Goal: Transaction & Acquisition: Book appointment/travel/reservation

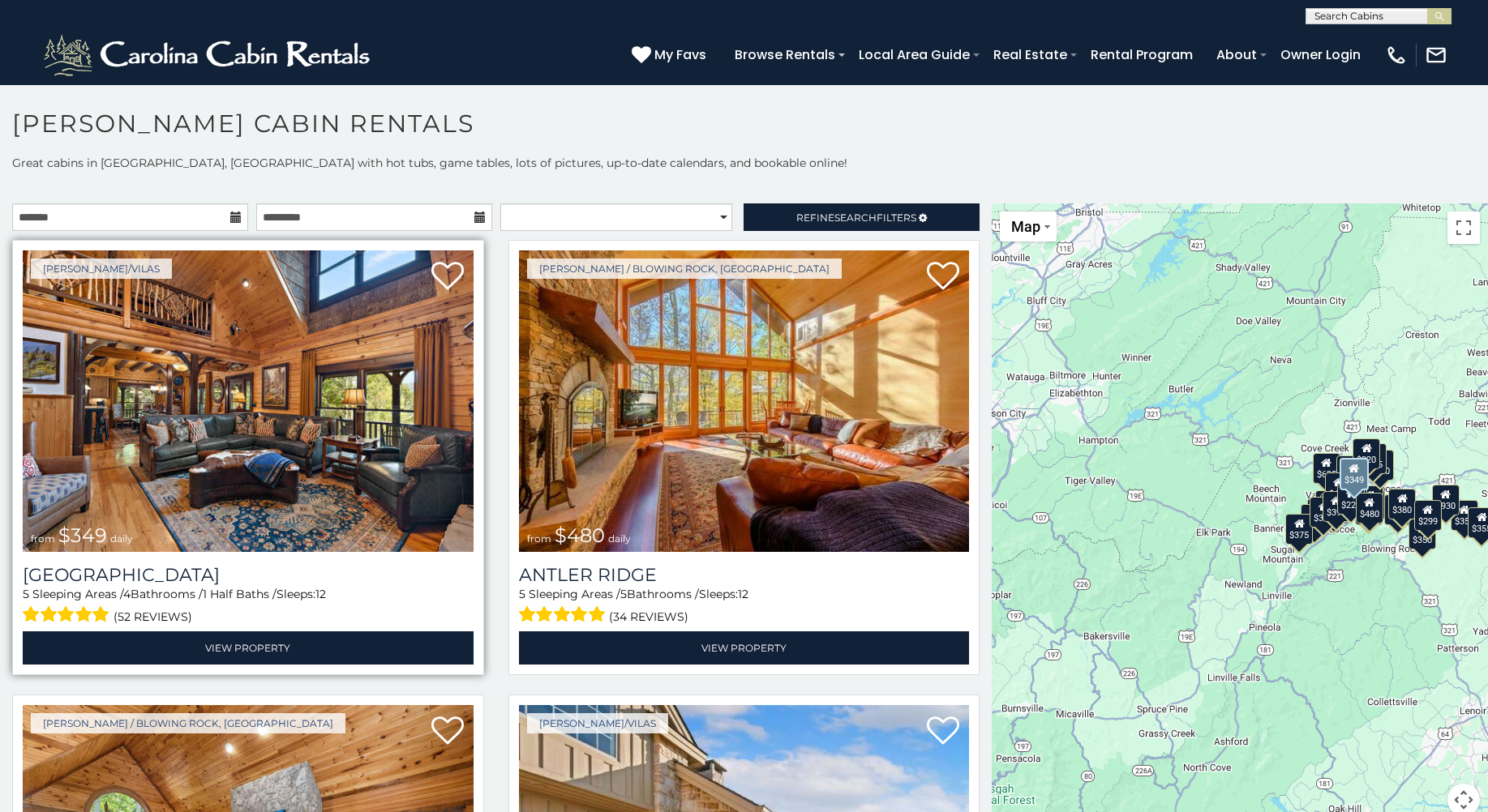
click at [373, 400] on img at bounding box center [248, 402] width 451 height 301
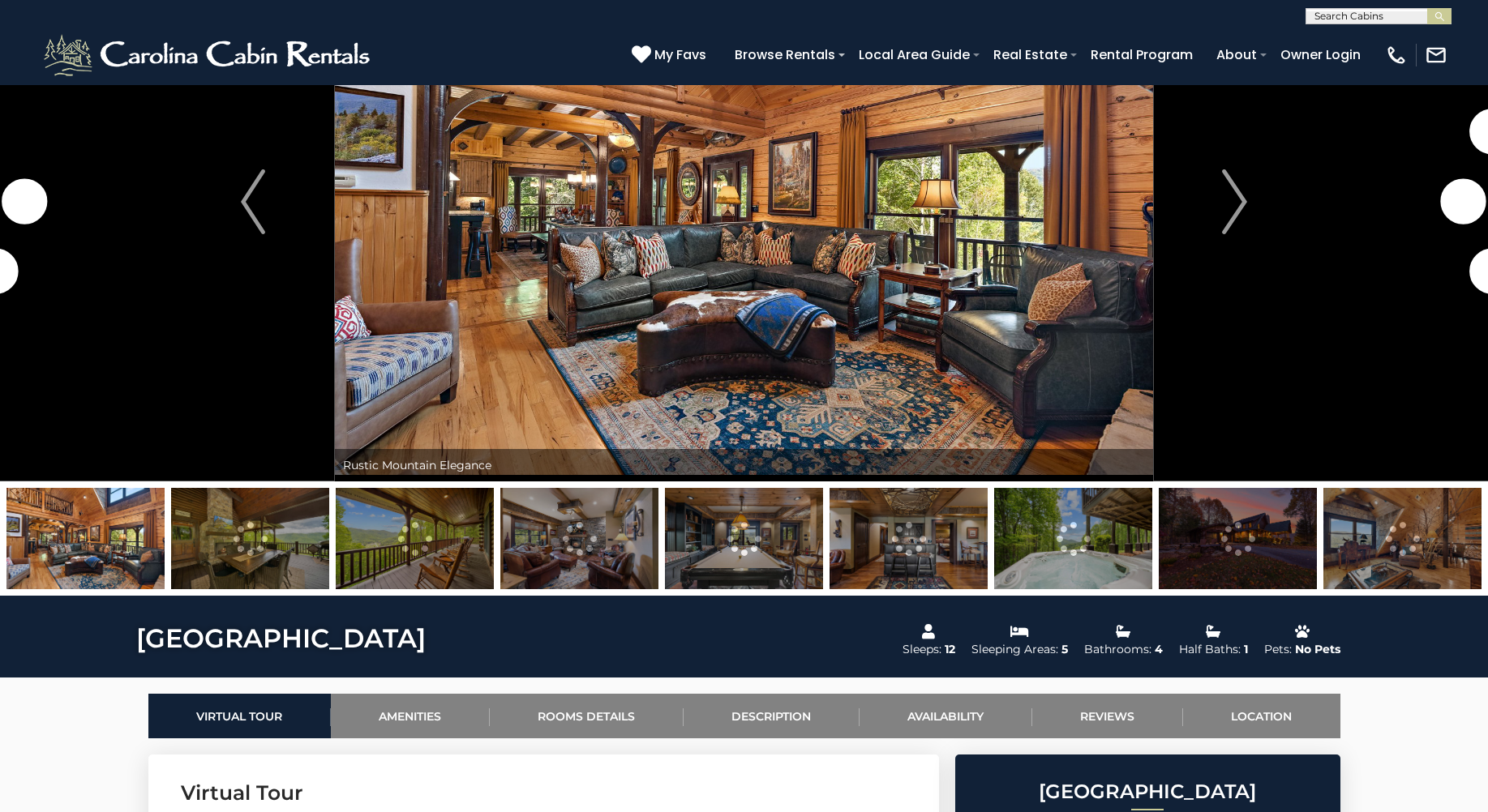
scroll to position [244, 0]
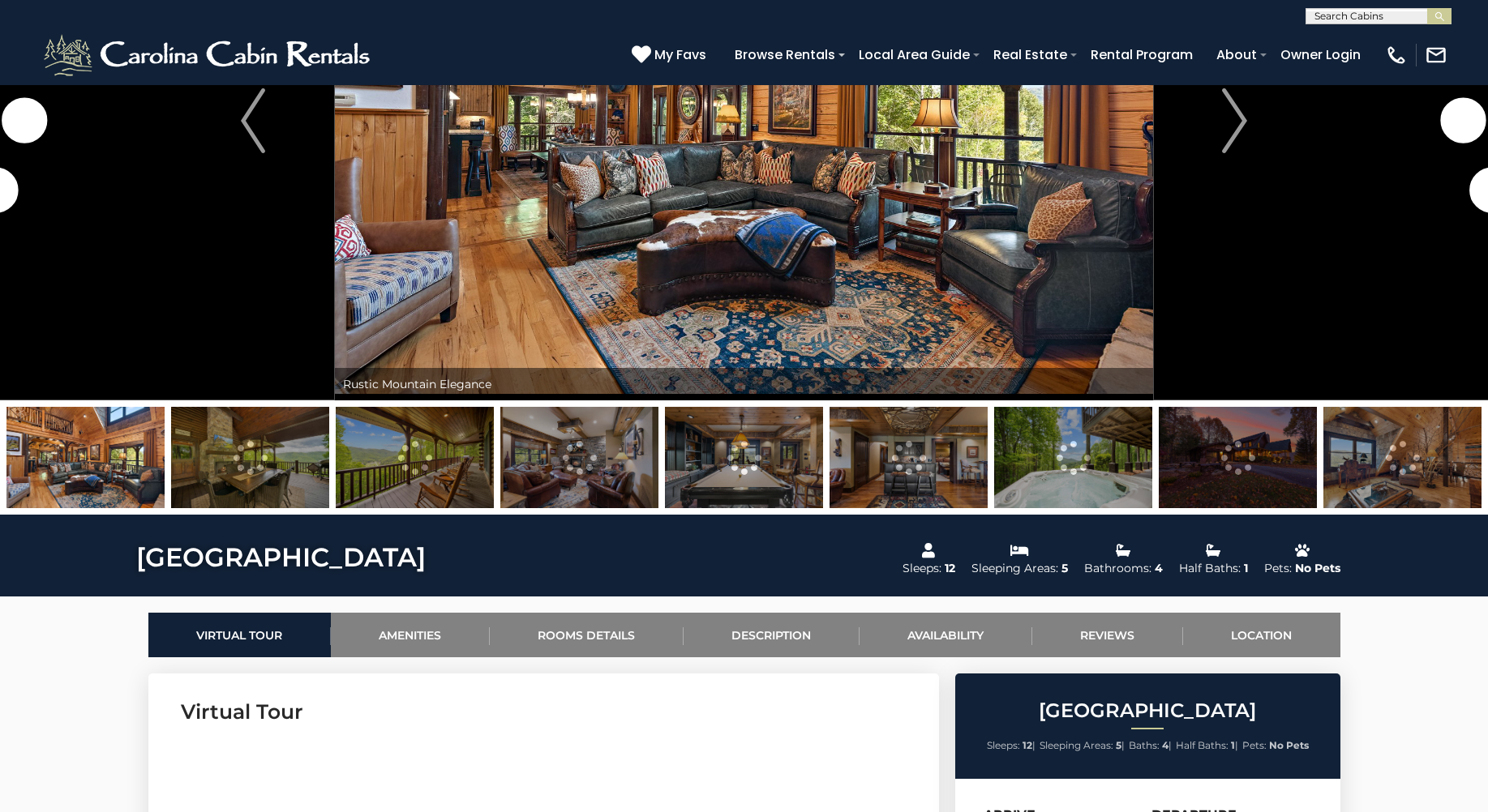
click at [279, 459] on img at bounding box center [250, 458] width 158 height 101
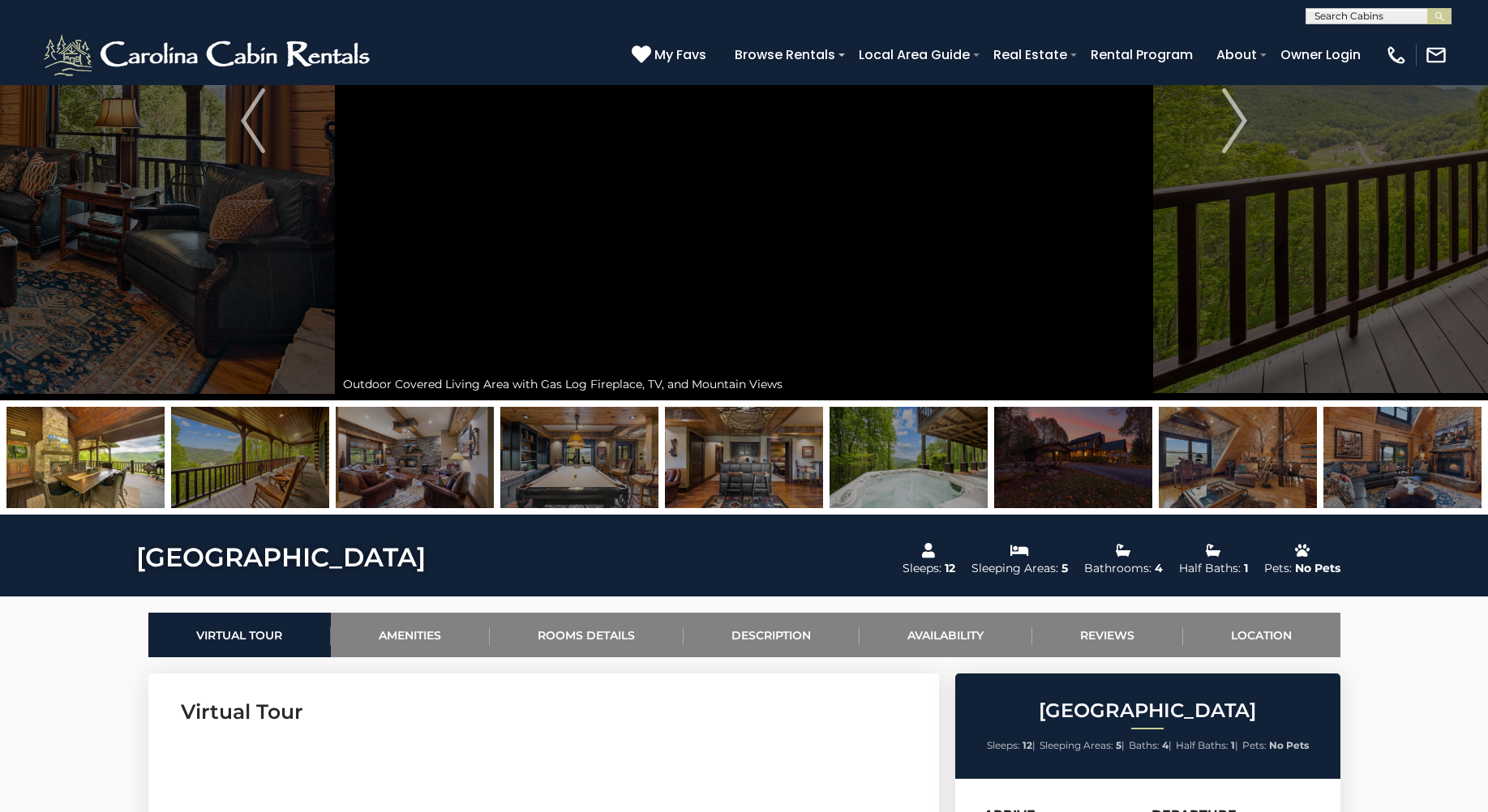
scroll to position [0, 0]
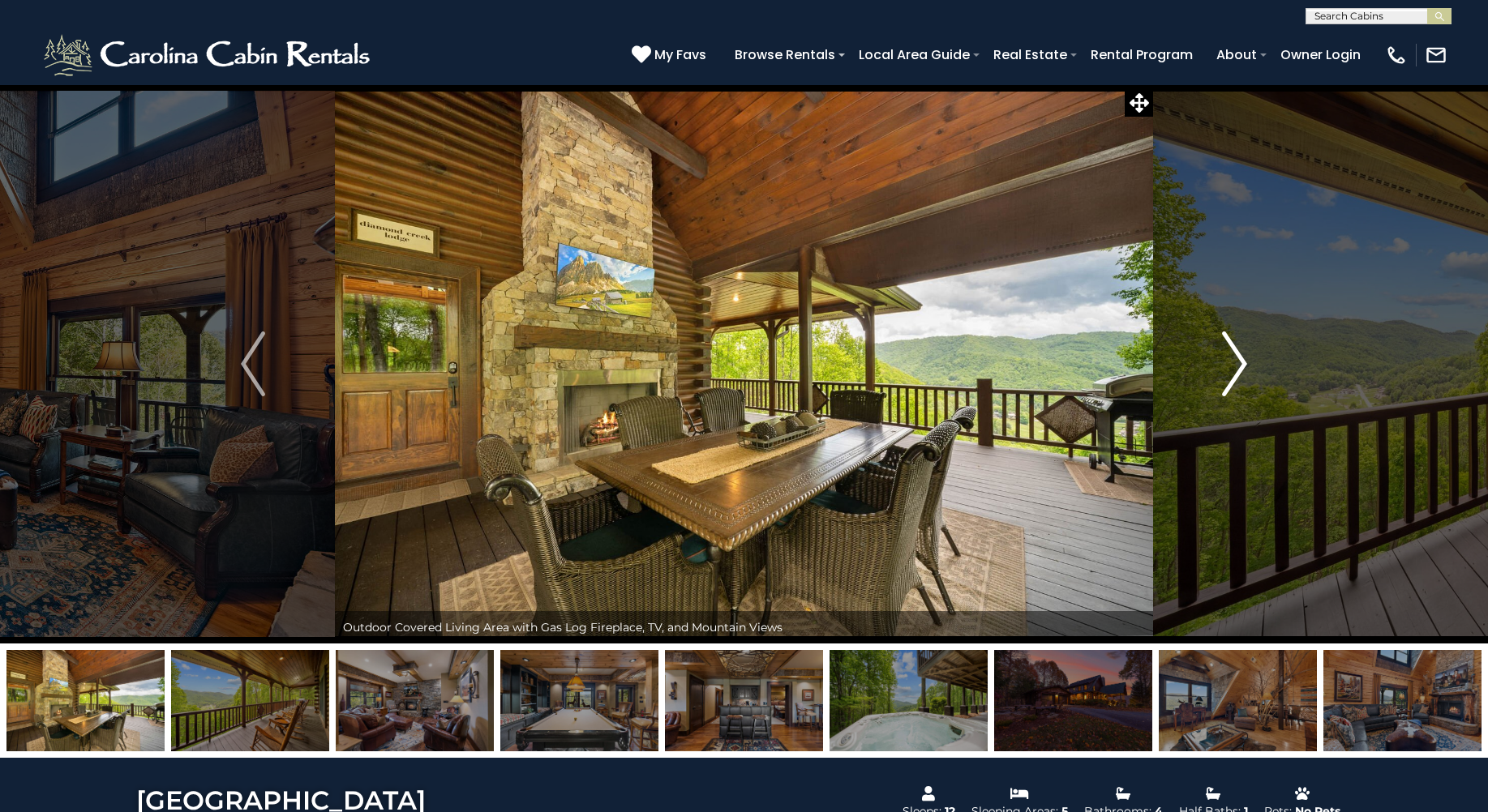
click at [1232, 357] on img "Next" at bounding box center [1235, 364] width 24 height 65
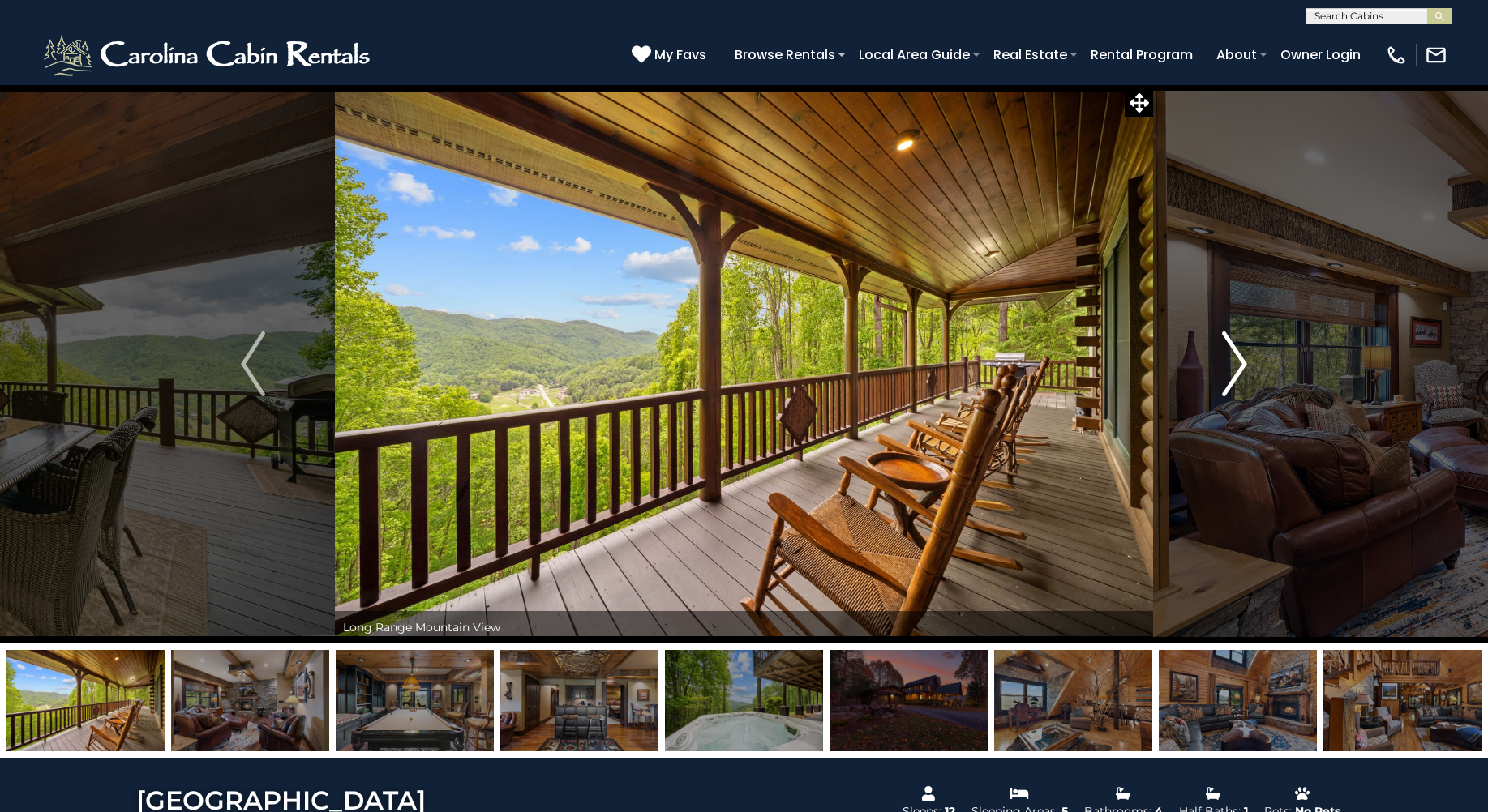
click at [1232, 357] on img "Next" at bounding box center [1235, 364] width 24 height 65
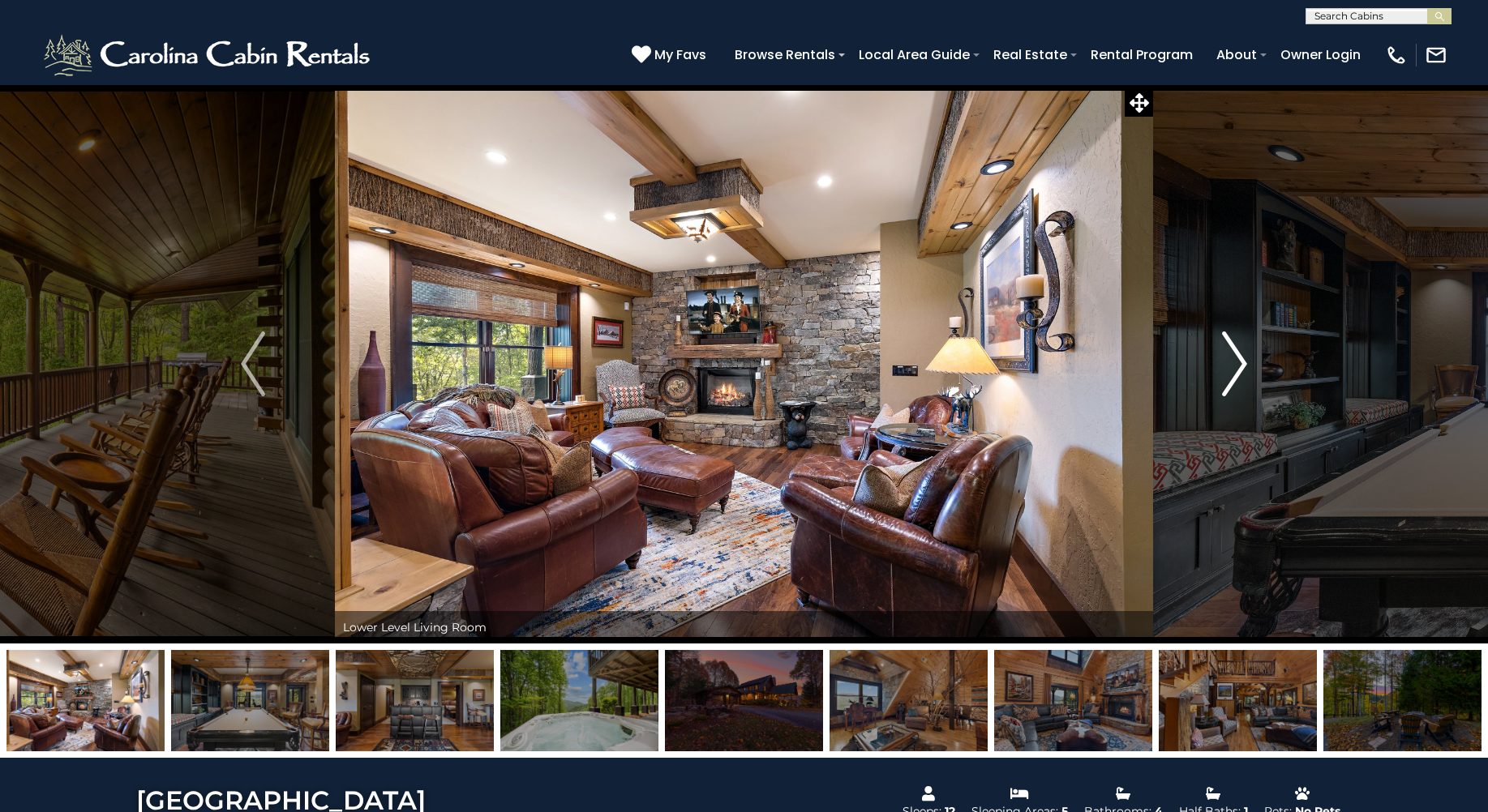
click at [1232, 357] on img "Next" at bounding box center [1235, 364] width 24 height 65
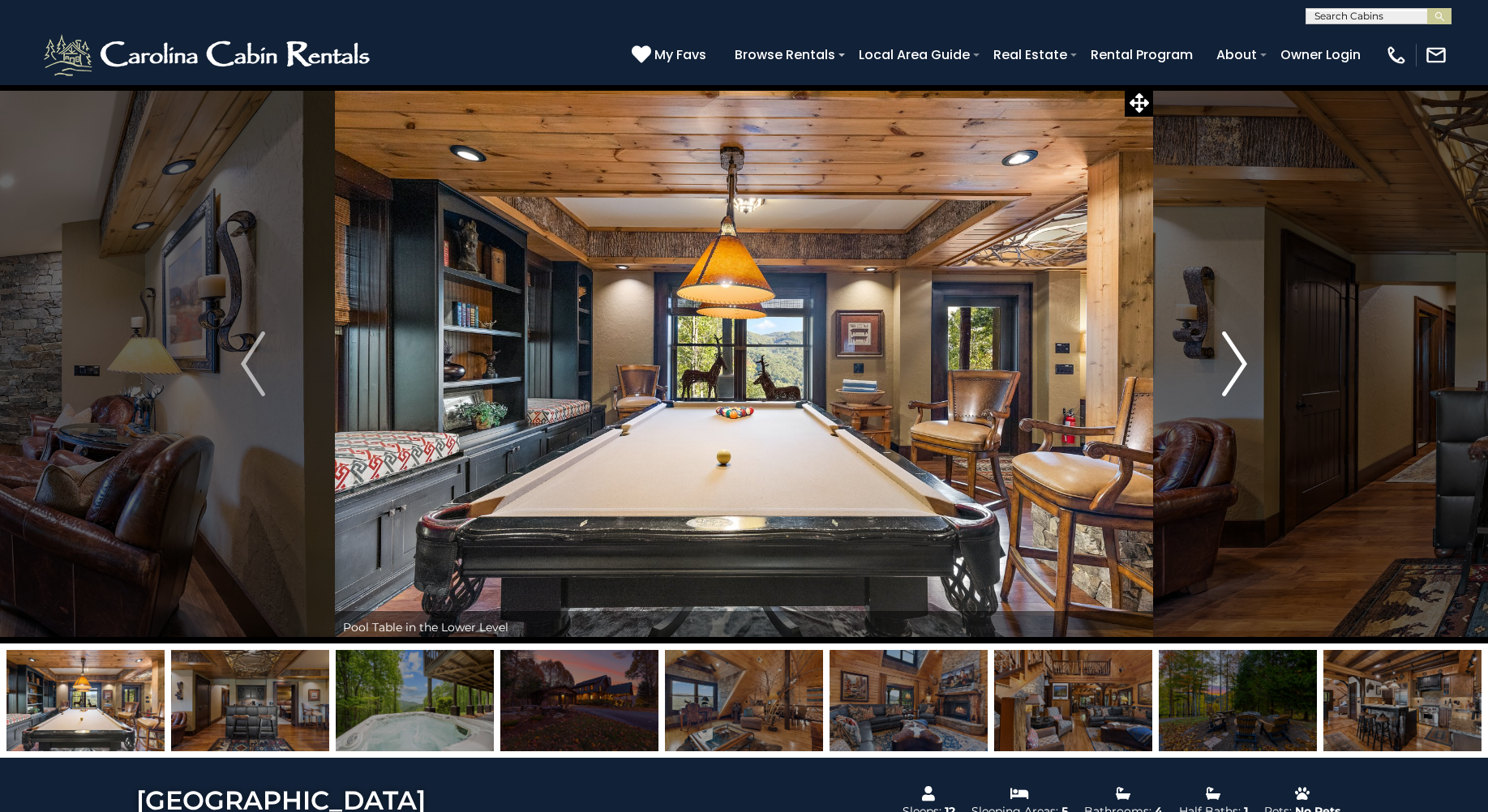
click at [1232, 357] on img "Next" at bounding box center [1235, 364] width 24 height 65
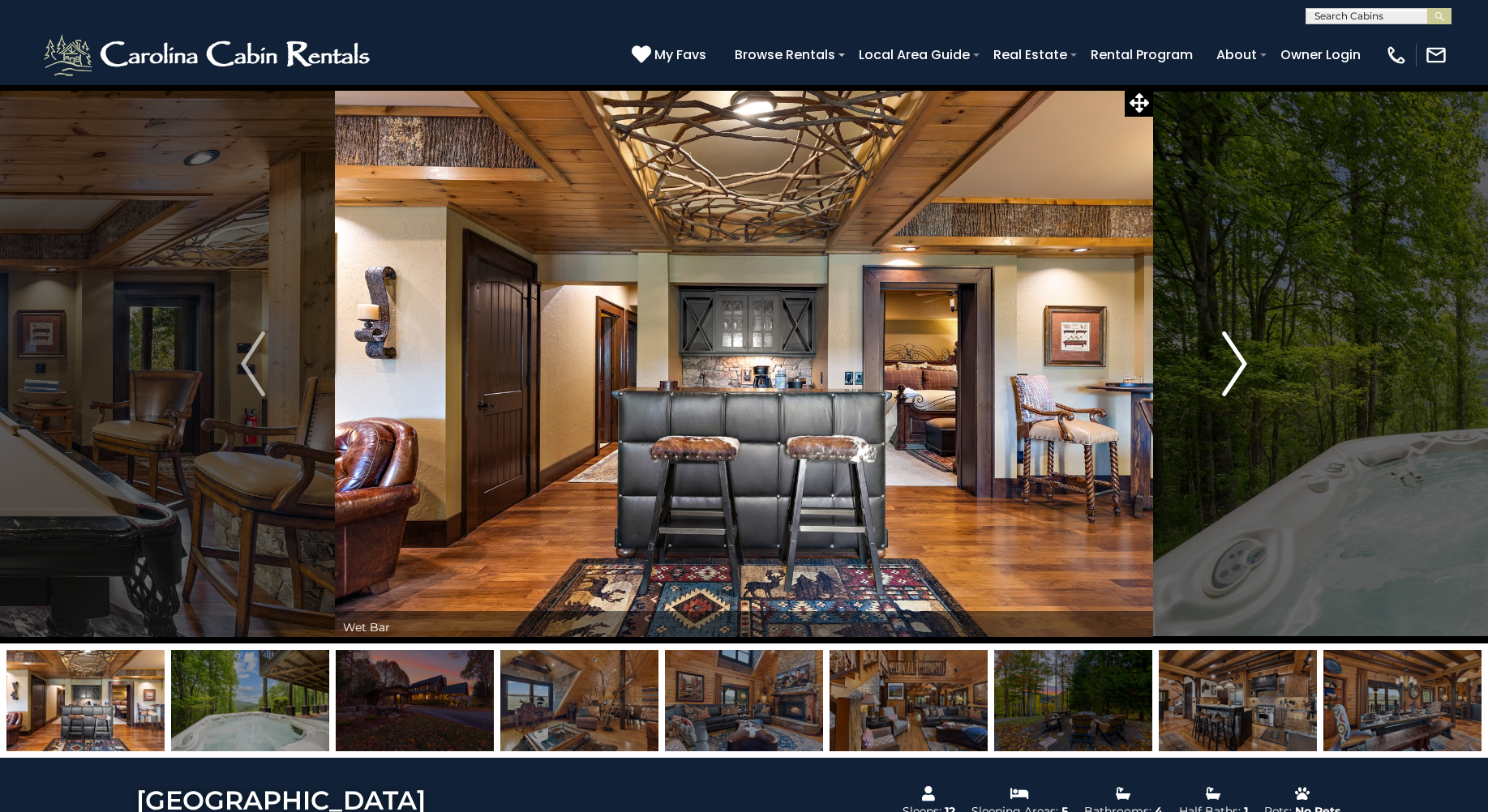
click at [1232, 357] on img "Next" at bounding box center [1235, 364] width 24 height 65
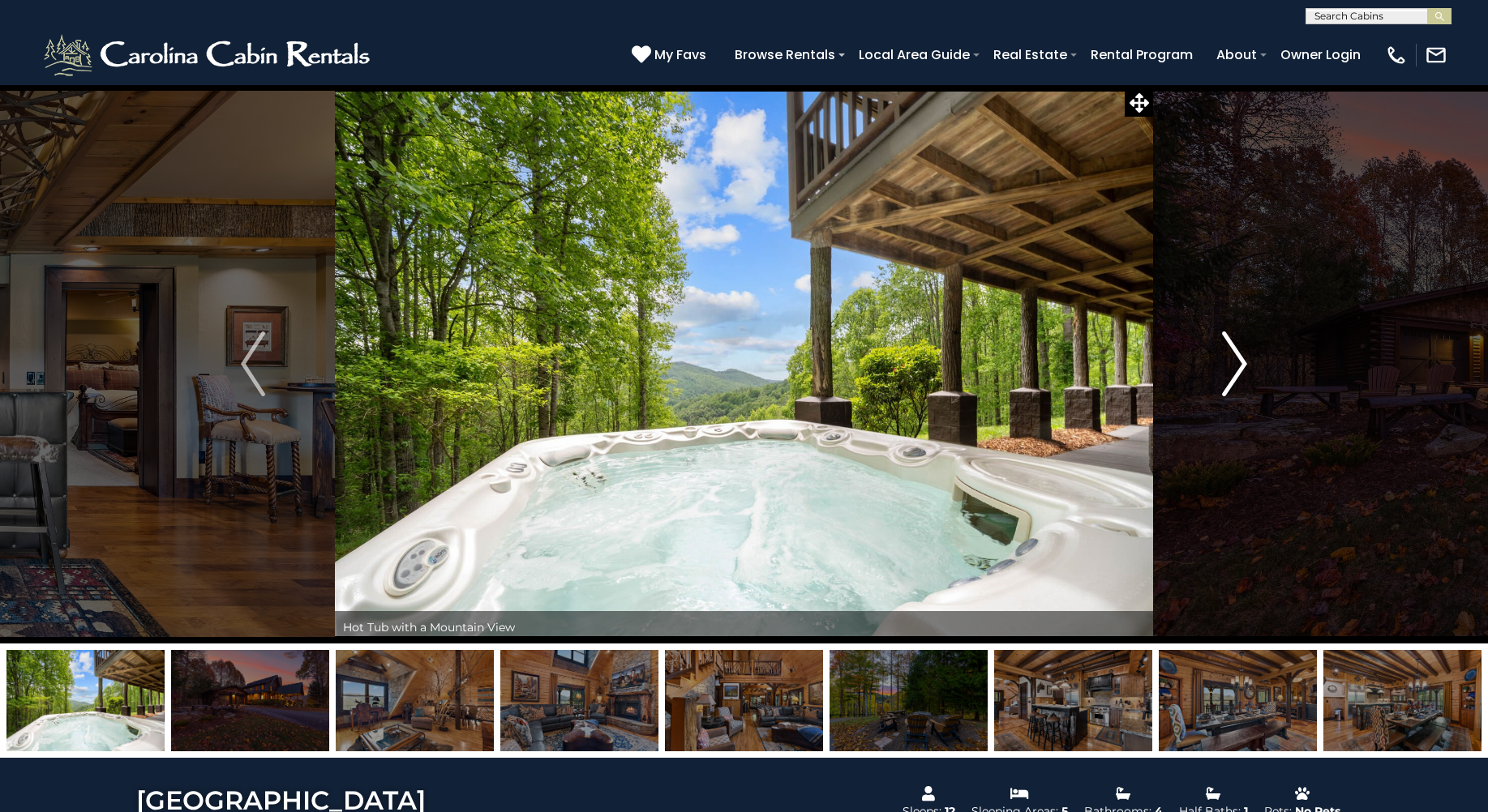
click at [1232, 357] on img "Next" at bounding box center [1235, 364] width 24 height 65
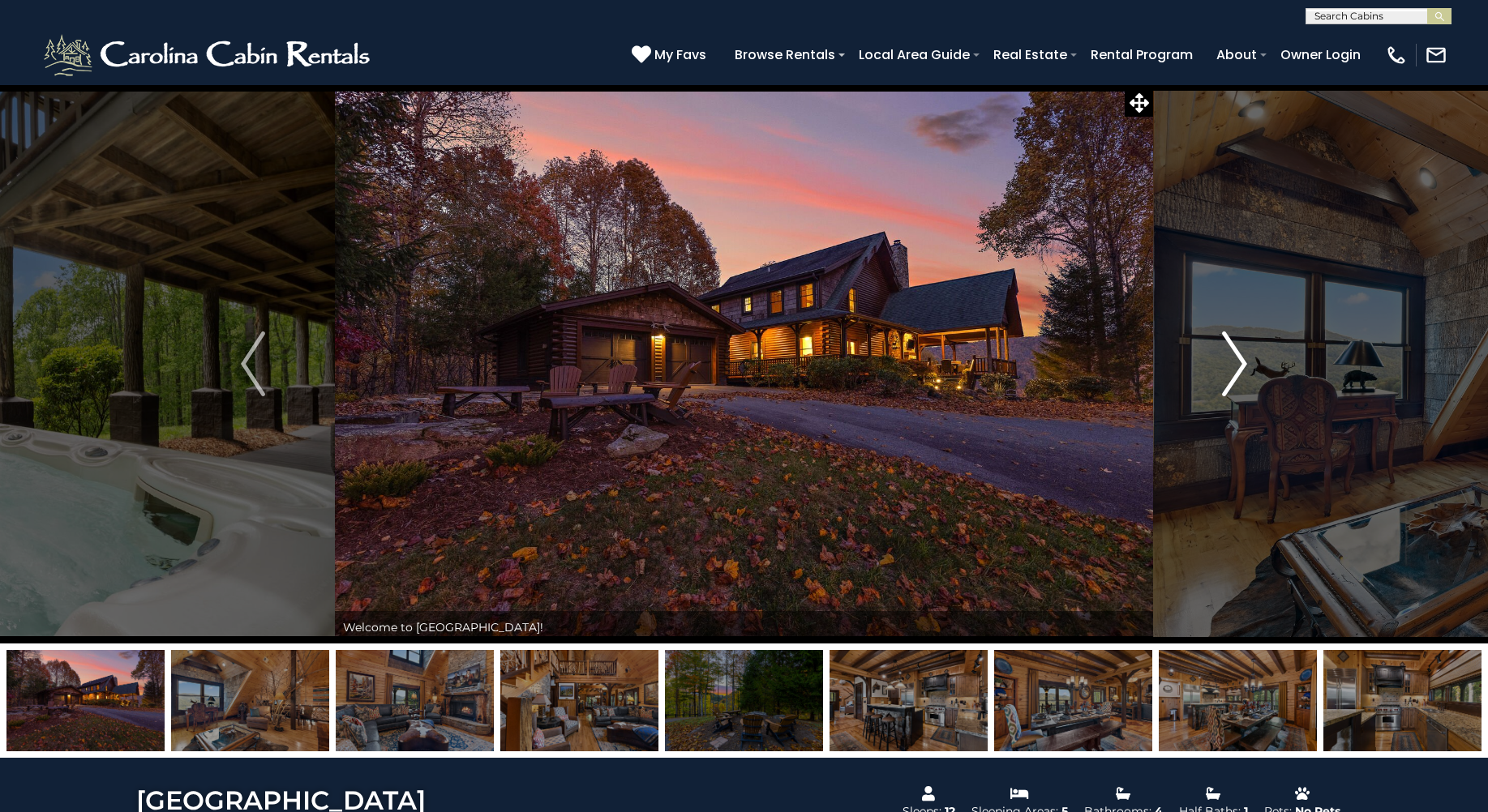
click at [1232, 357] on img "Next" at bounding box center [1235, 364] width 24 height 65
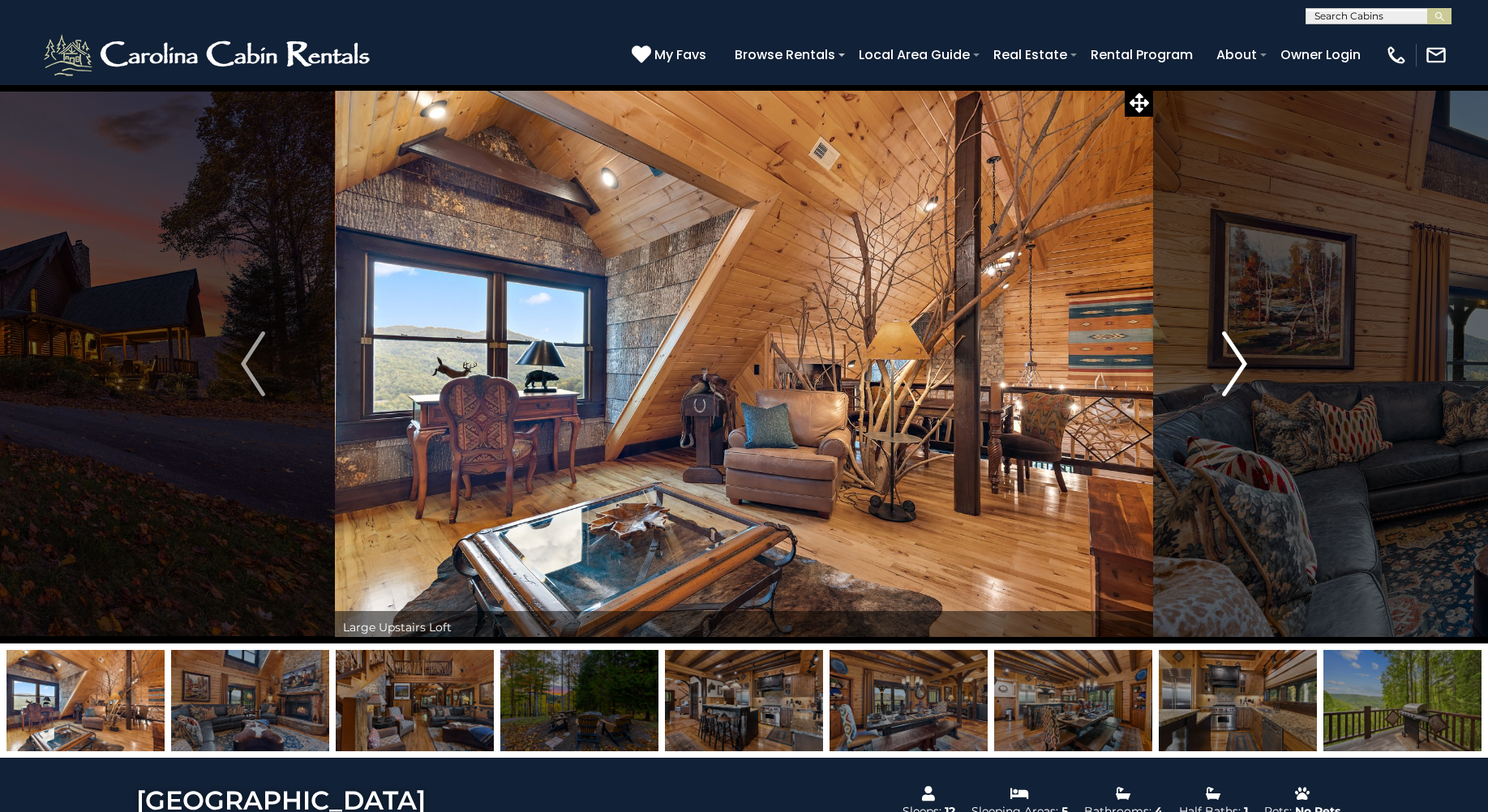
click at [1232, 357] on img "Next" at bounding box center [1235, 364] width 24 height 65
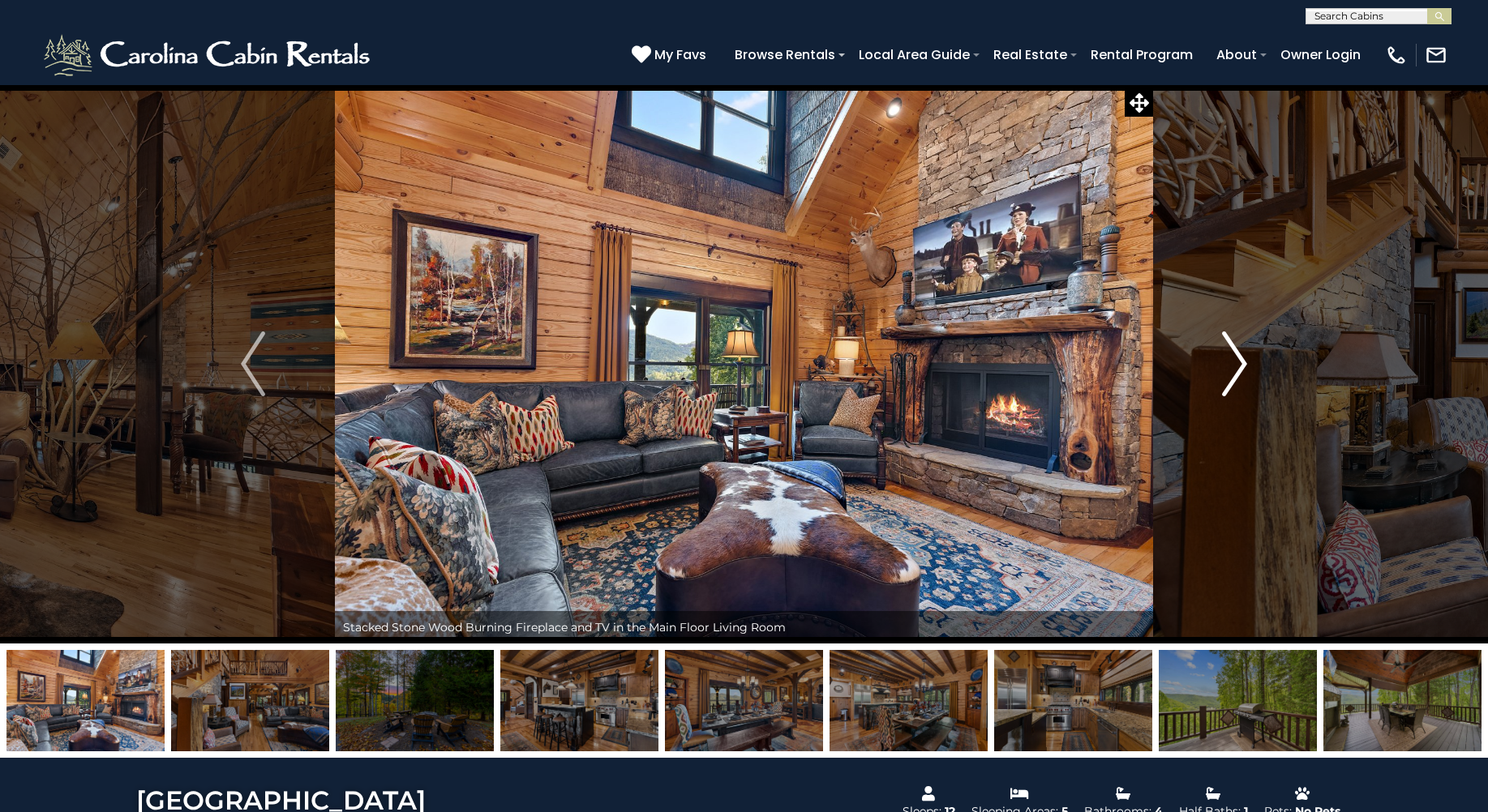
click at [1232, 357] on img "Next" at bounding box center [1235, 364] width 24 height 65
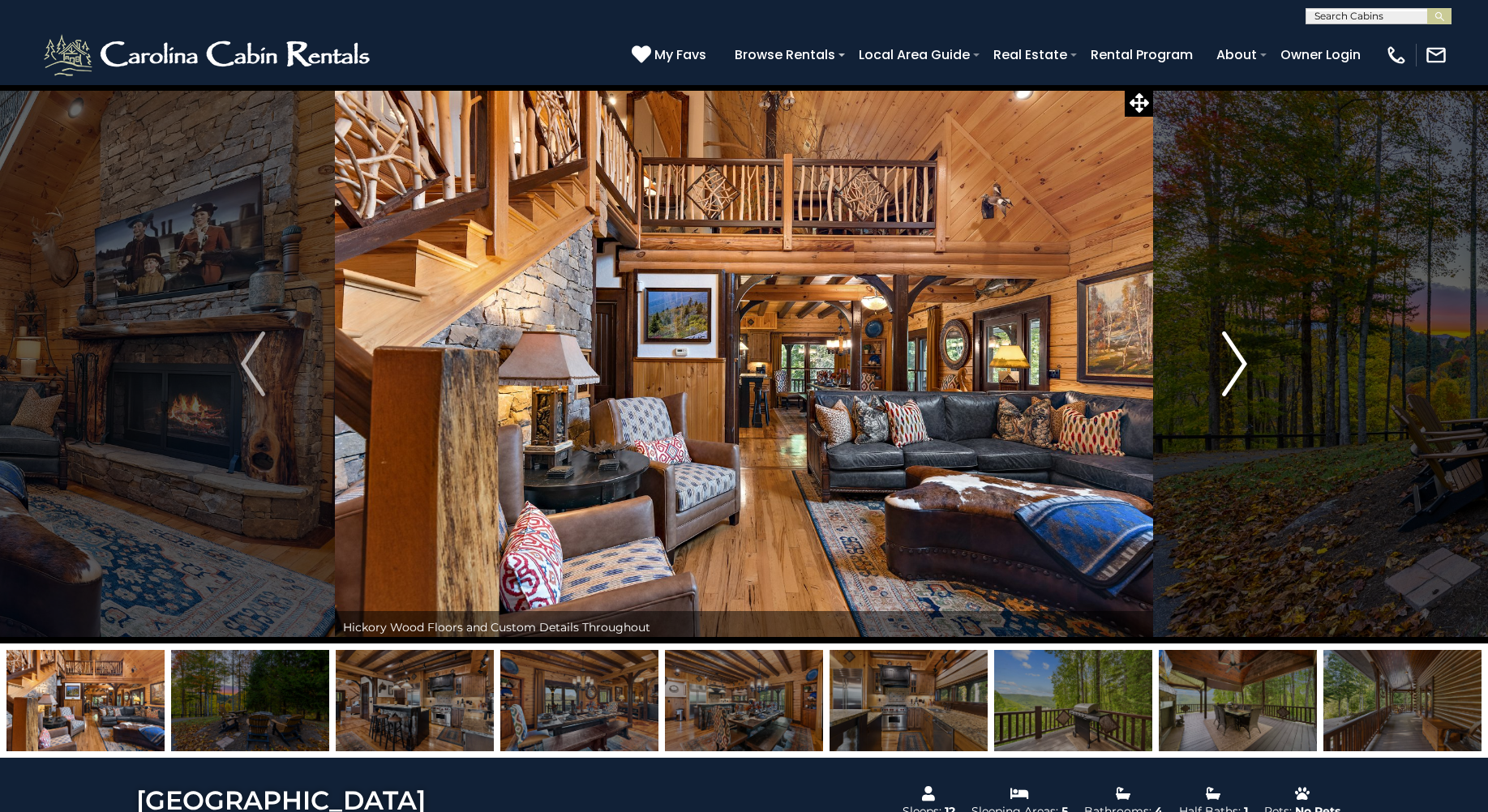
click at [1232, 357] on img "Next" at bounding box center [1235, 364] width 24 height 65
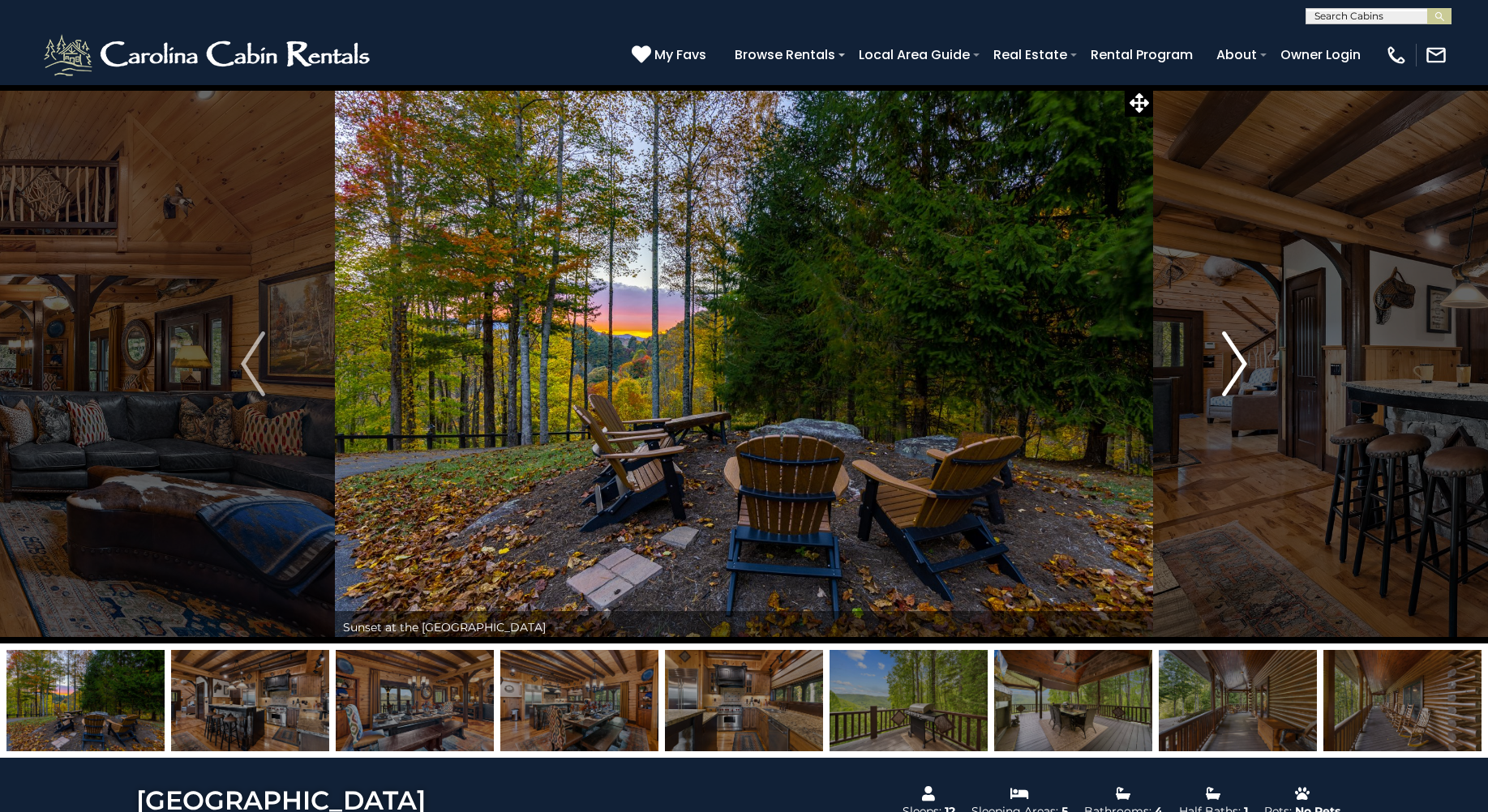
click at [1232, 357] on img "Next" at bounding box center [1235, 364] width 24 height 65
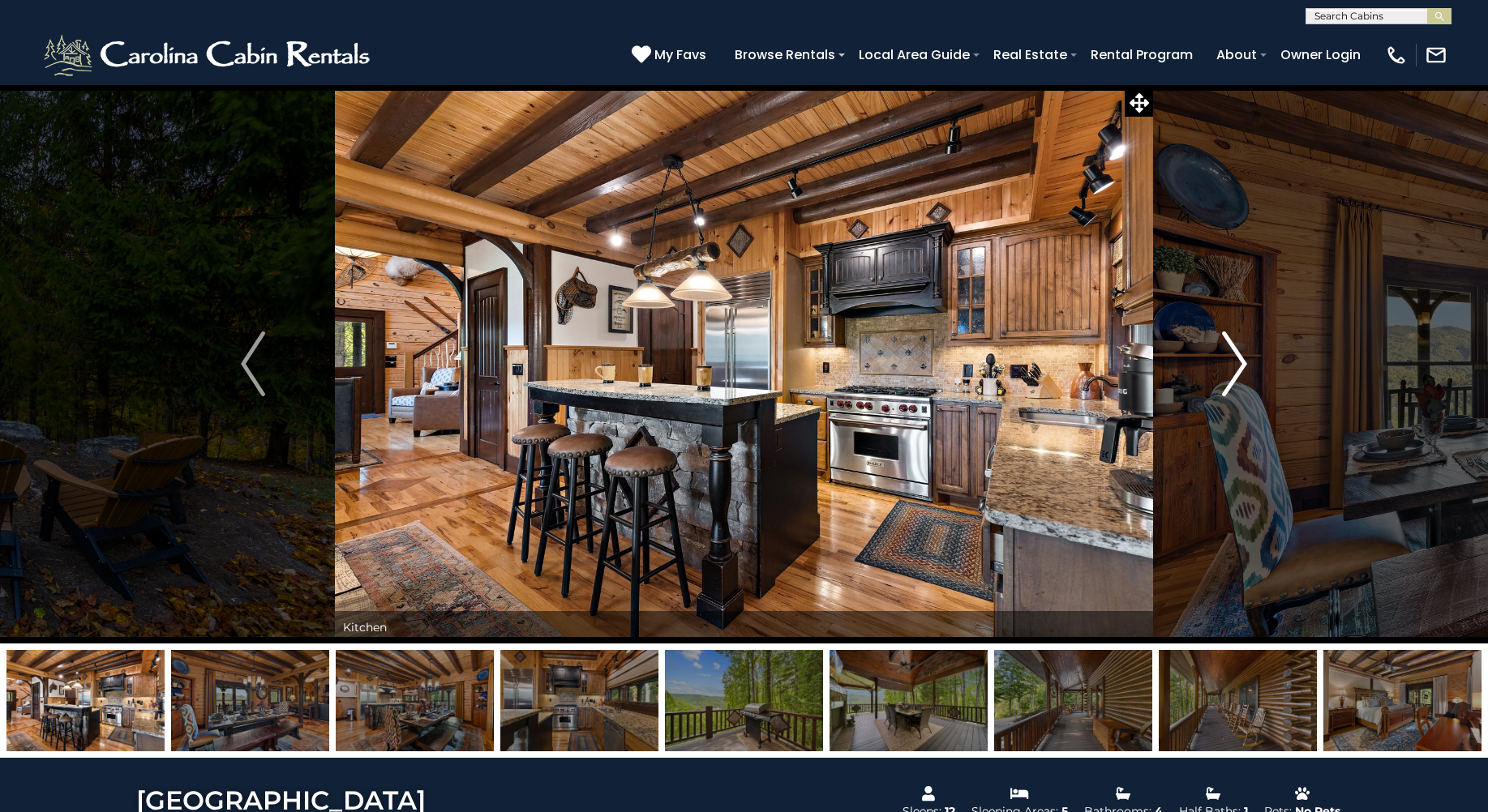
click at [1232, 357] on img "Next" at bounding box center [1235, 364] width 24 height 65
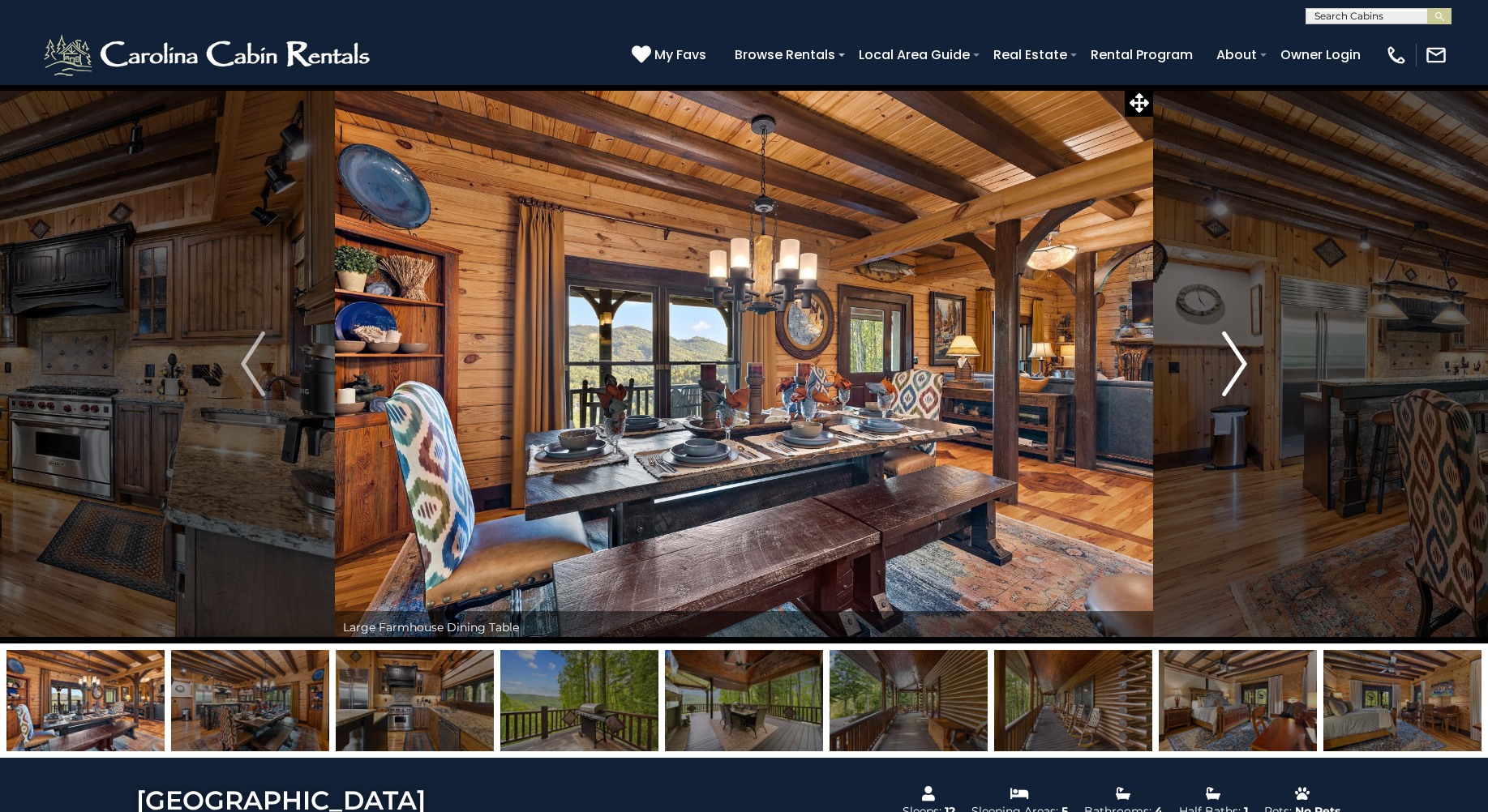
click at [1232, 357] on img "Next" at bounding box center [1235, 364] width 24 height 65
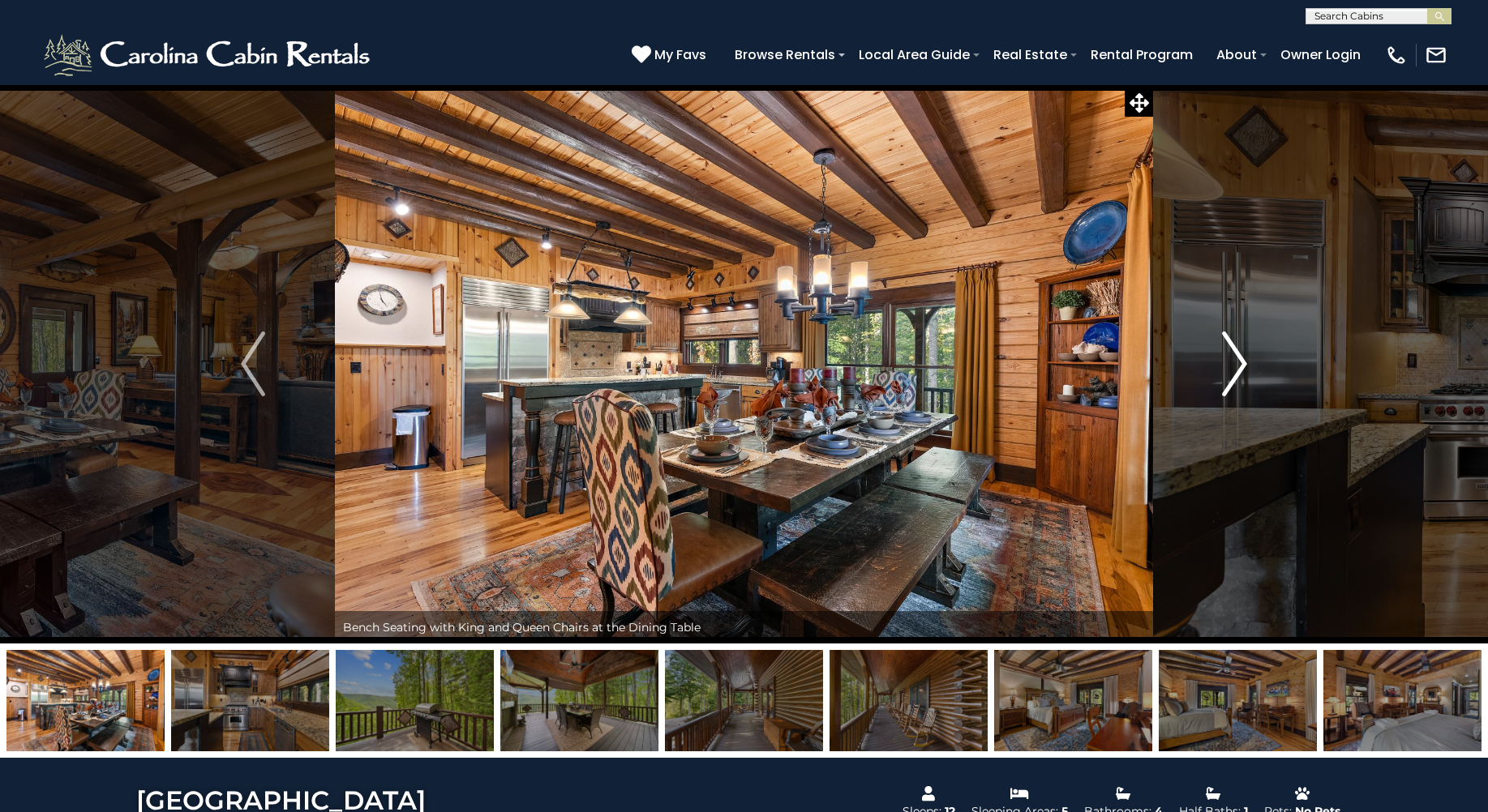
click at [1232, 357] on img "Next" at bounding box center [1235, 364] width 24 height 65
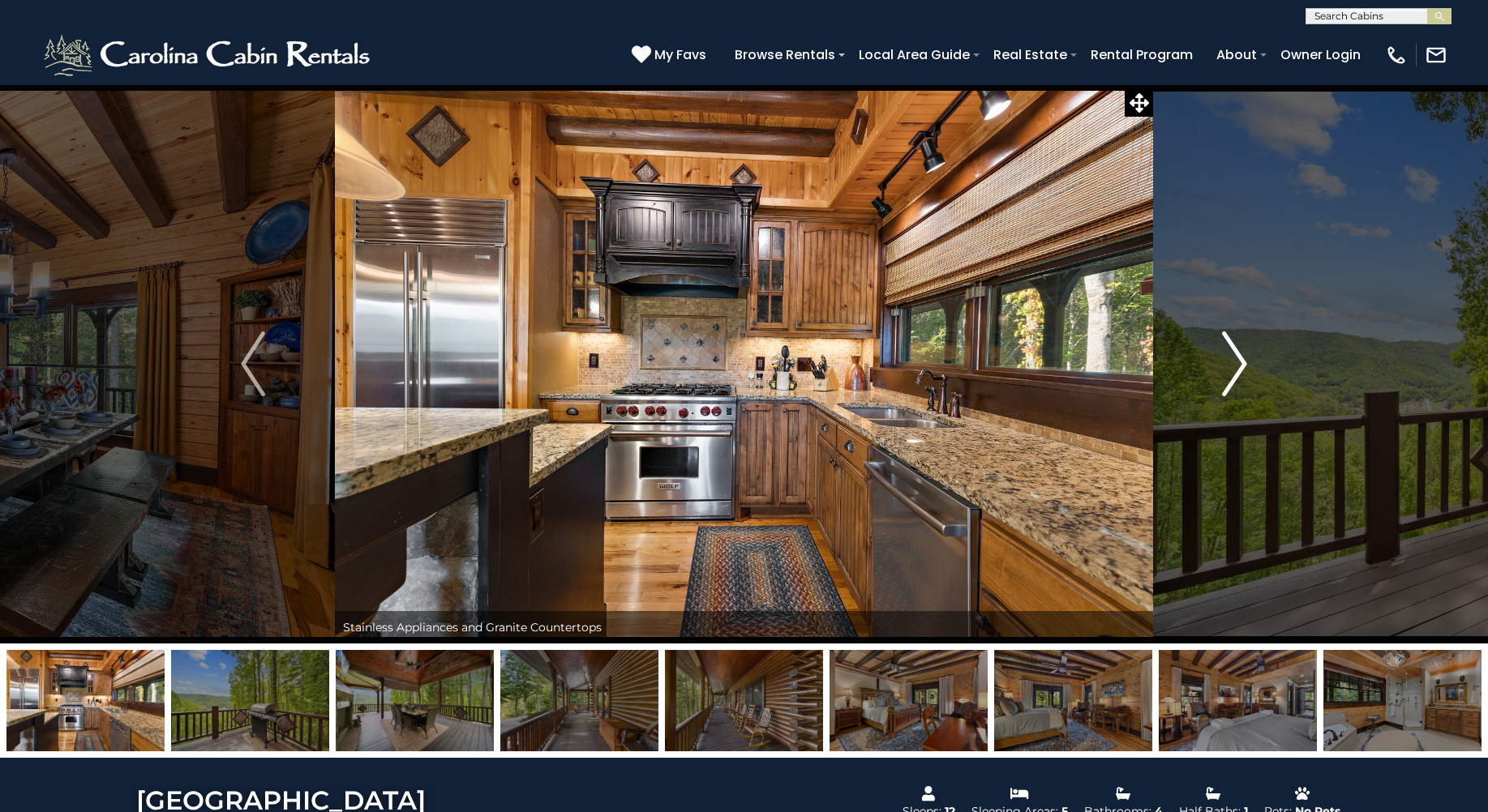
click at [1232, 357] on img "Next" at bounding box center [1235, 364] width 24 height 65
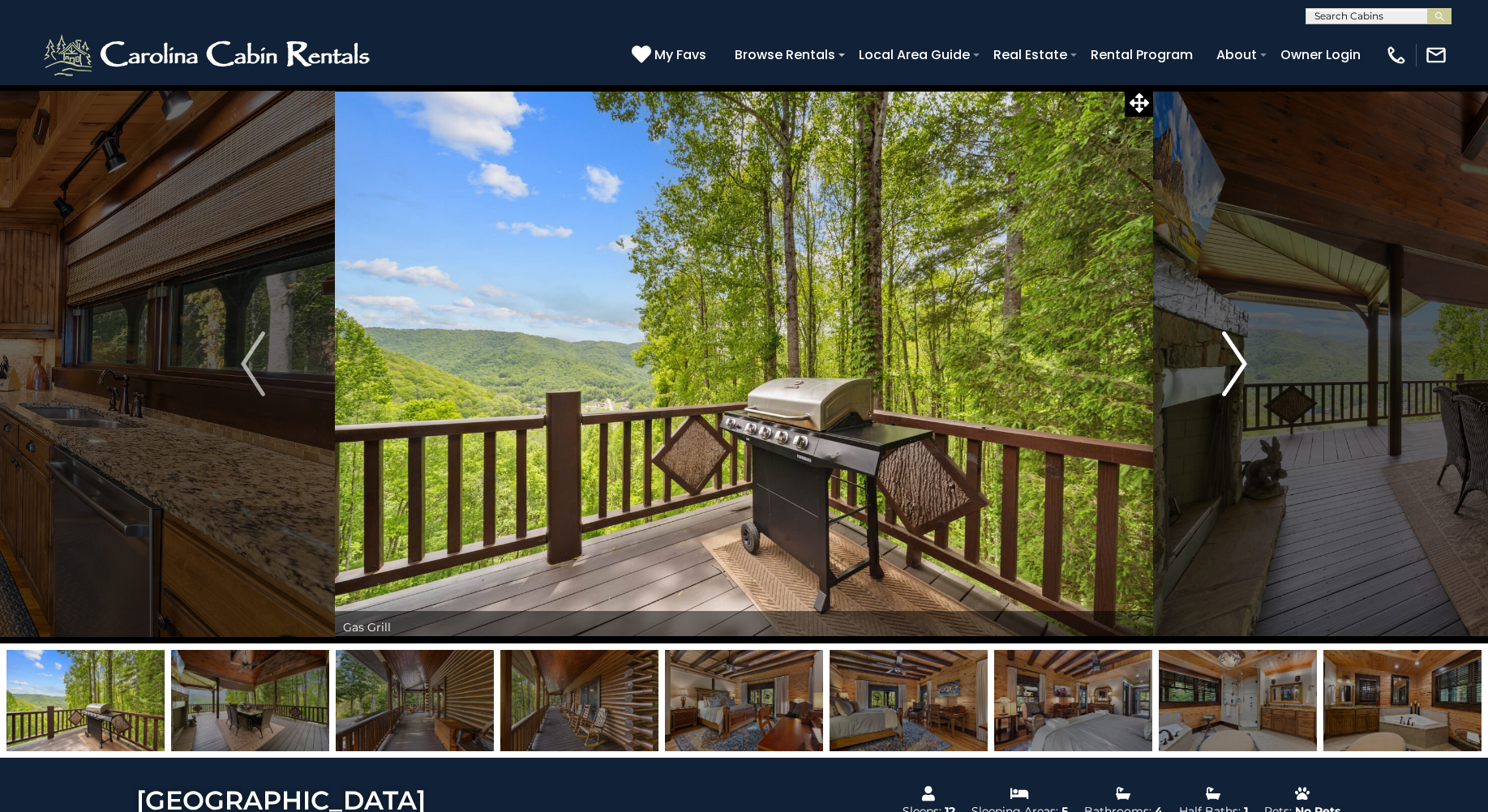
click at [1232, 357] on img "Next" at bounding box center [1235, 364] width 24 height 65
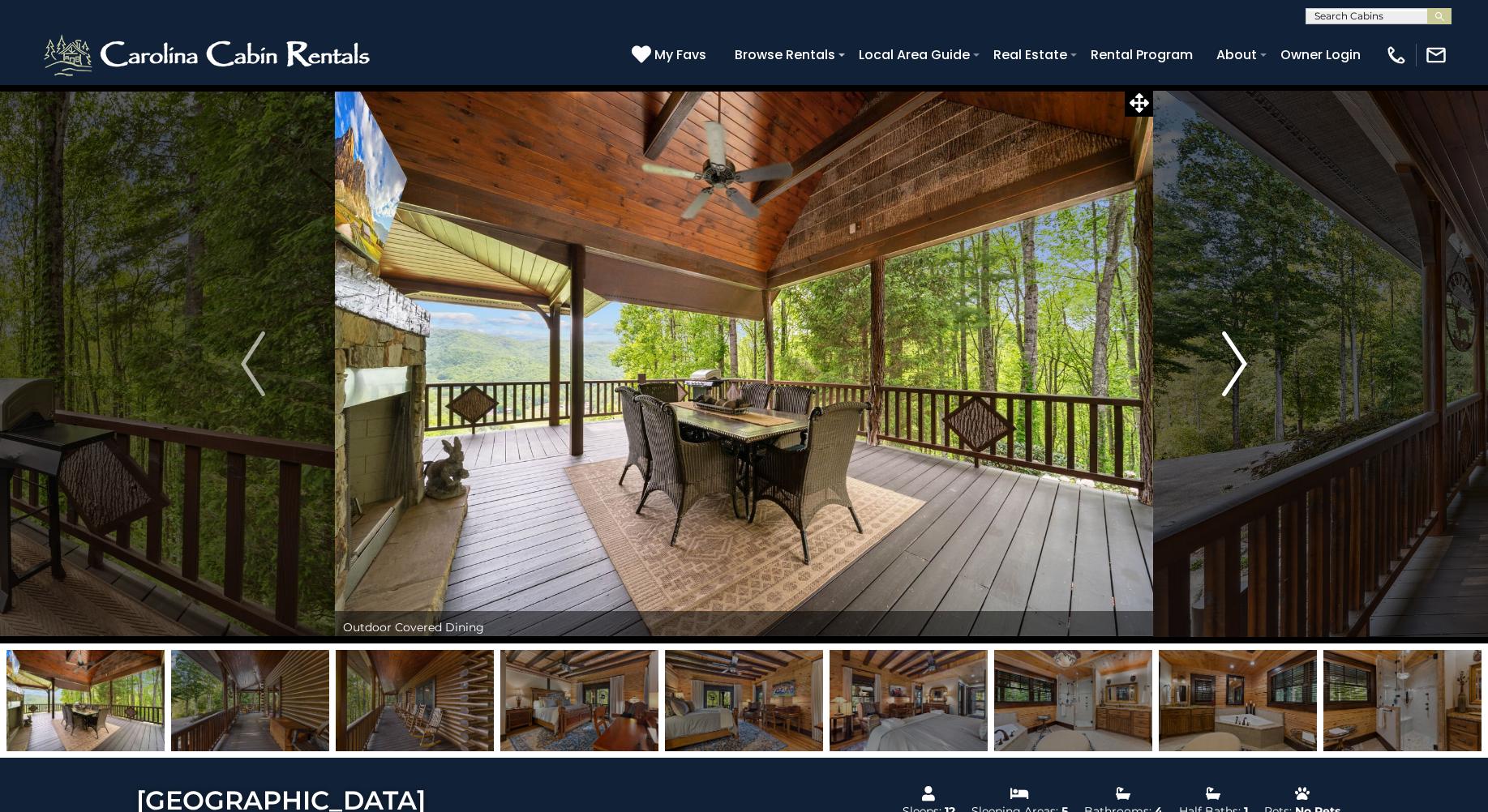
click at [1232, 357] on img "Next" at bounding box center [1235, 364] width 24 height 65
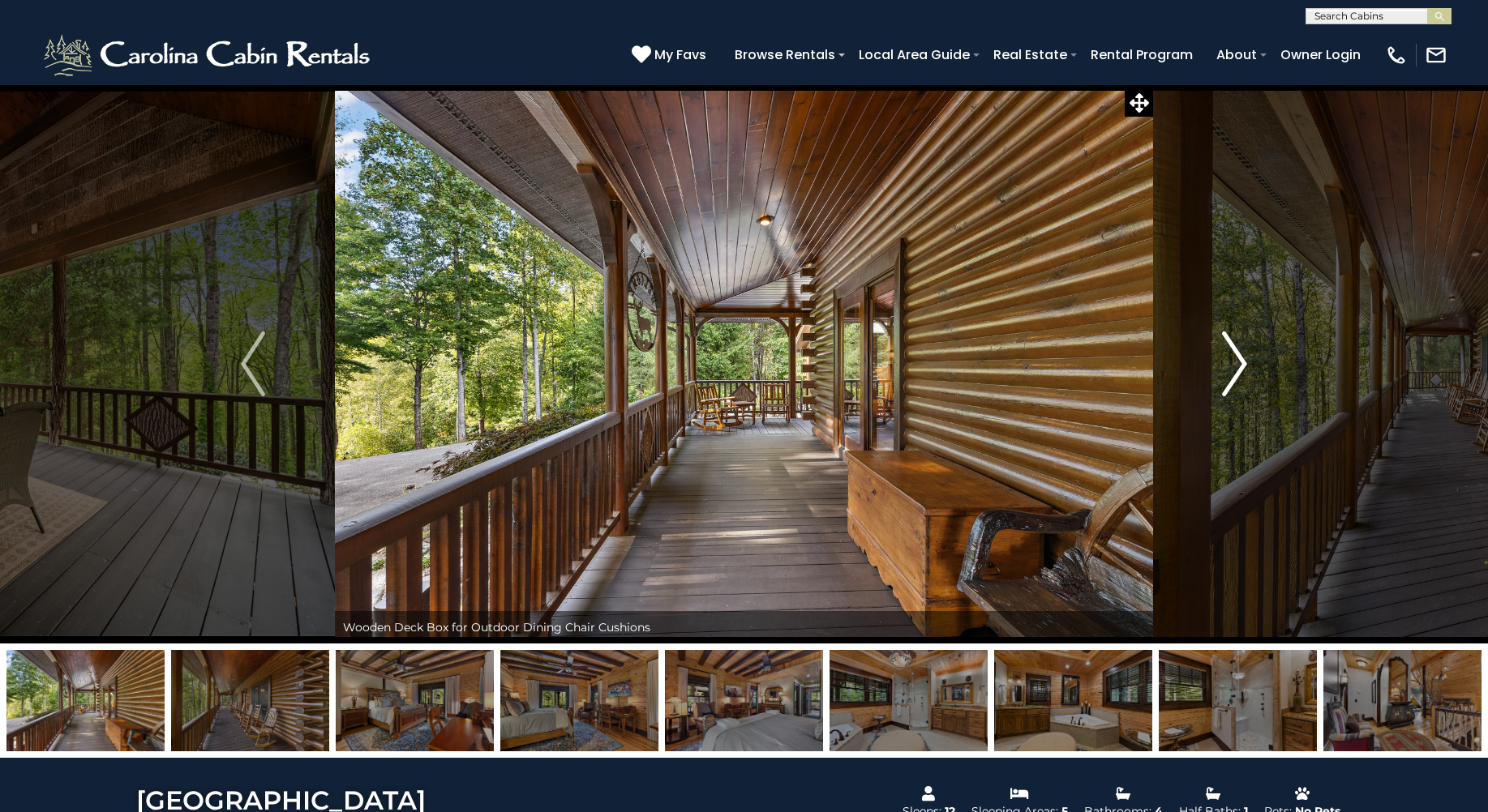
click at [1232, 357] on img "Next" at bounding box center [1235, 364] width 24 height 65
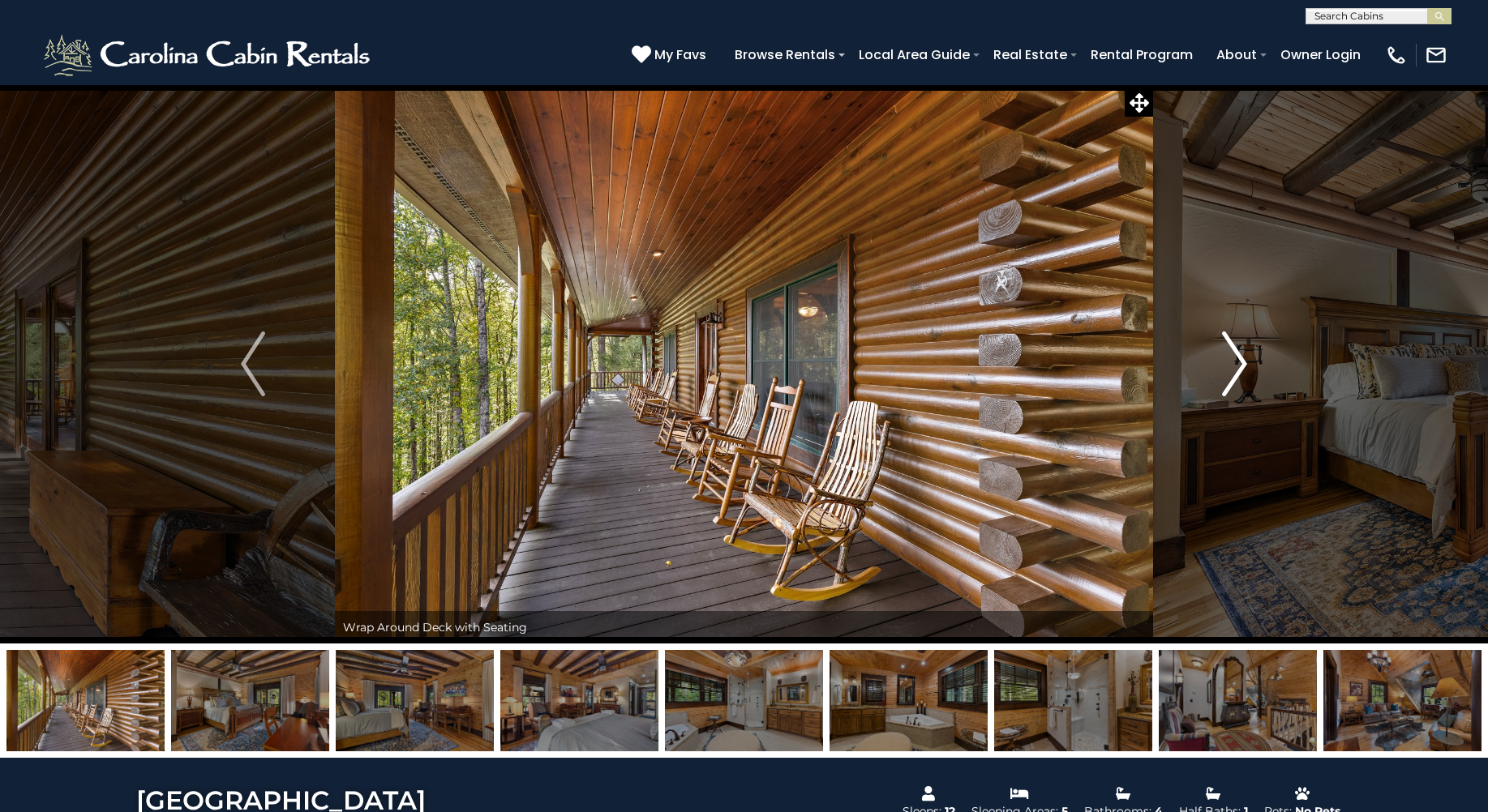
click at [1232, 357] on img "Next" at bounding box center [1235, 364] width 24 height 65
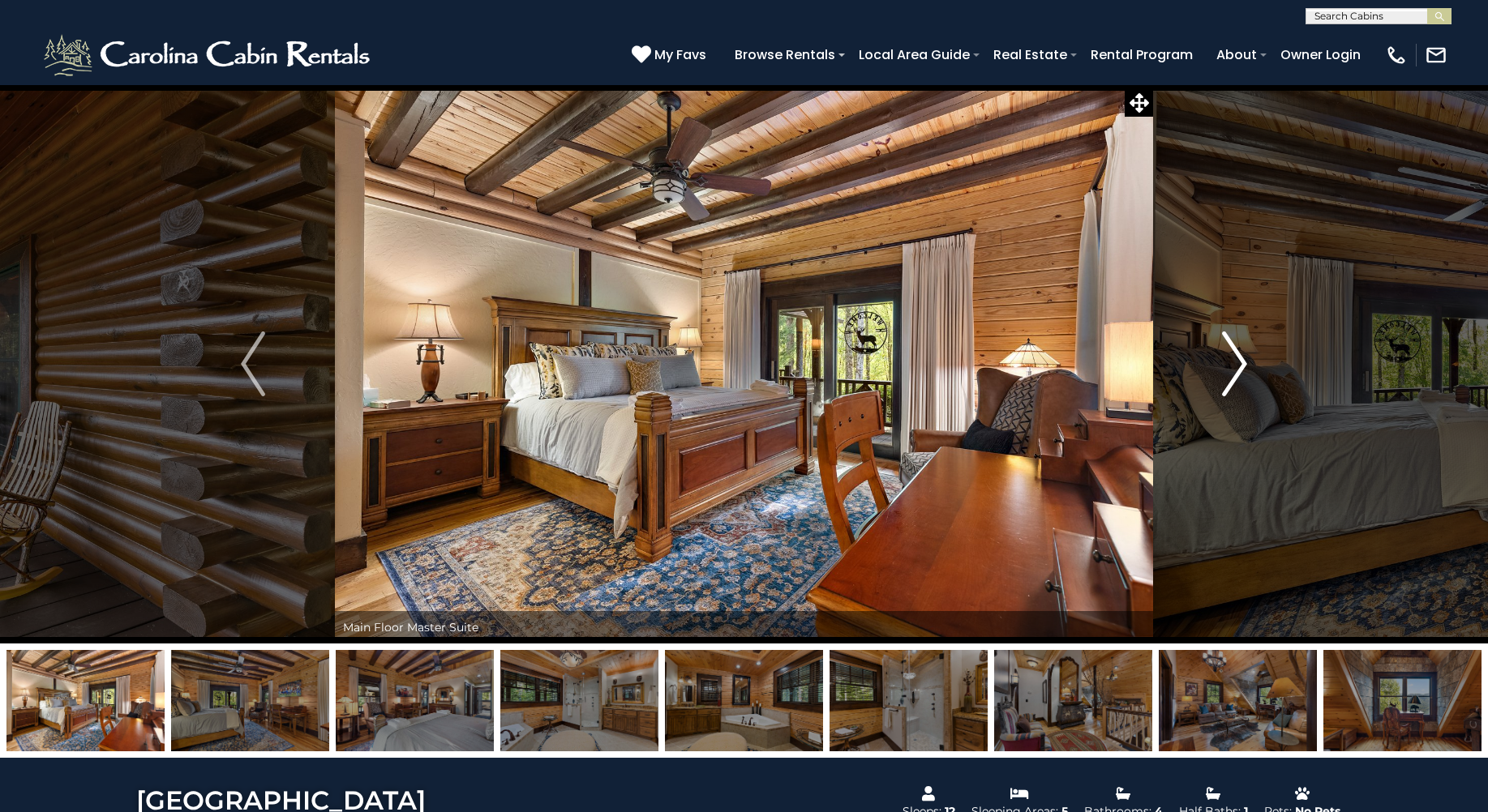
click at [1232, 357] on img "Next" at bounding box center [1235, 364] width 24 height 65
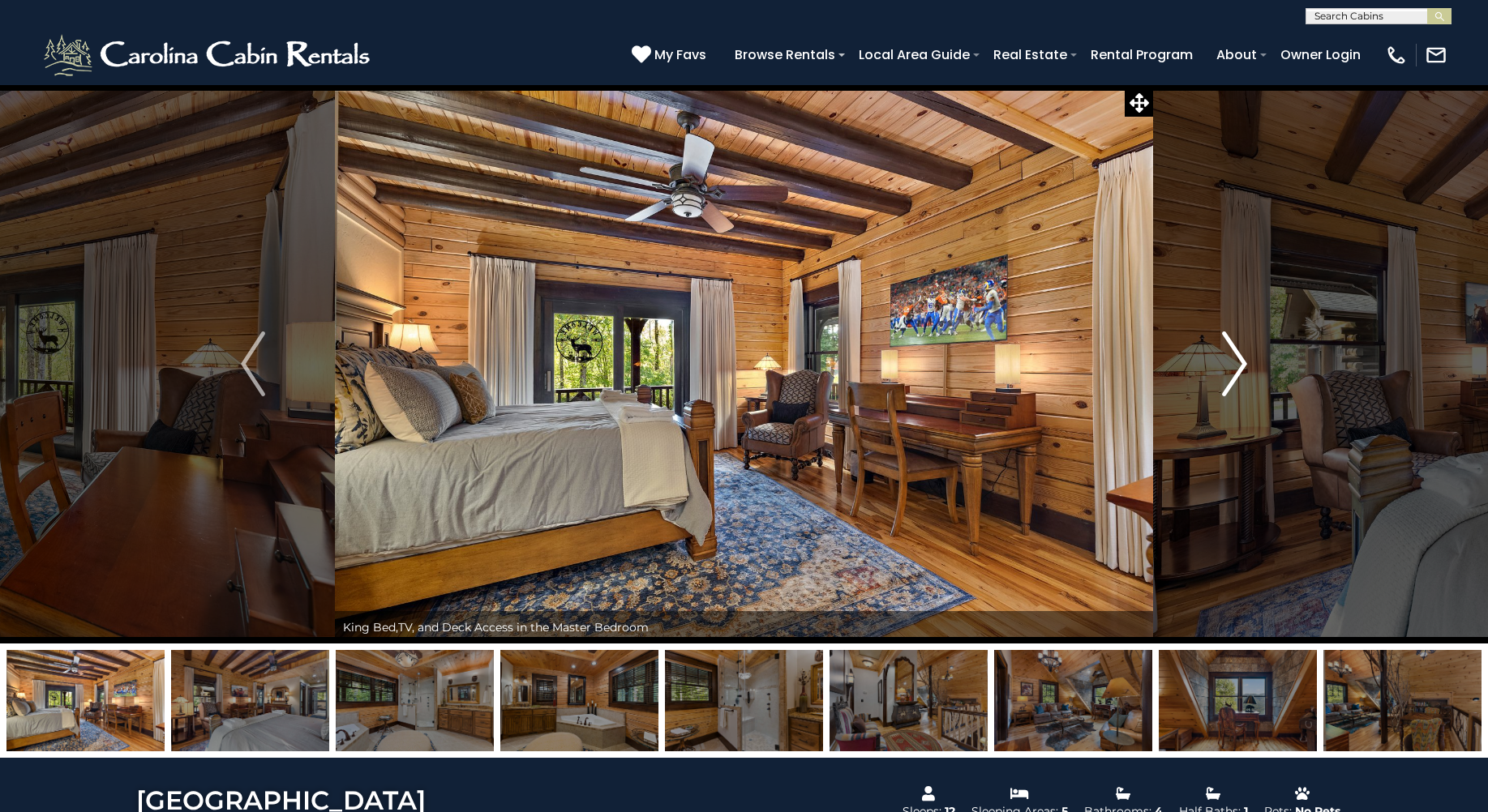
click at [1232, 357] on img "Next" at bounding box center [1235, 364] width 24 height 65
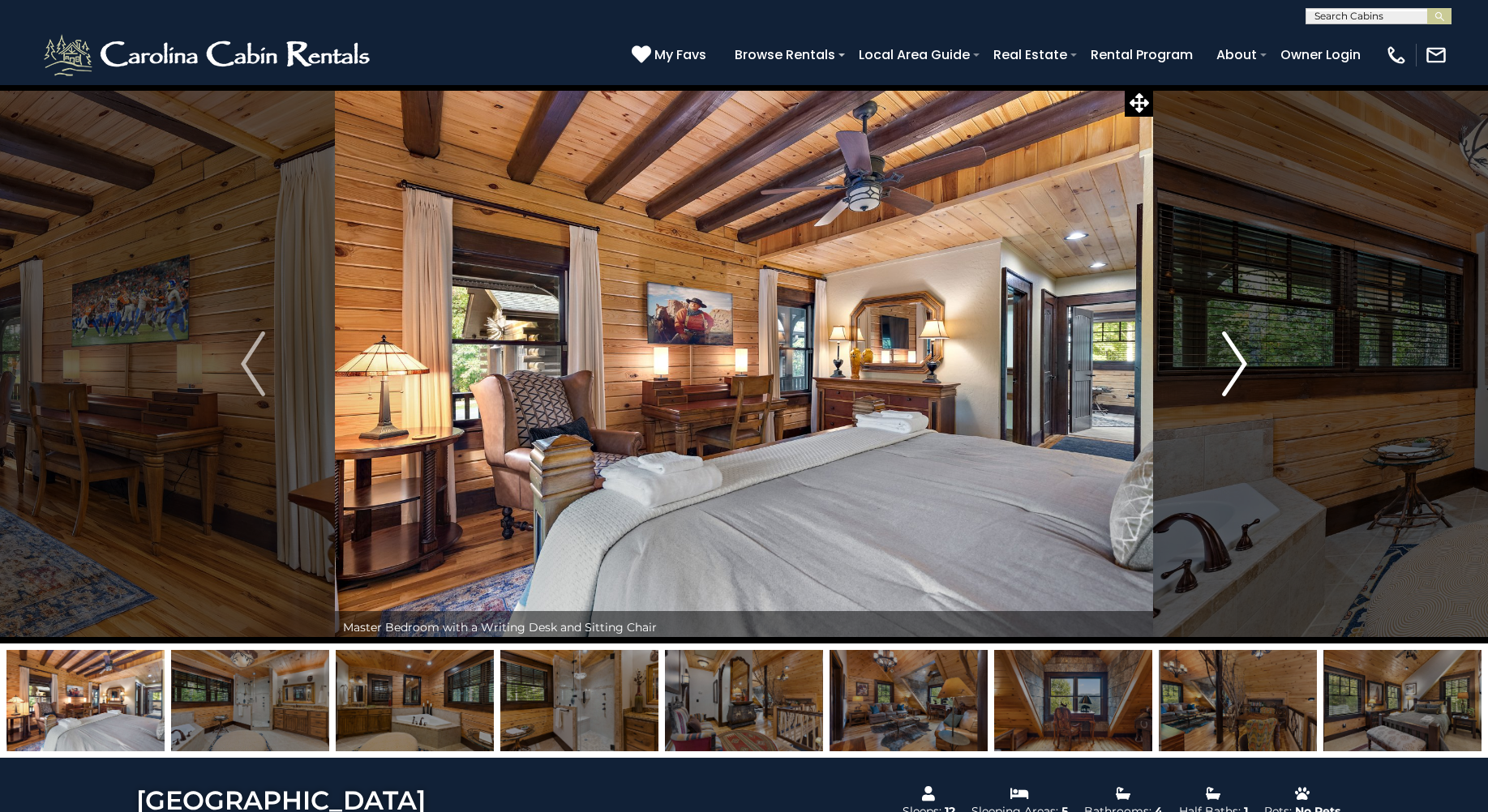
click at [1232, 357] on img "Next" at bounding box center [1235, 364] width 24 height 65
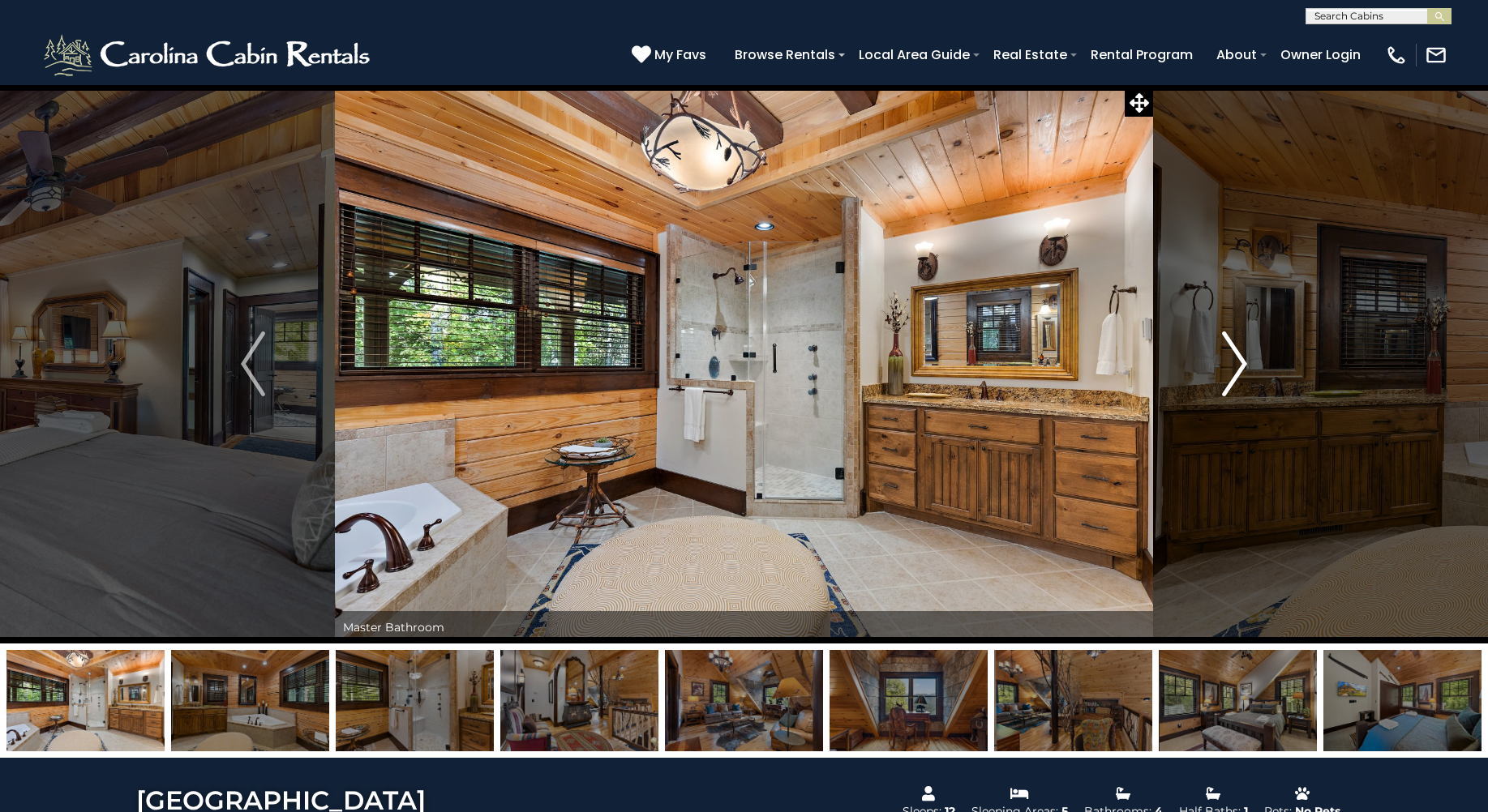
click at [1232, 357] on img "Next" at bounding box center [1235, 364] width 24 height 65
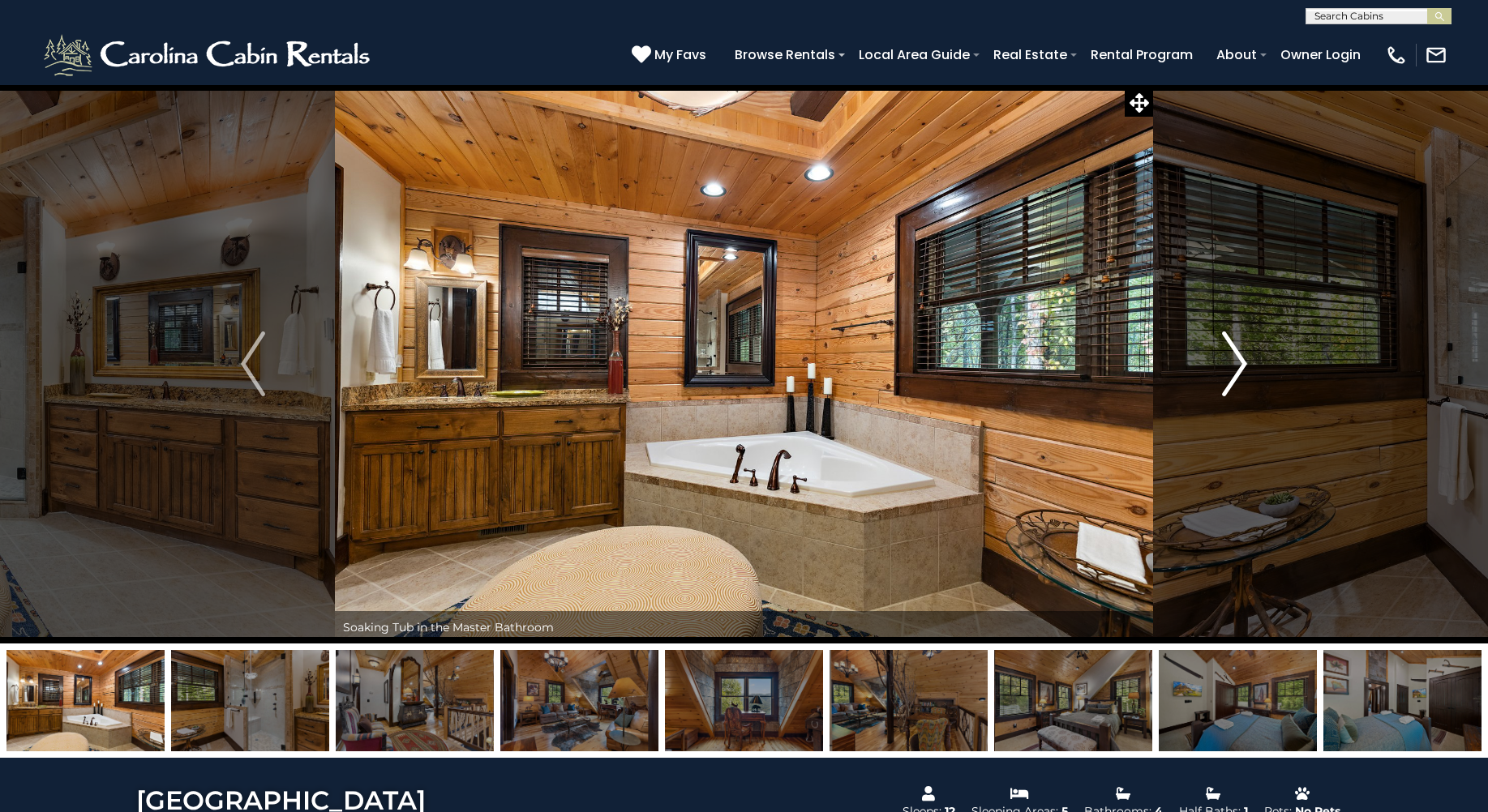
click at [1232, 357] on img "Next" at bounding box center [1235, 364] width 24 height 65
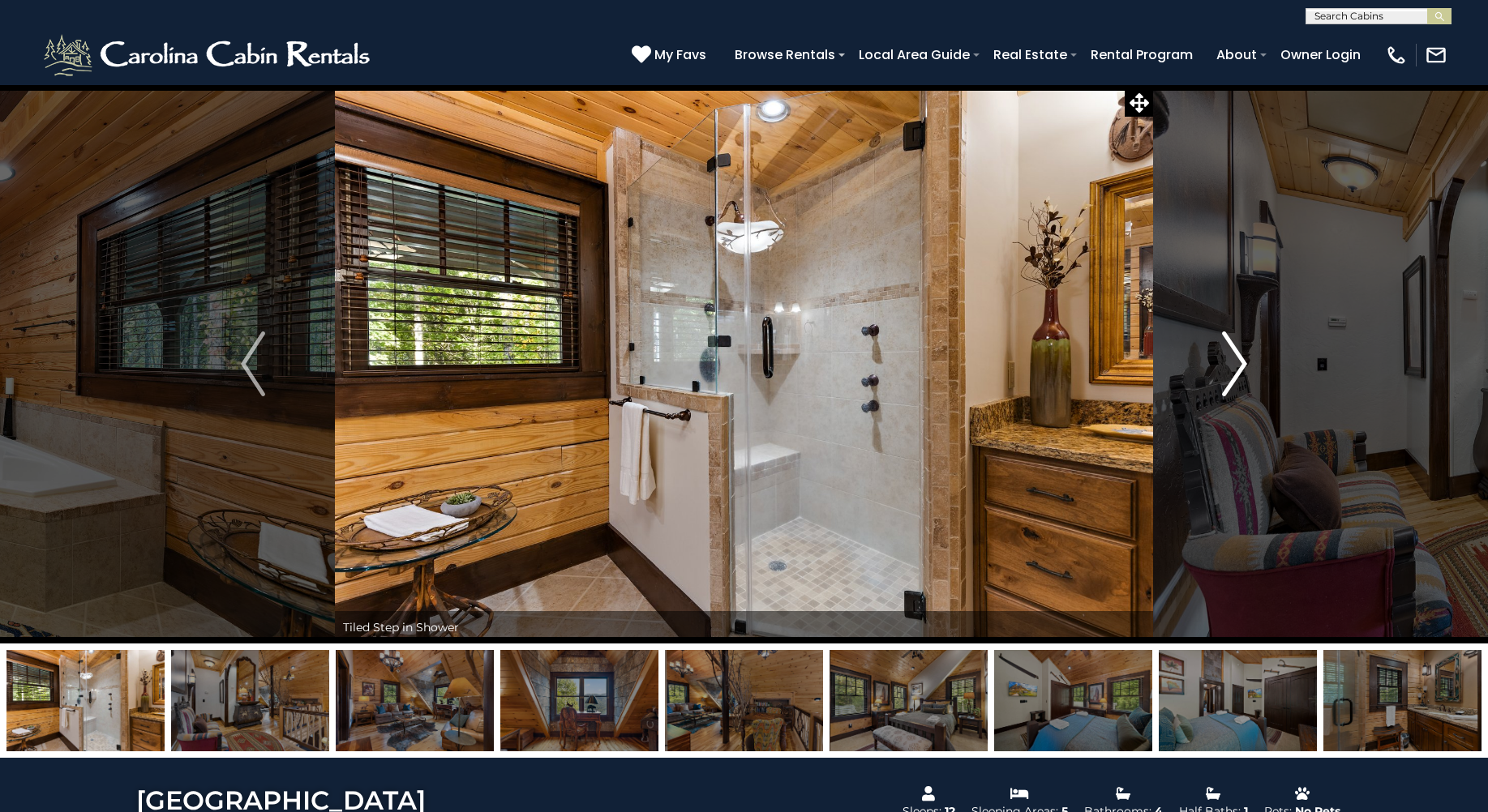
click at [1232, 357] on img "Next" at bounding box center [1235, 364] width 24 height 65
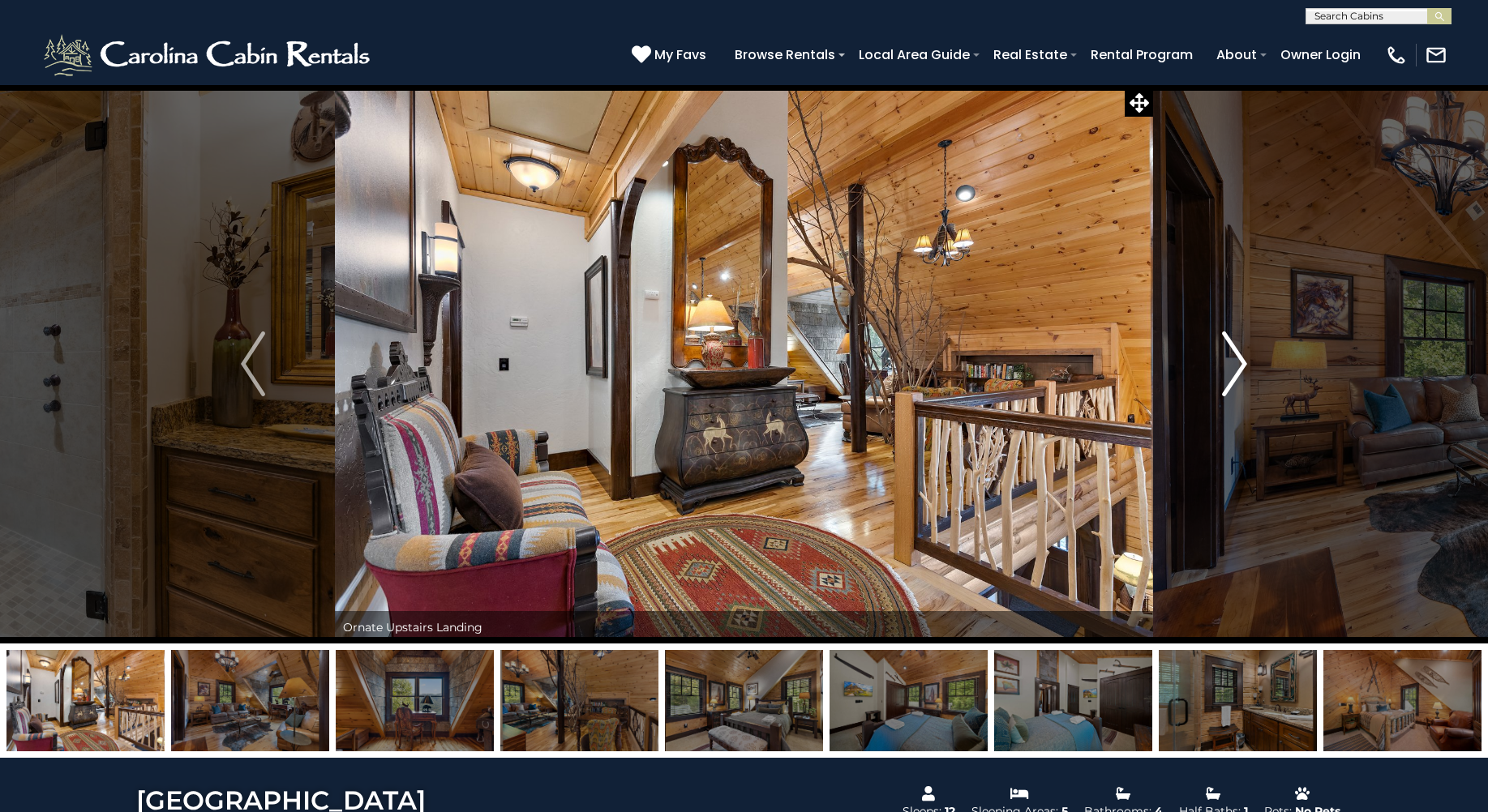
click at [1232, 357] on img "Next" at bounding box center [1235, 364] width 24 height 65
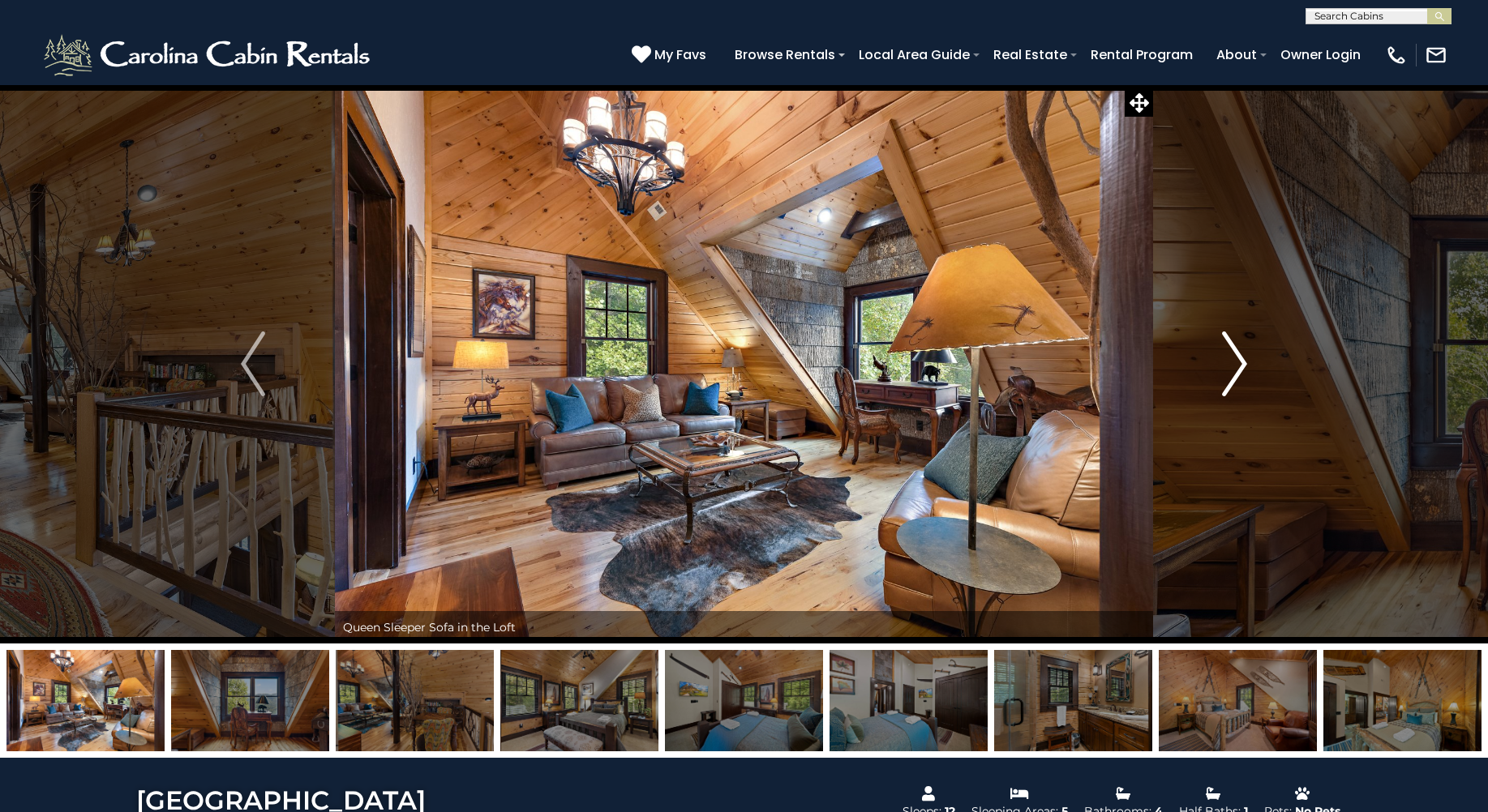
click at [1232, 357] on img "Next" at bounding box center [1235, 364] width 24 height 65
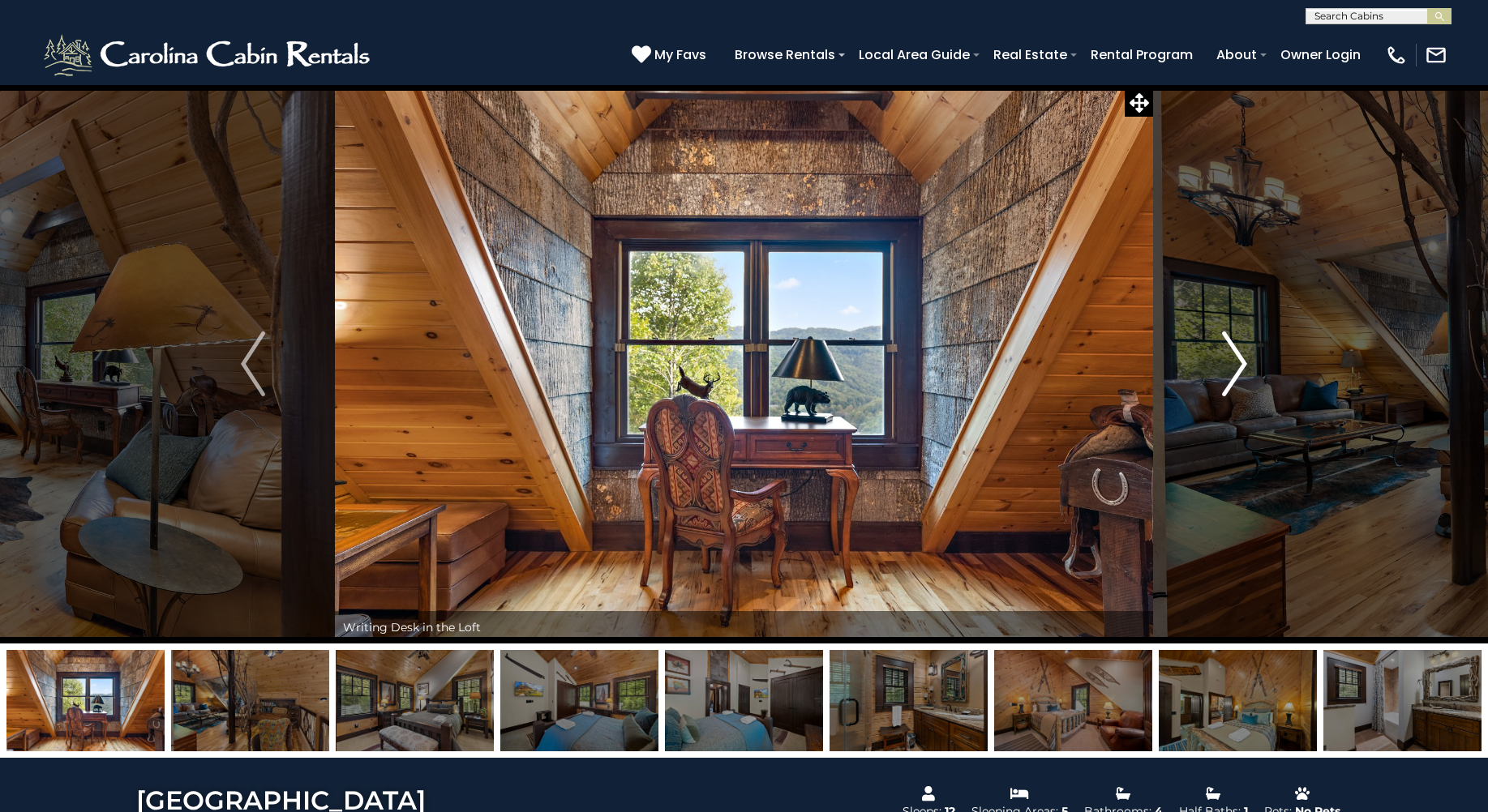
click at [1232, 357] on img "Next" at bounding box center [1235, 364] width 24 height 65
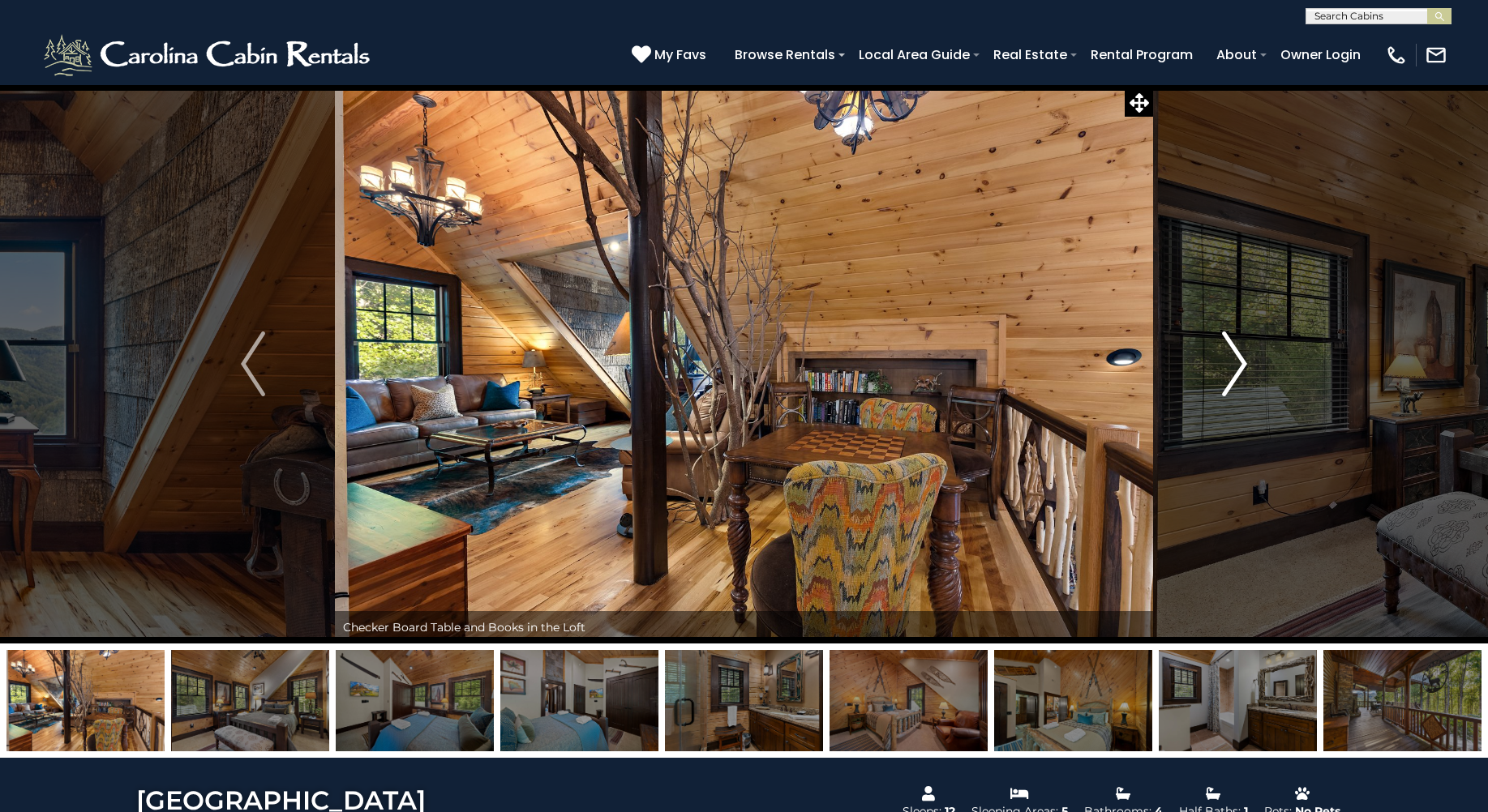
click at [1232, 357] on img "Next" at bounding box center [1235, 364] width 24 height 65
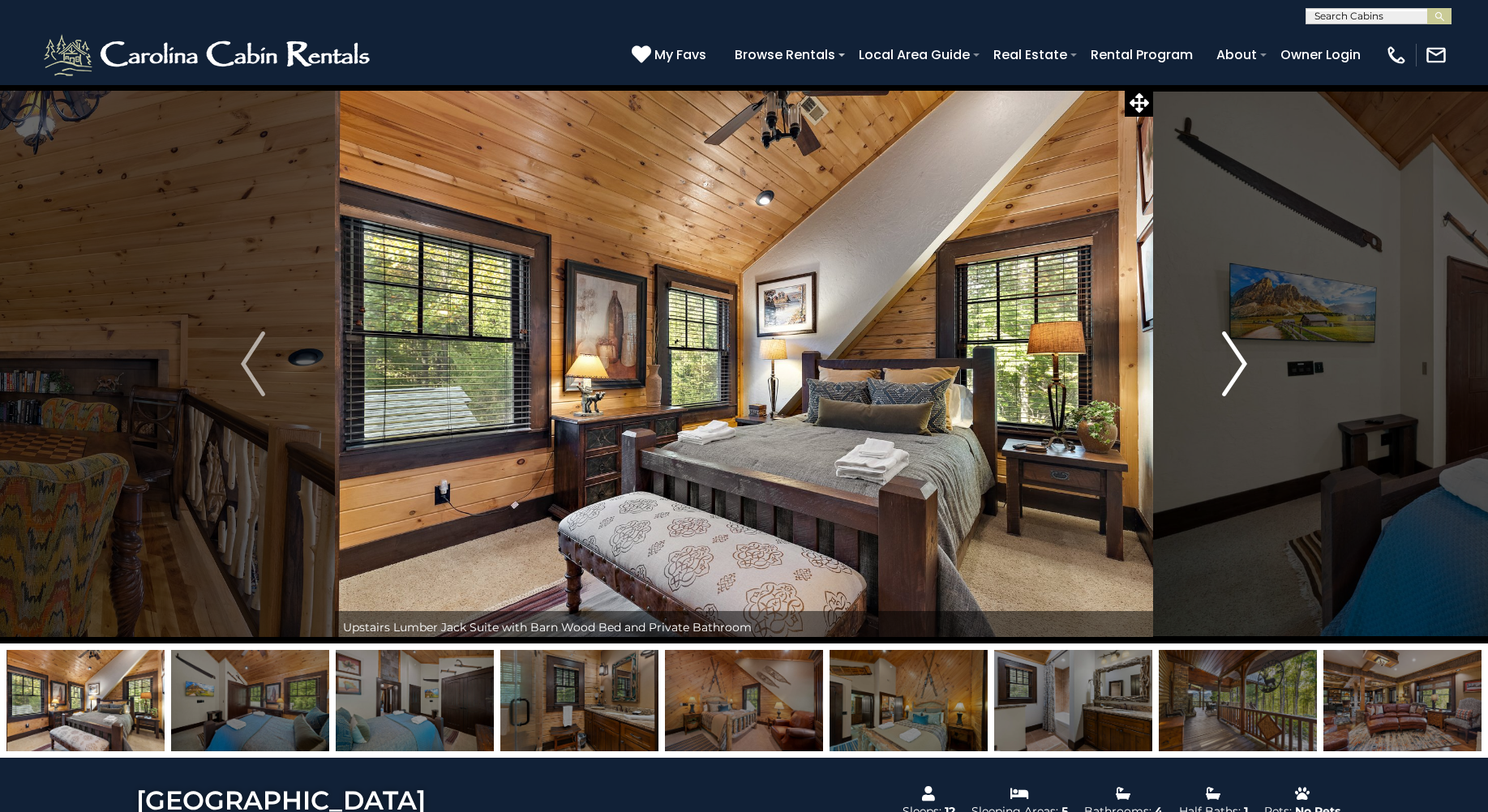
click at [1232, 357] on img "Next" at bounding box center [1235, 364] width 24 height 65
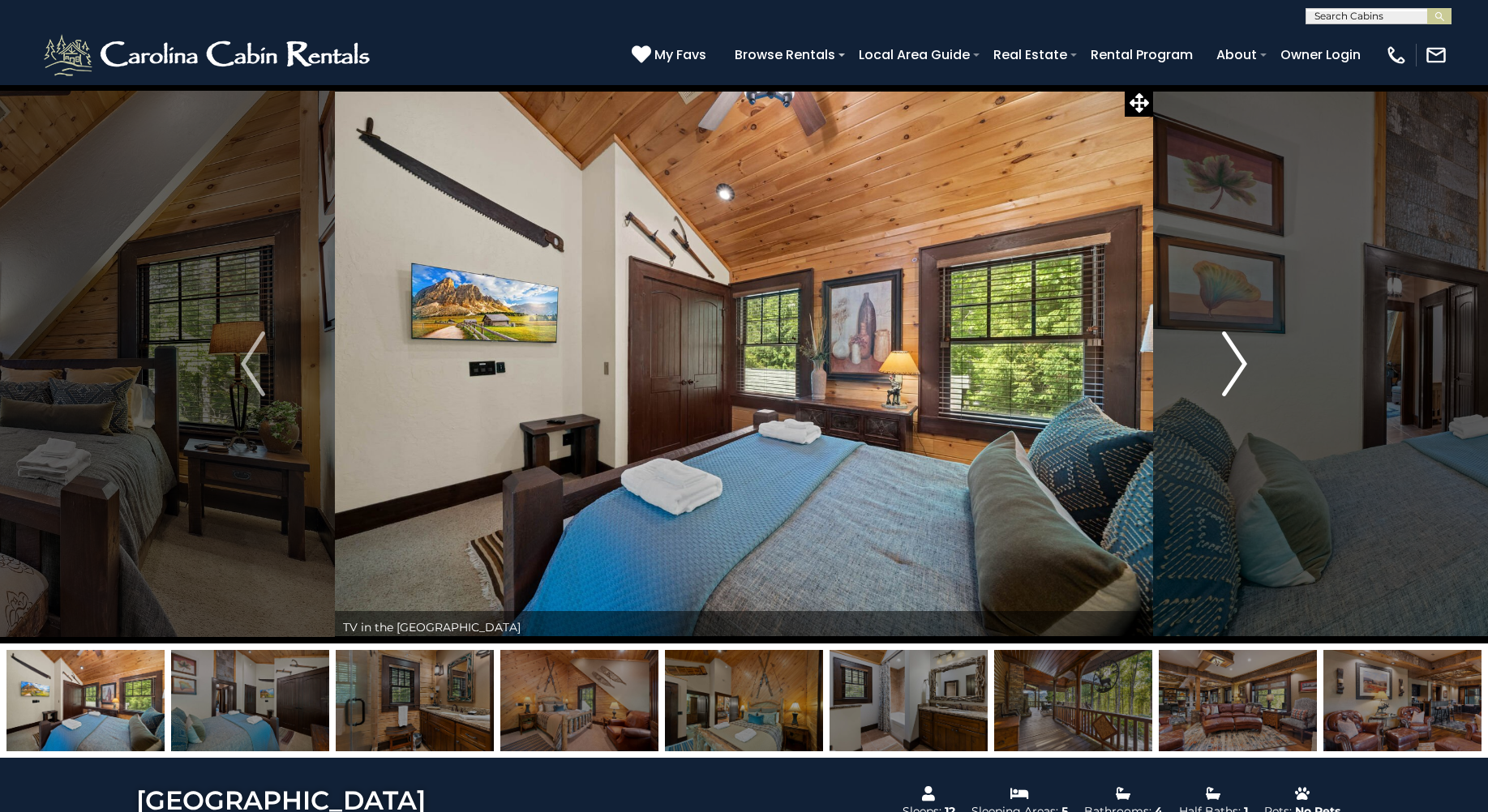
click at [1232, 357] on img "Next" at bounding box center [1235, 364] width 24 height 65
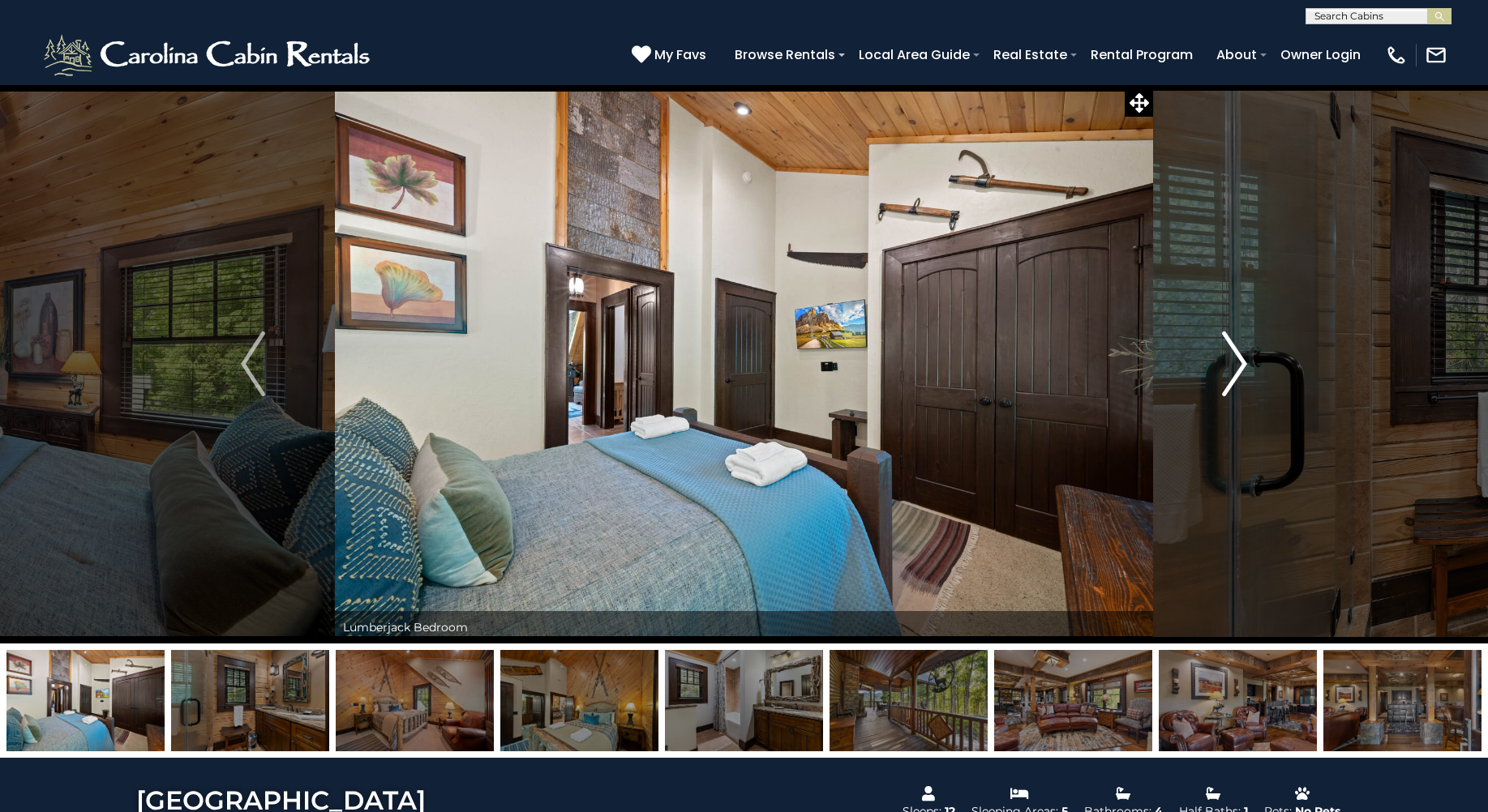
click at [1232, 357] on img "Next" at bounding box center [1235, 364] width 24 height 65
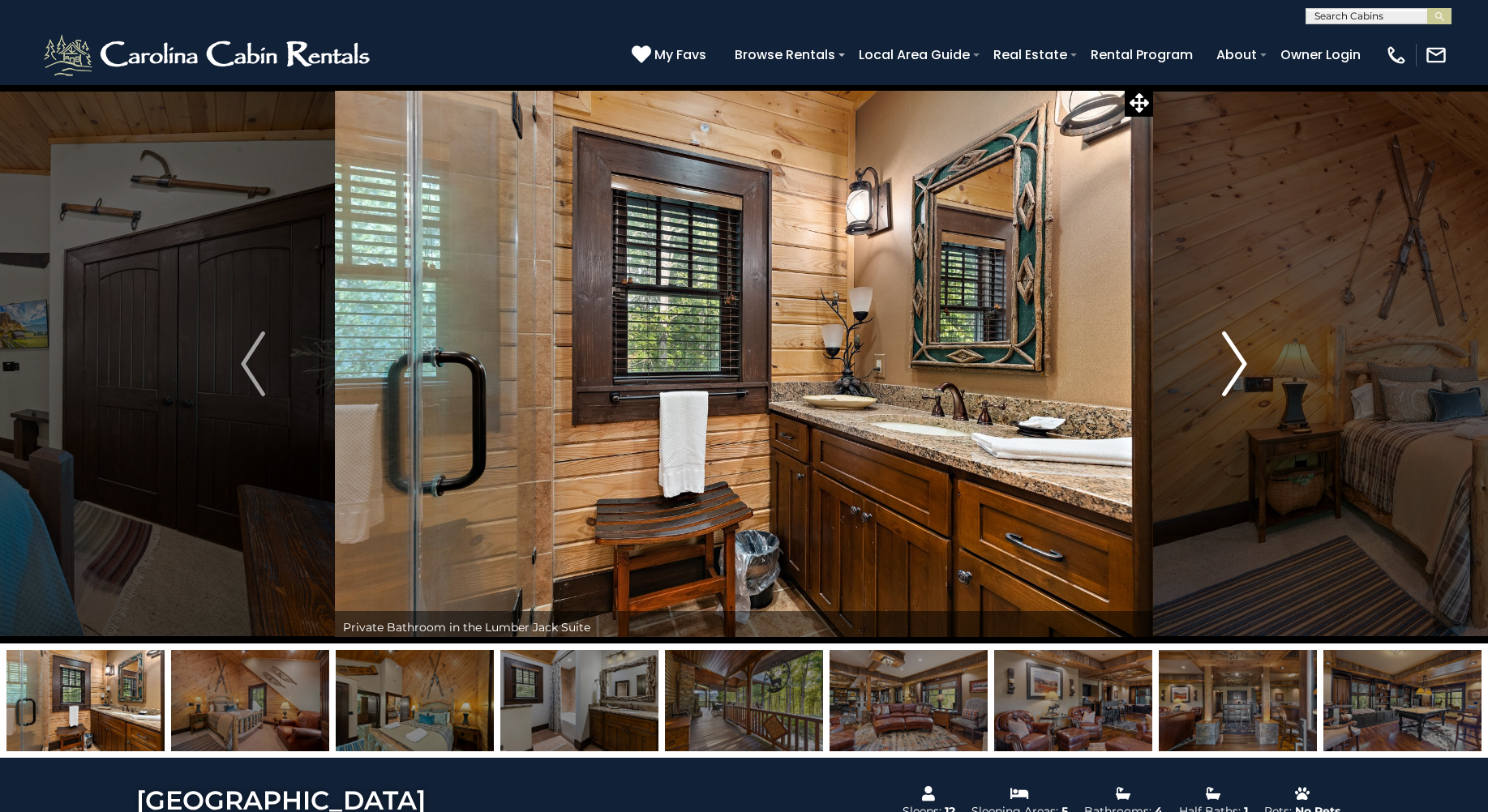
click at [1232, 357] on img "Next" at bounding box center [1235, 364] width 24 height 65
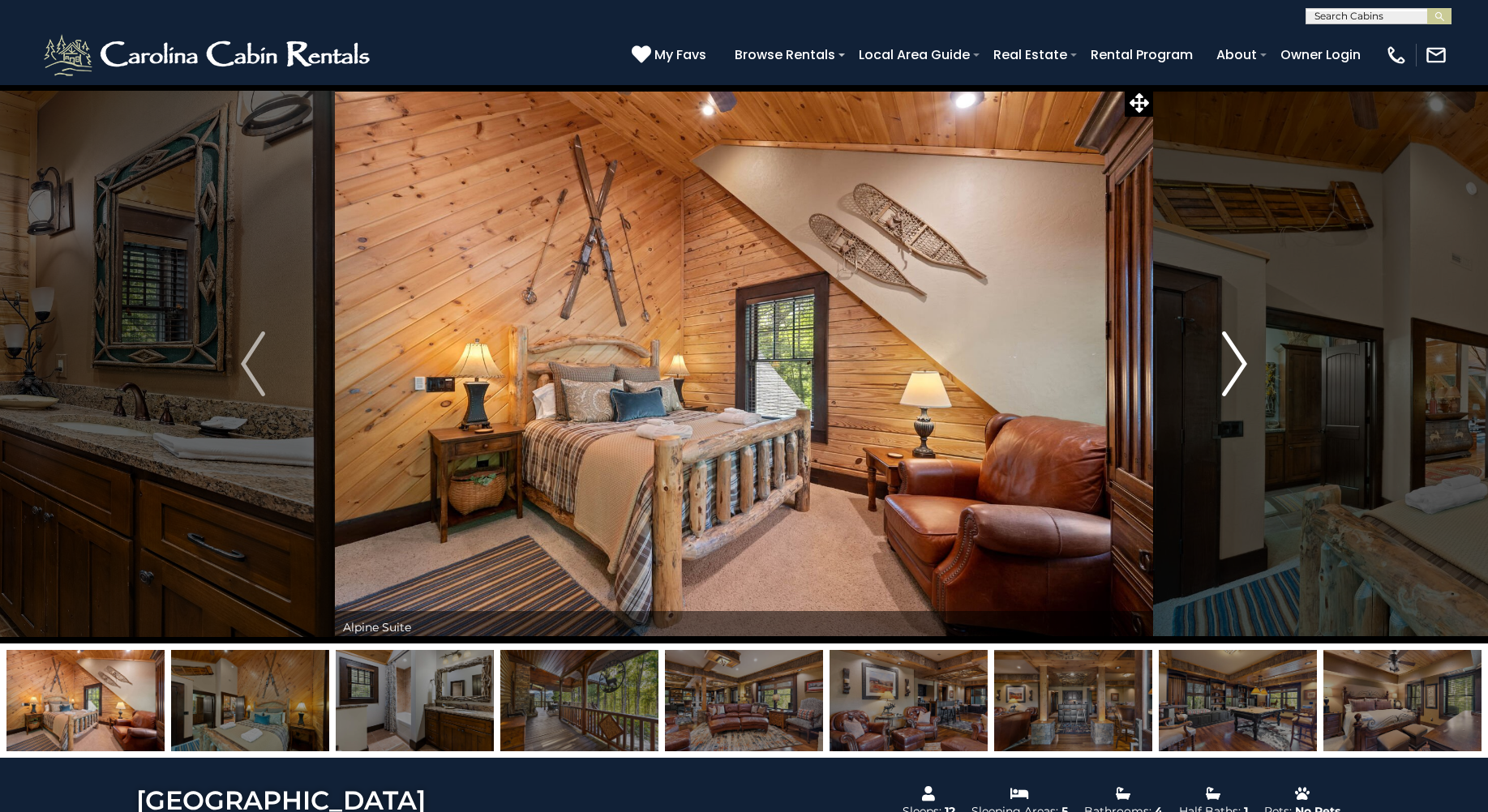
click at [1232, 357] on img "Next" at bounding box center [1235, 364] width 24 height 65
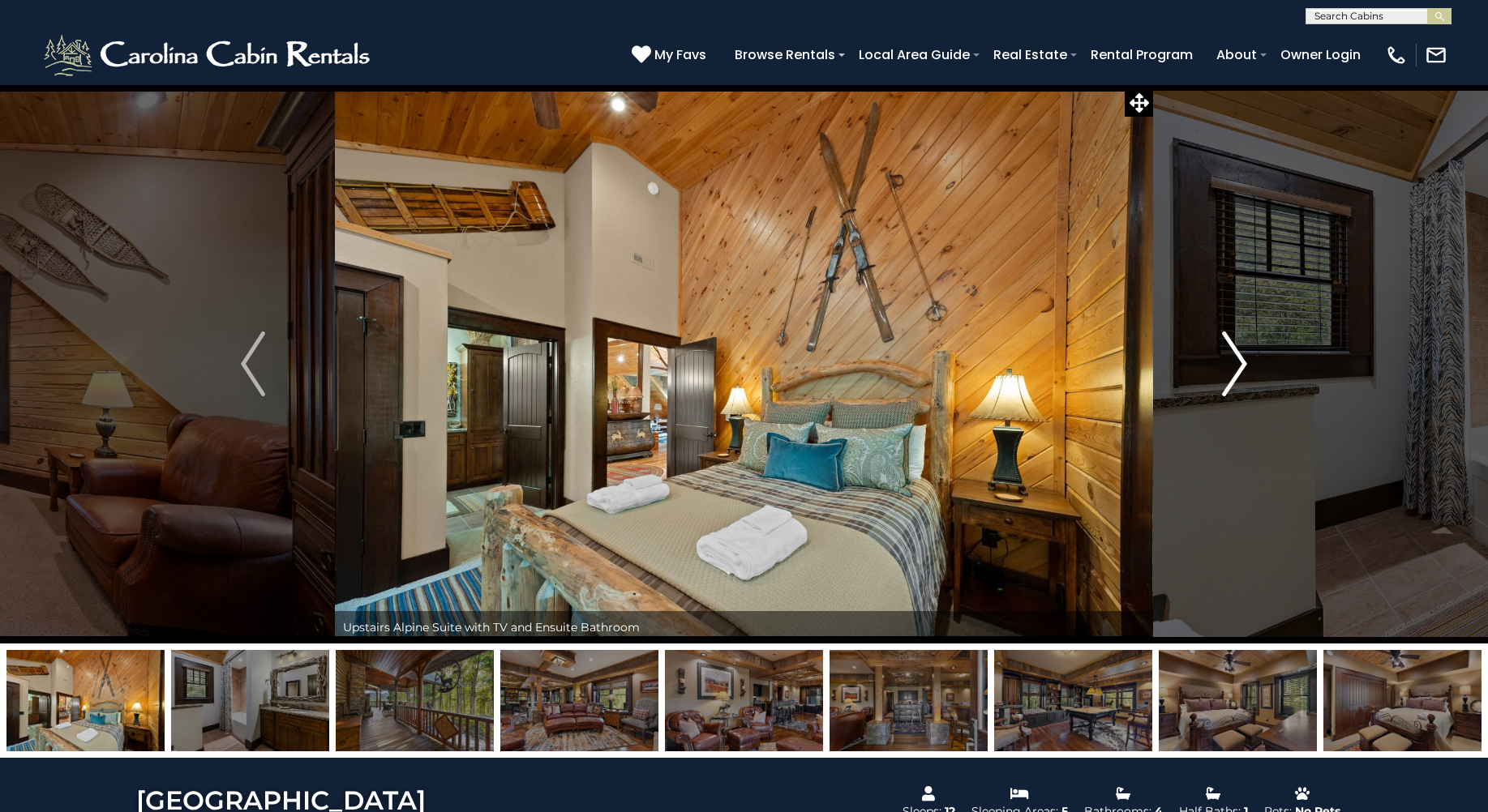
click at [1232, 357] on img "Next" at bounding box center [1235, 364] width 24 height 65
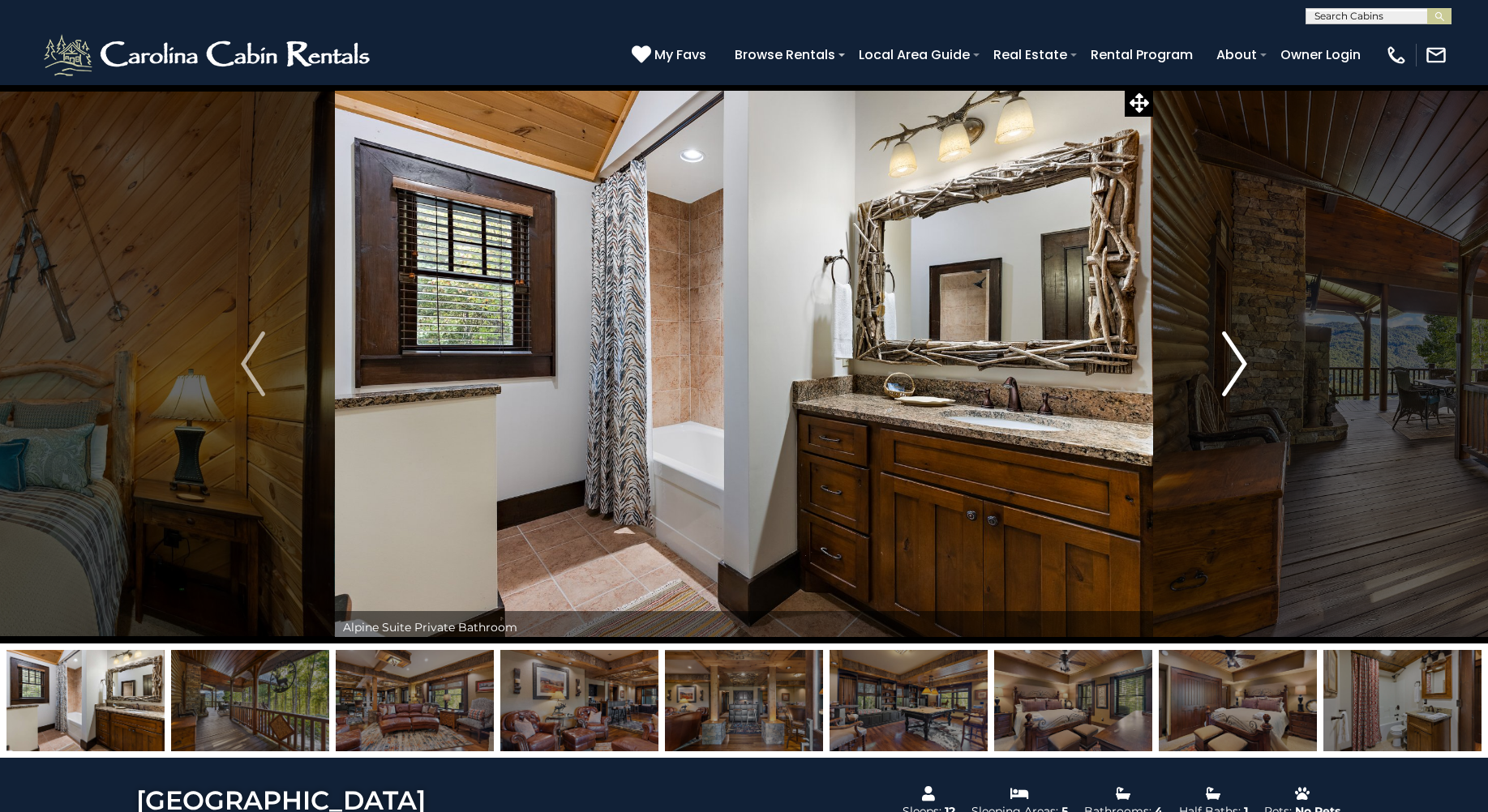
click at [1232, 357] on img "Next" at bounding box center [1235, 364] width 24 height 65
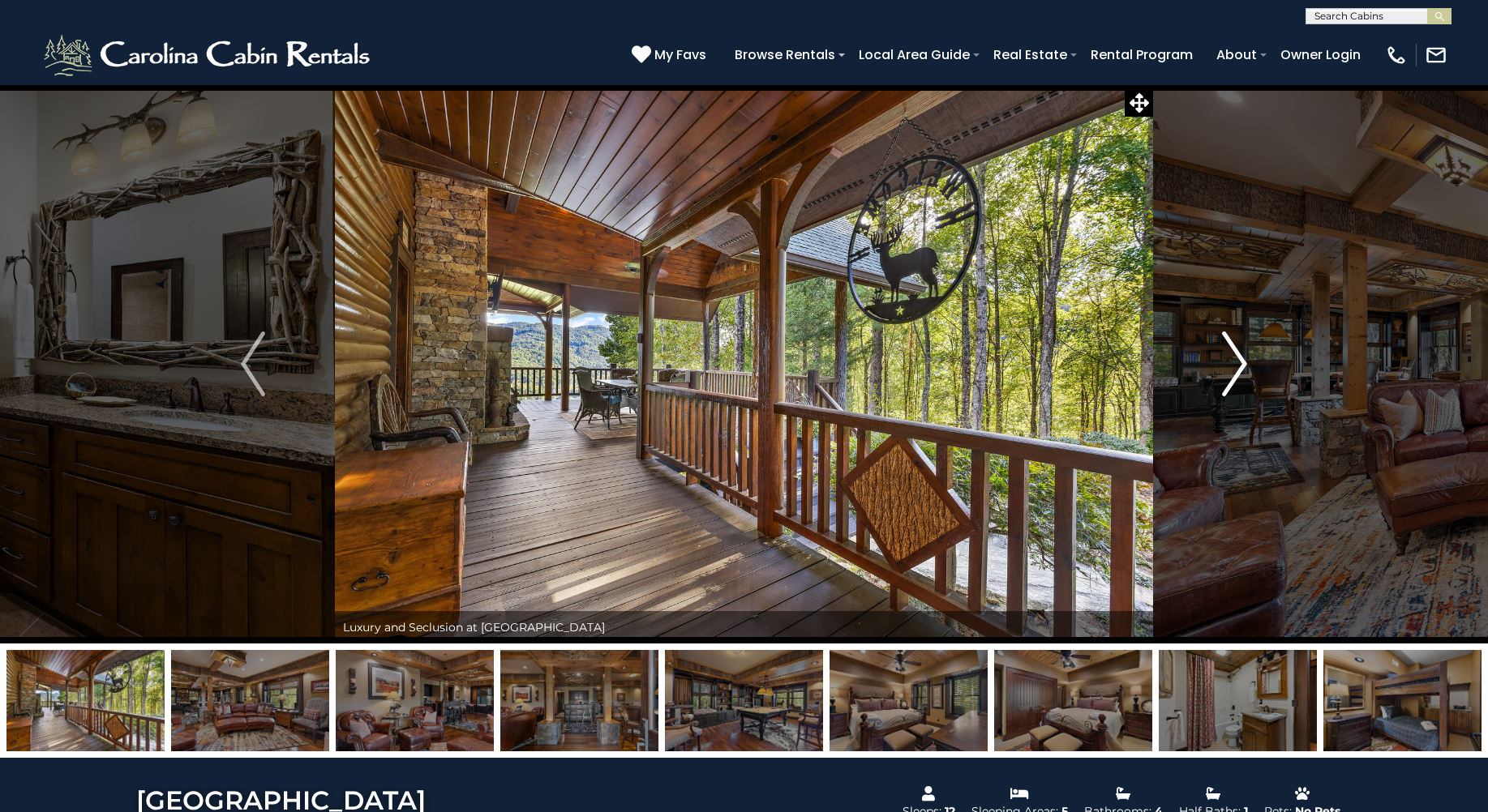
click at [1232, 357] on img "Next" at bounding box center [1235, 364] width 24 height 65
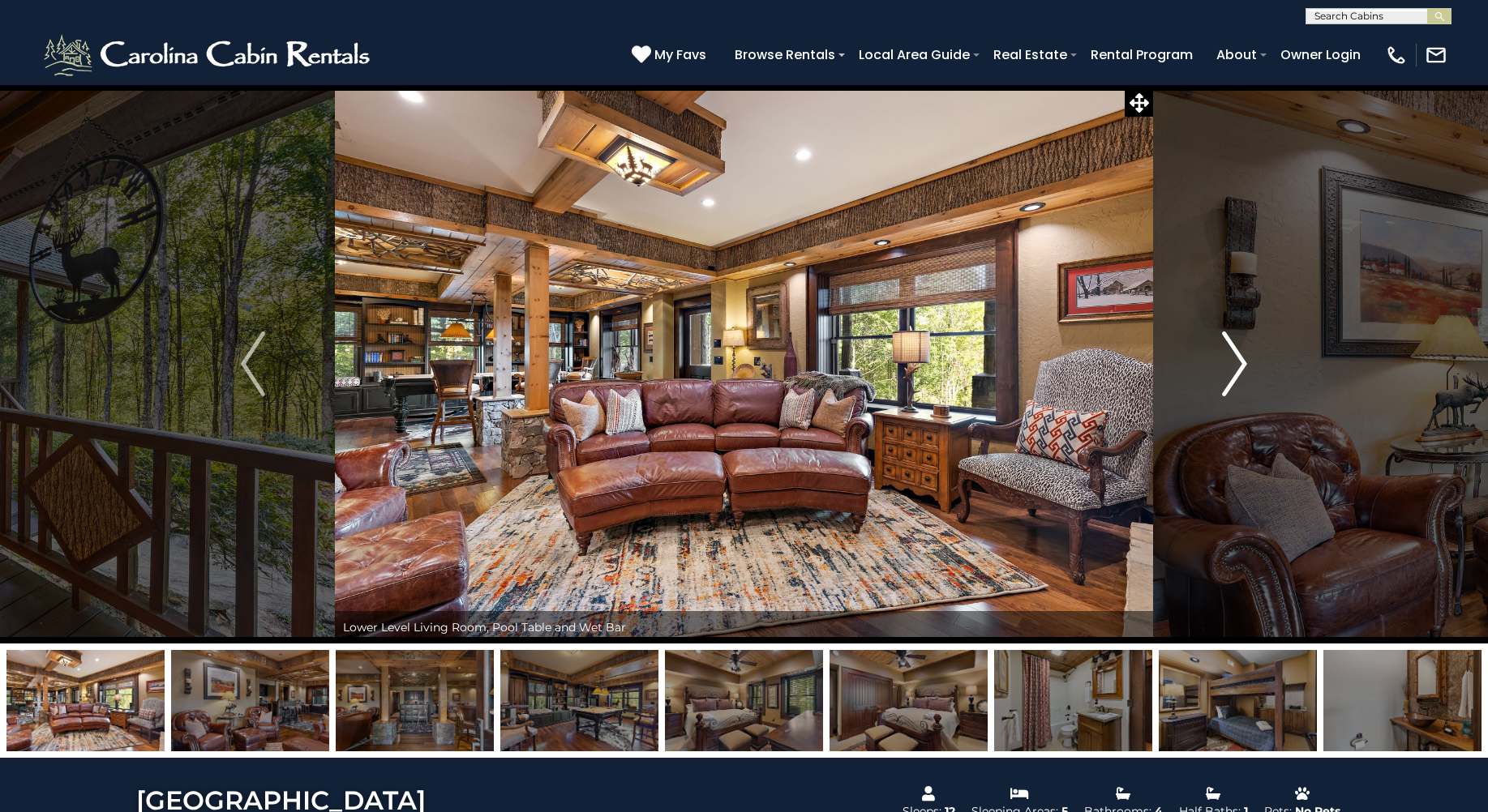
click at [1232, 357] on img "Next" at bounding box center [1235, 364] width 24 height 65
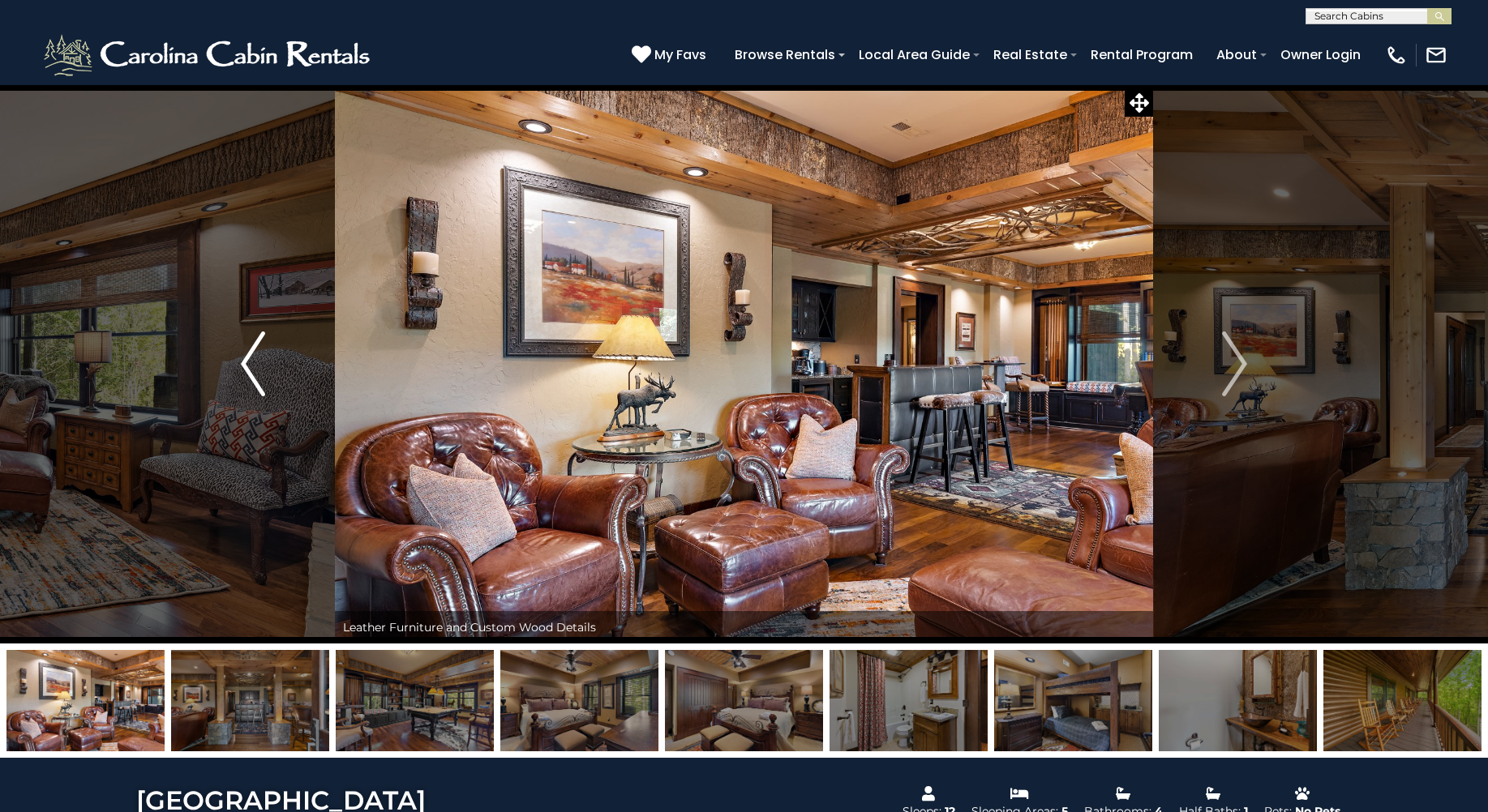
click at [261, 331] on img "Previous" at bounding box center [253, 364] width 24 height 65
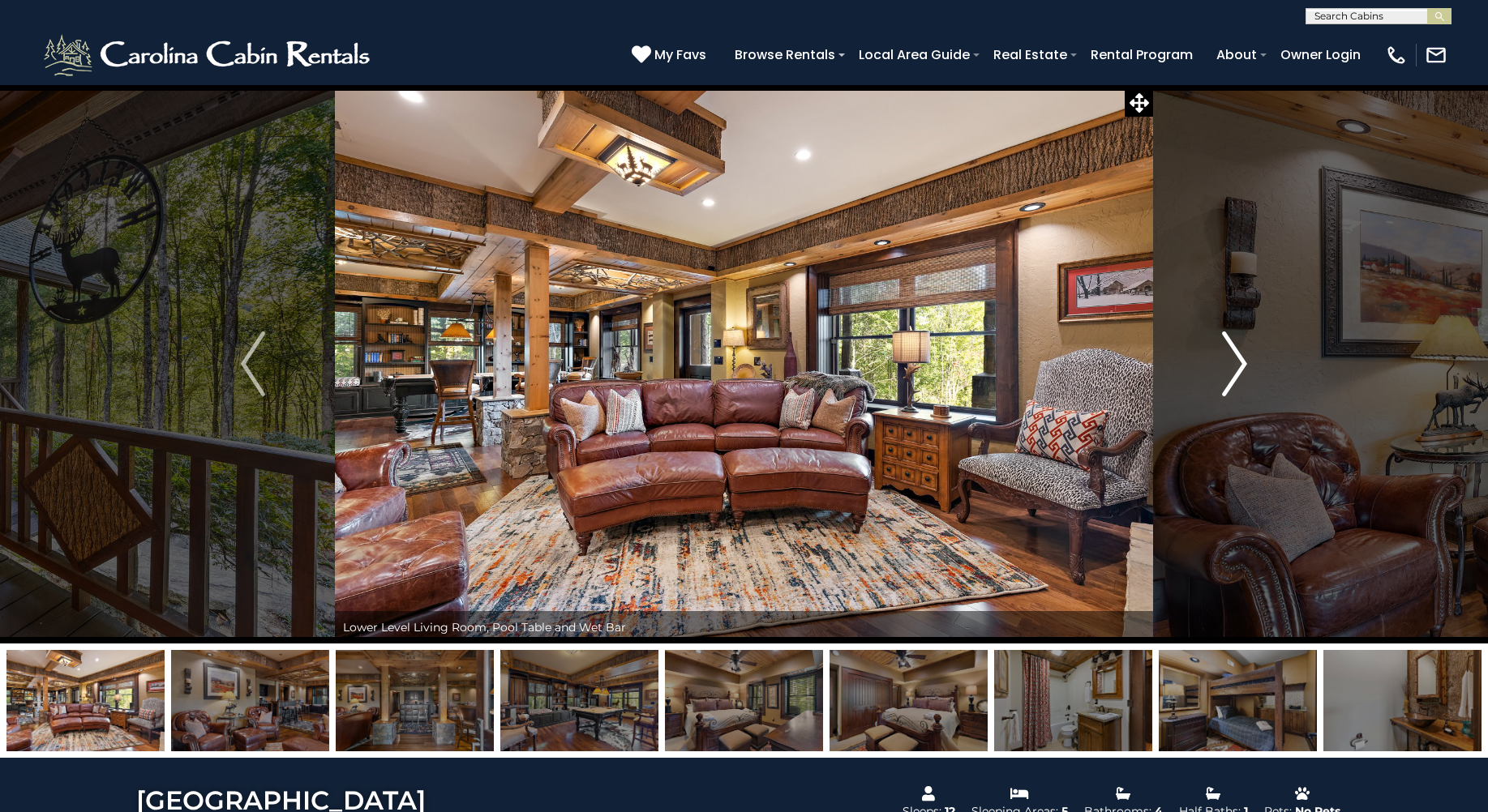
click at [1233, 344] on img "Next" at bounding box center [1235, 364] width 24 height 65
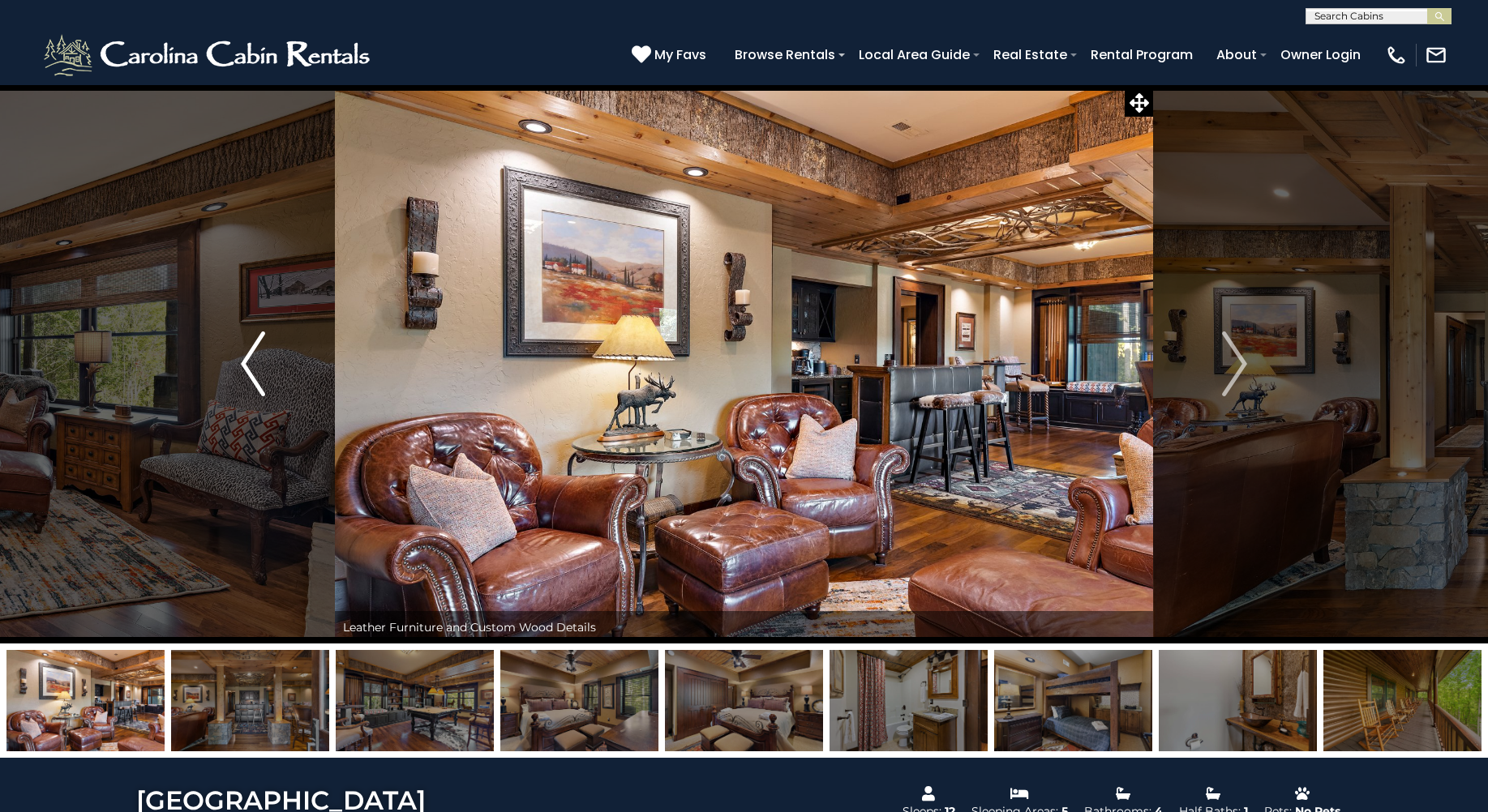
click at [266, 329] on button "Previous" at bounding box center [253, 364] width 163 height 560
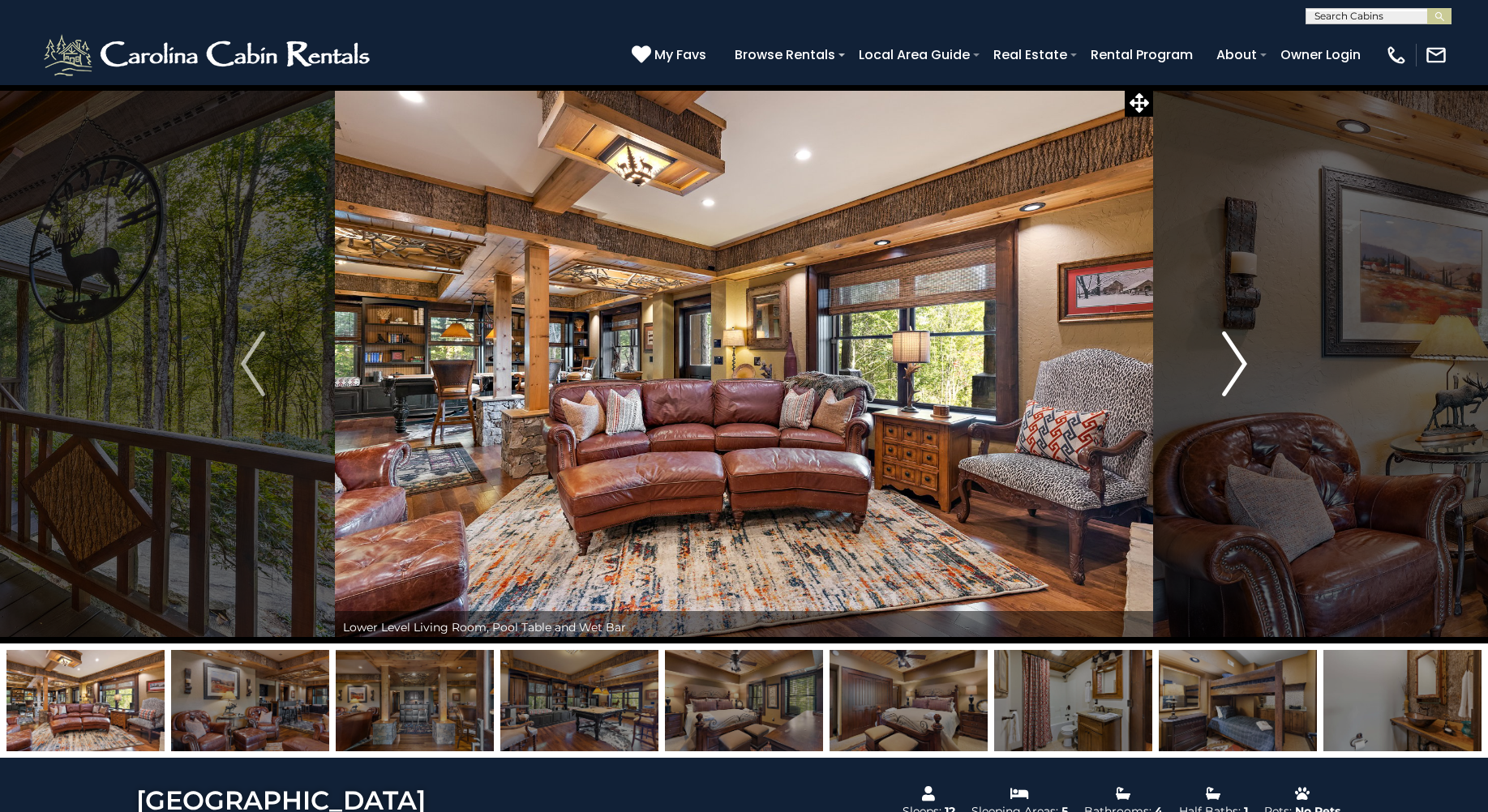
click at [1232, 347] on img "Next" at bounding box center [1235, 364] width 24 height 65
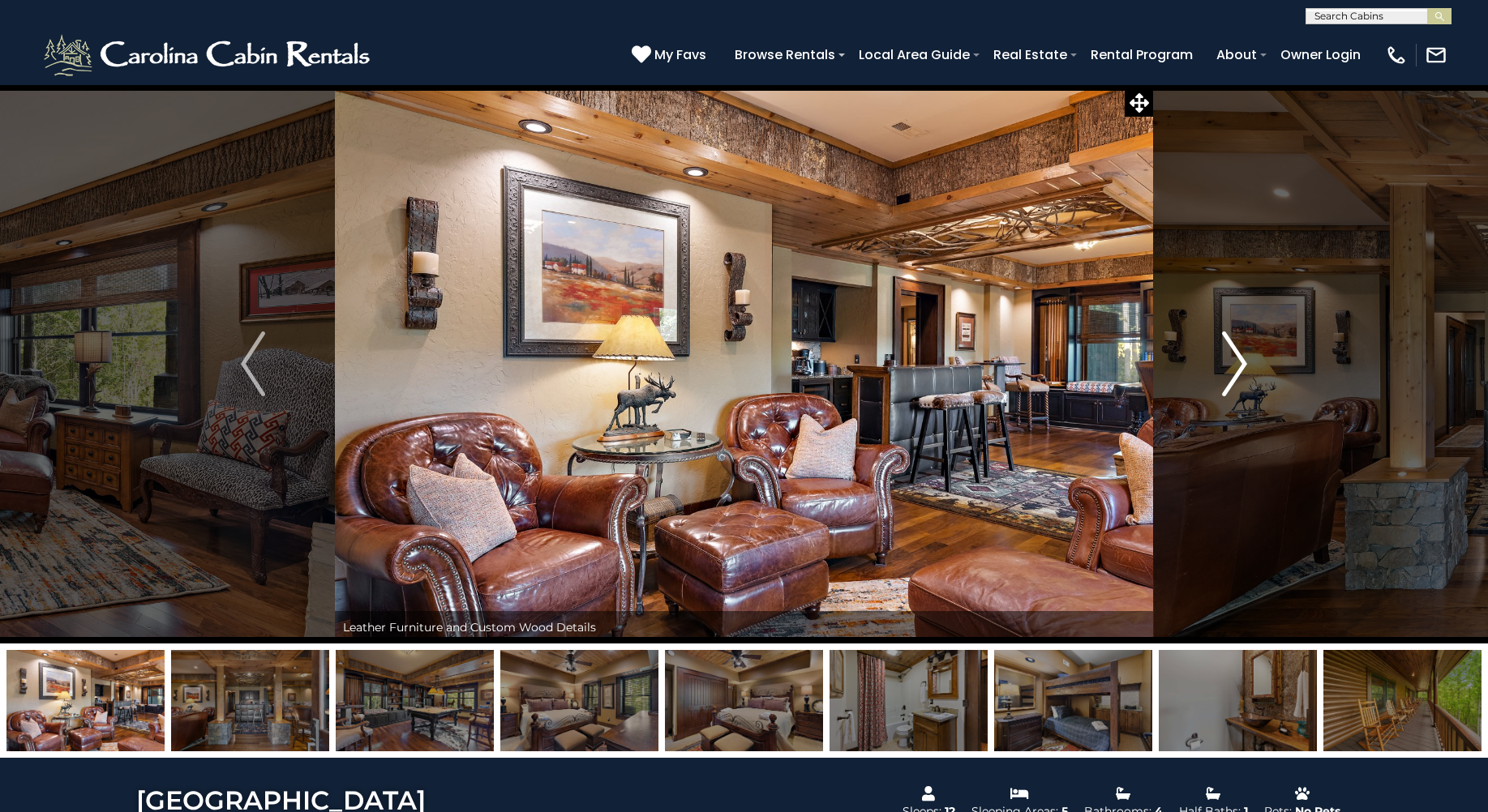
click at [1232, 346] on img "Next" at bounding box center [1235, 364] width 24 height 65
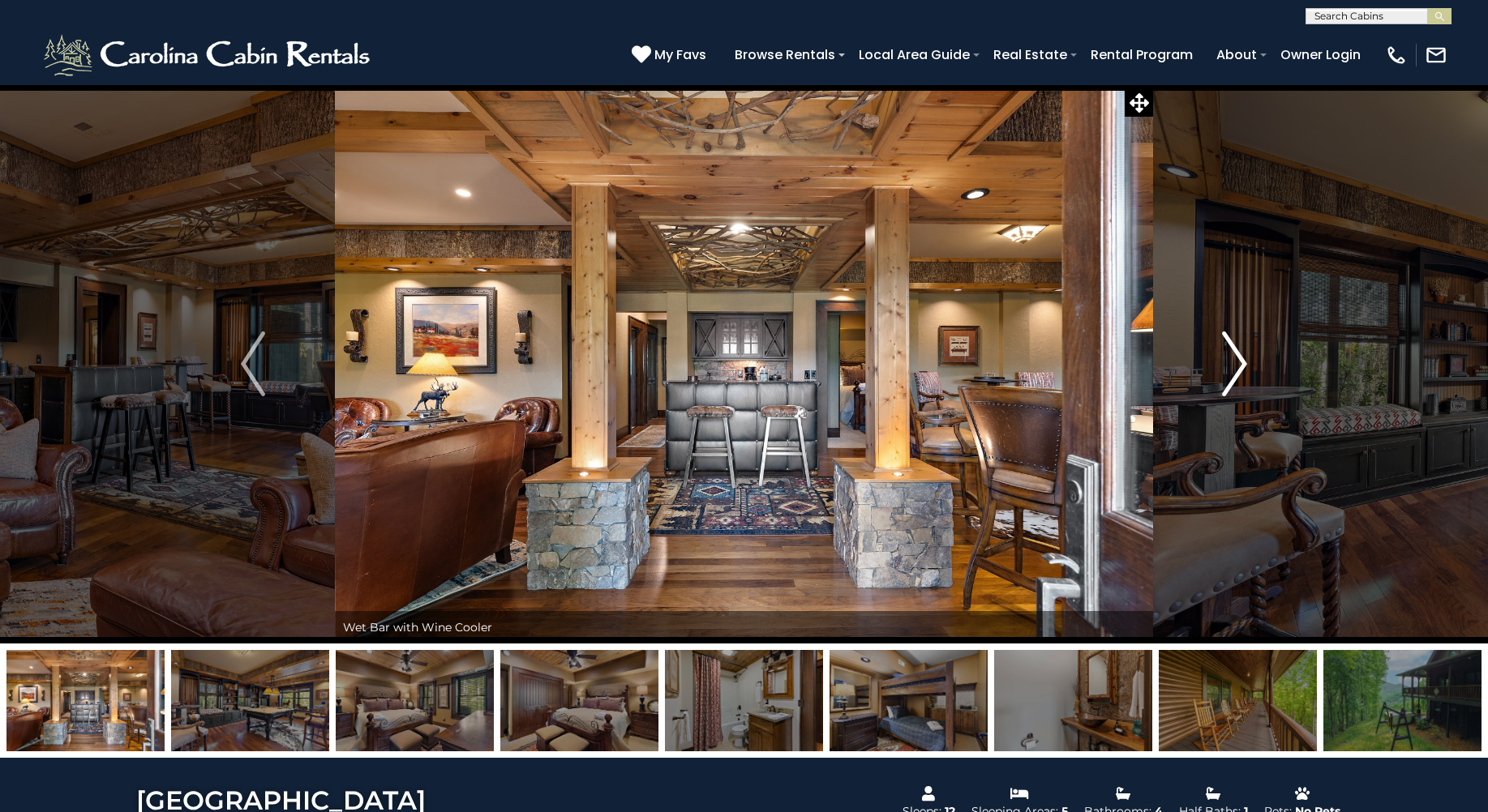
click at [1232, 346] on img "Next" at bounding box center [1235, 364] width 24 height 65
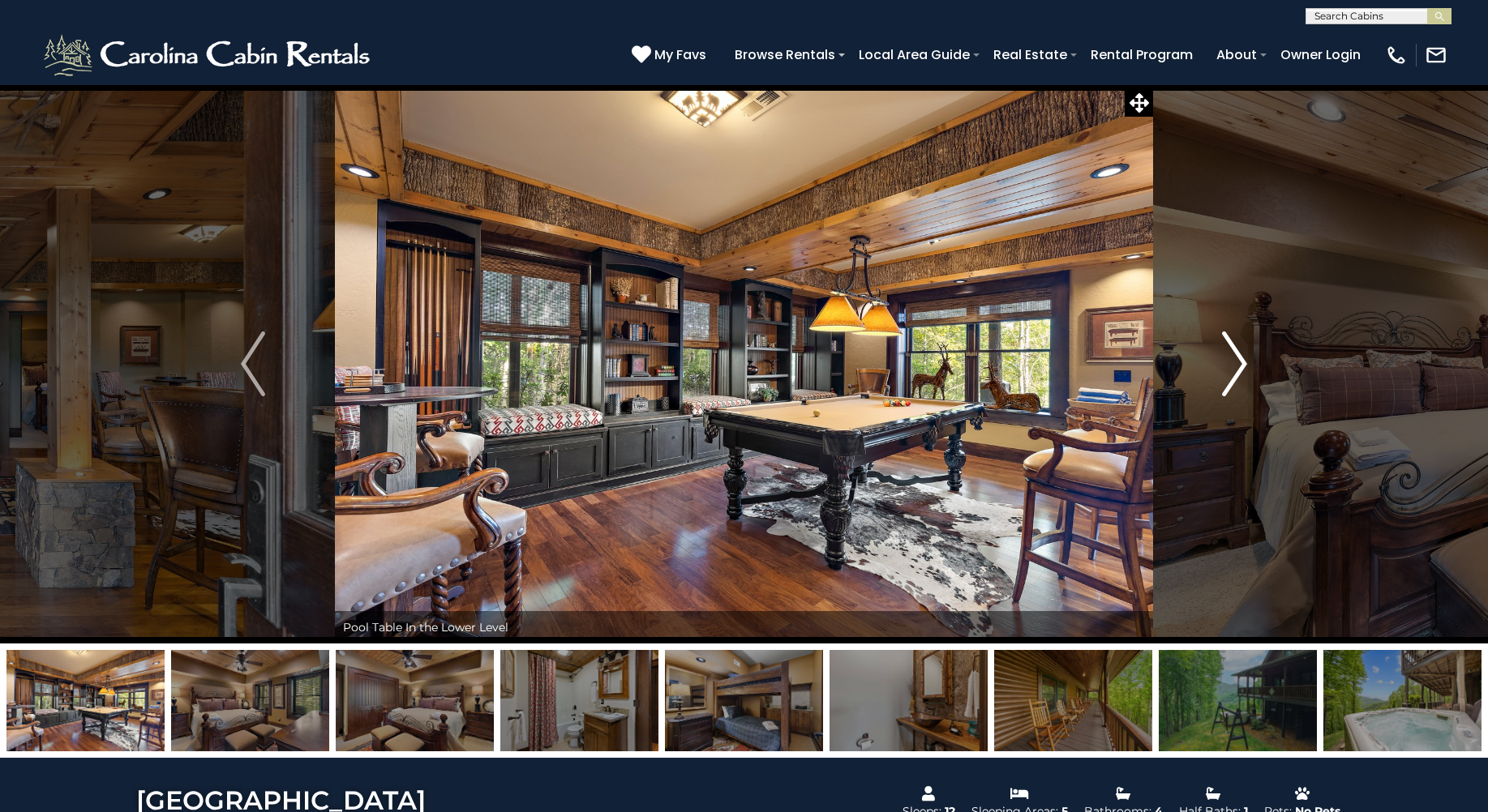
click at [1232, 343] on img "Next" at bounding box center [1235, 364] width 24 height 65
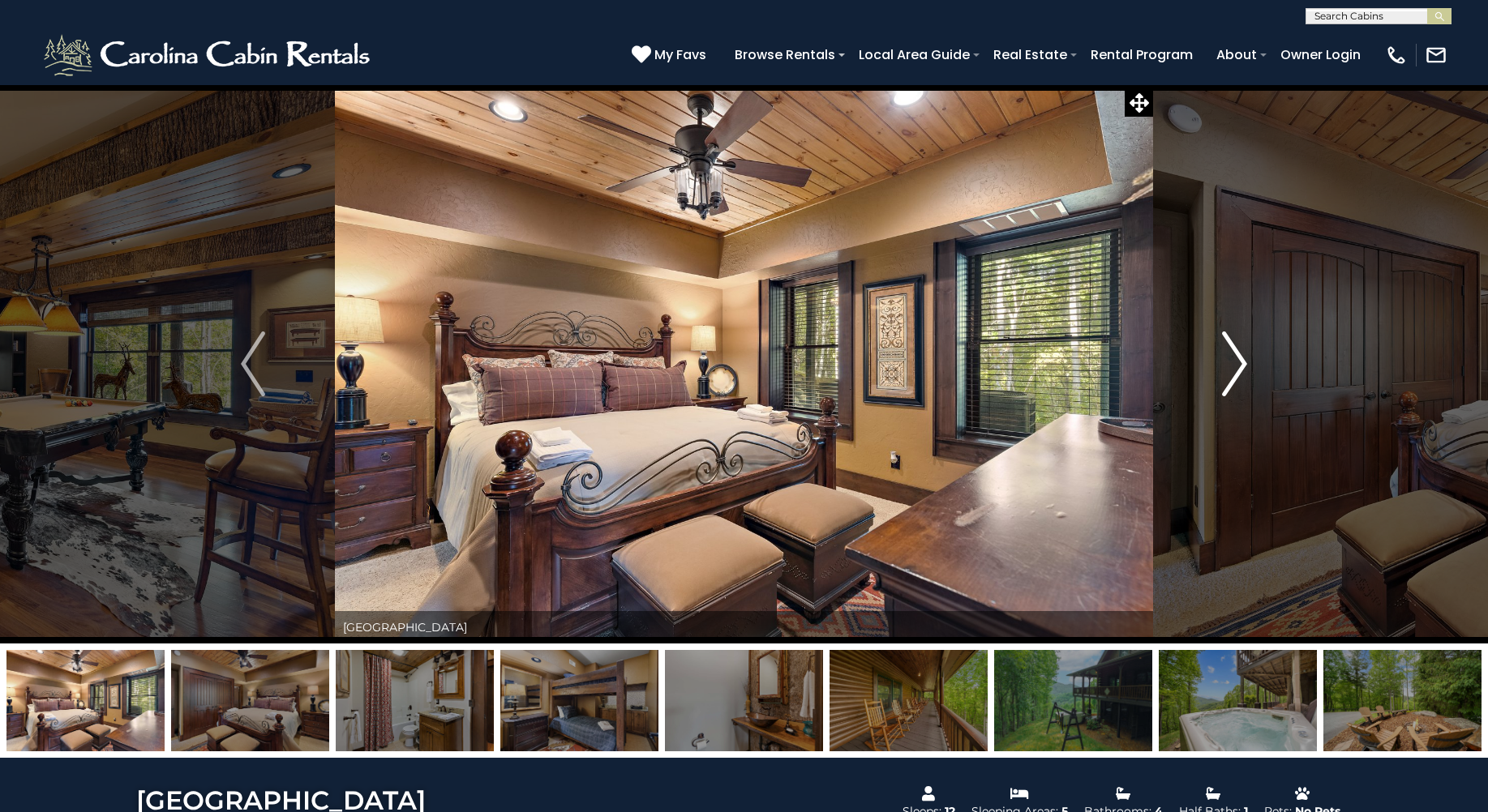
click at [1232, 343] on img "Next" at bounding box center [1235, 364] width 24 height 65
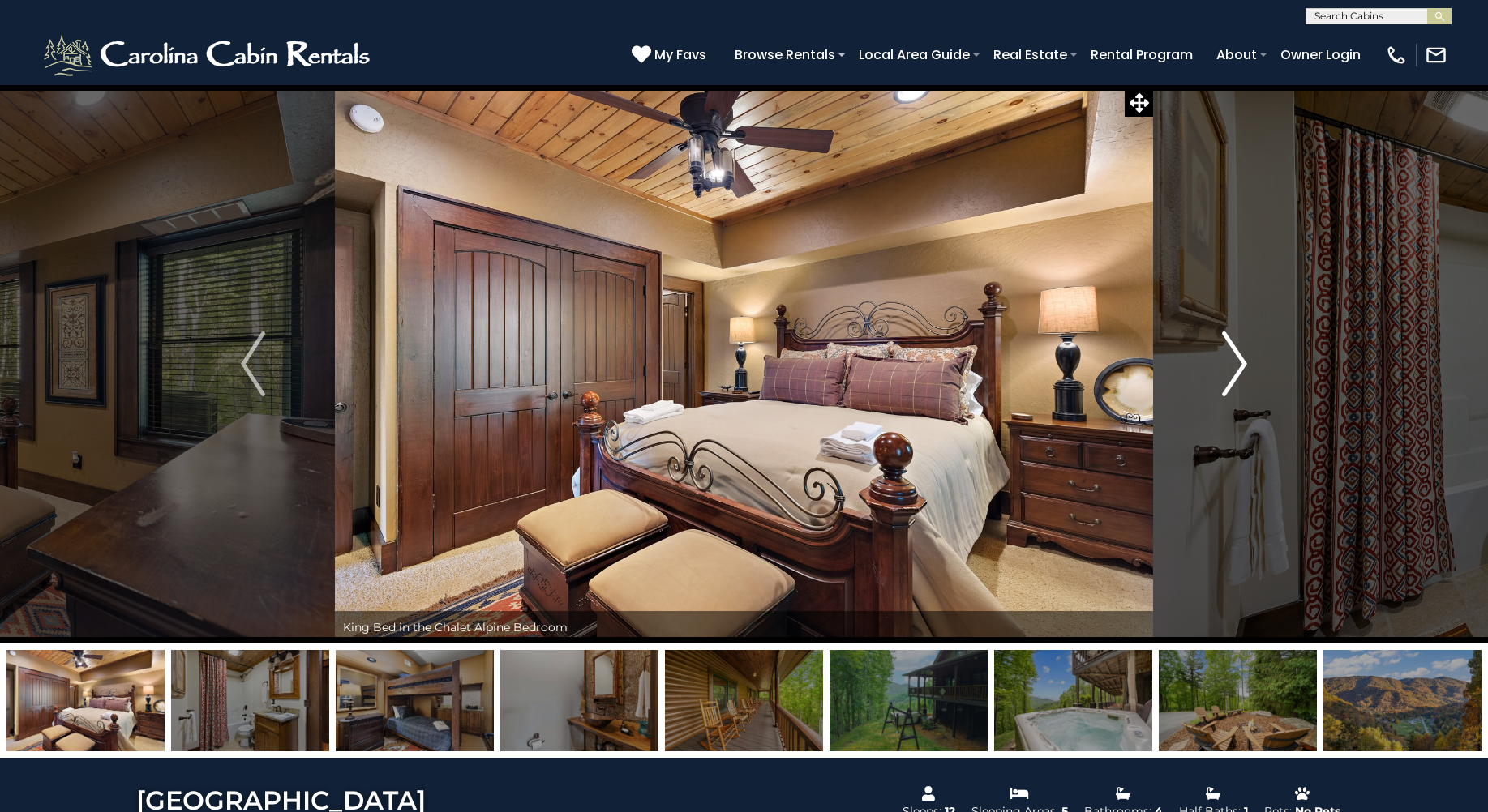
click at [1232, 343] on img "Next" at bounding box center [1235, 364] width 24 height 65
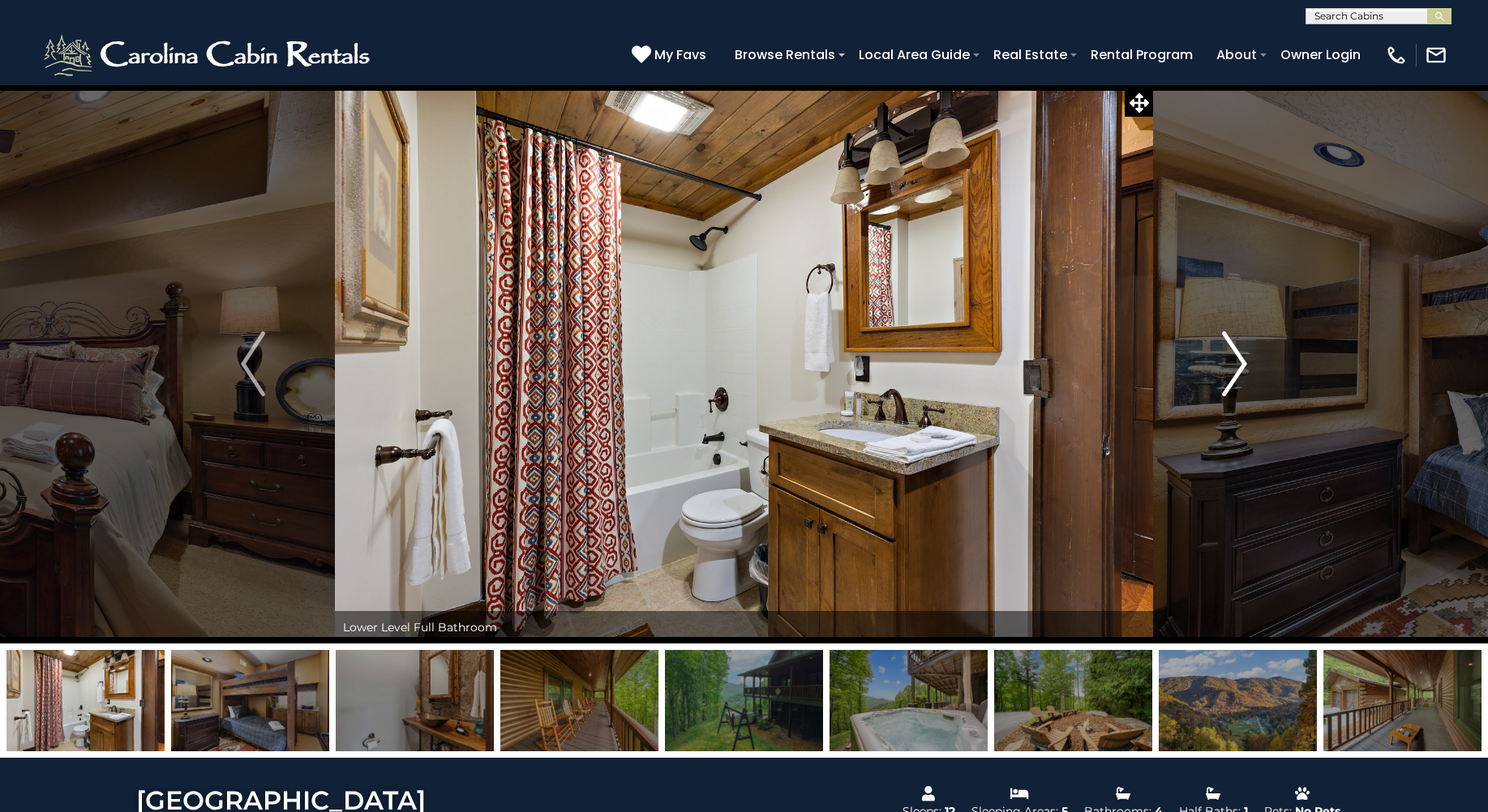
click at [1232, 343] on img "Next" at bounding box center [1235, 364] width 24 height 65
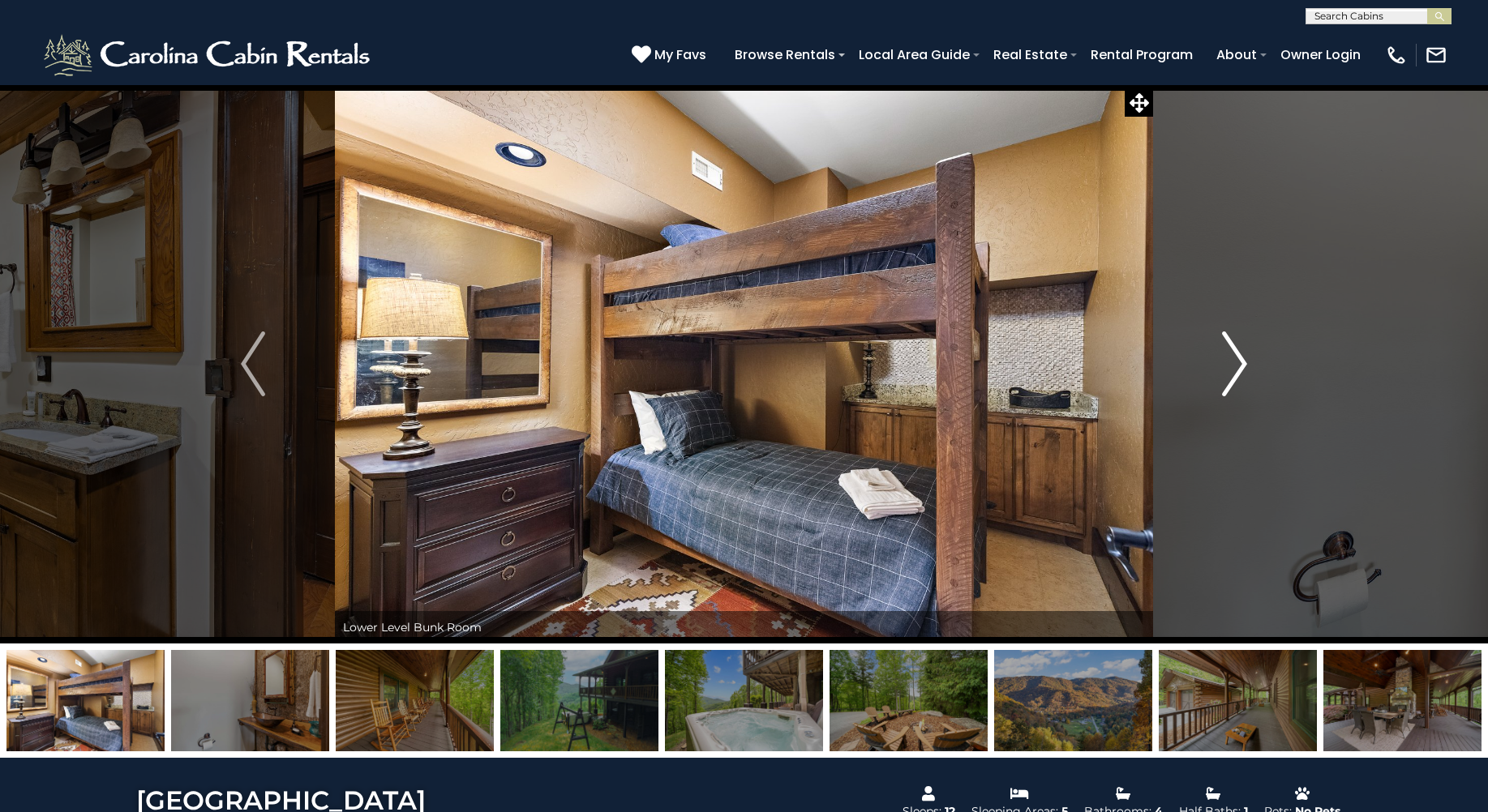
click at [1232, 343] on img "Next" at bounding box center [1235, 364] width 24 height 65
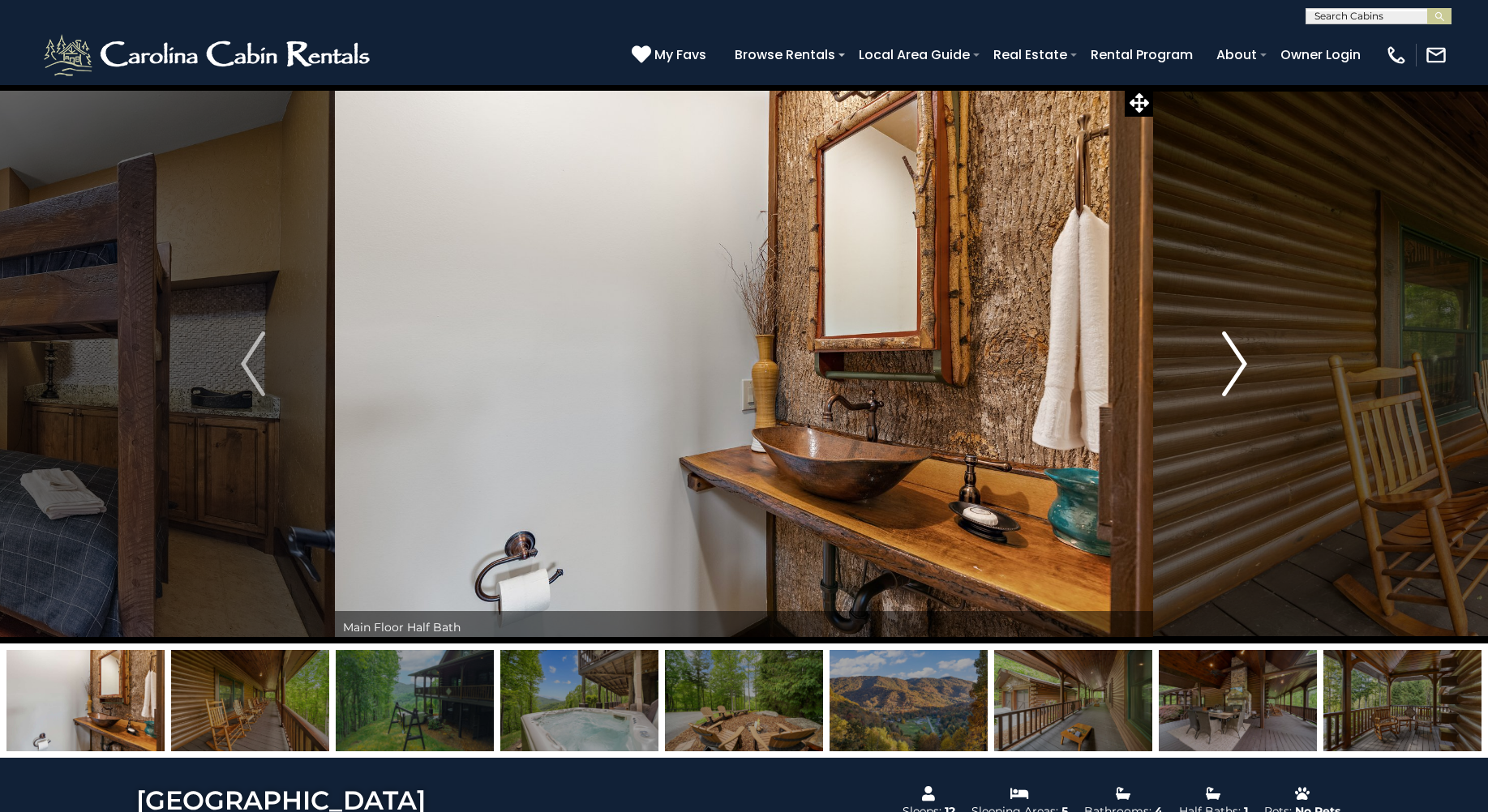
click at [1232, 343] on img "Next" at bounding box center [1235, 364] width 24 height 65
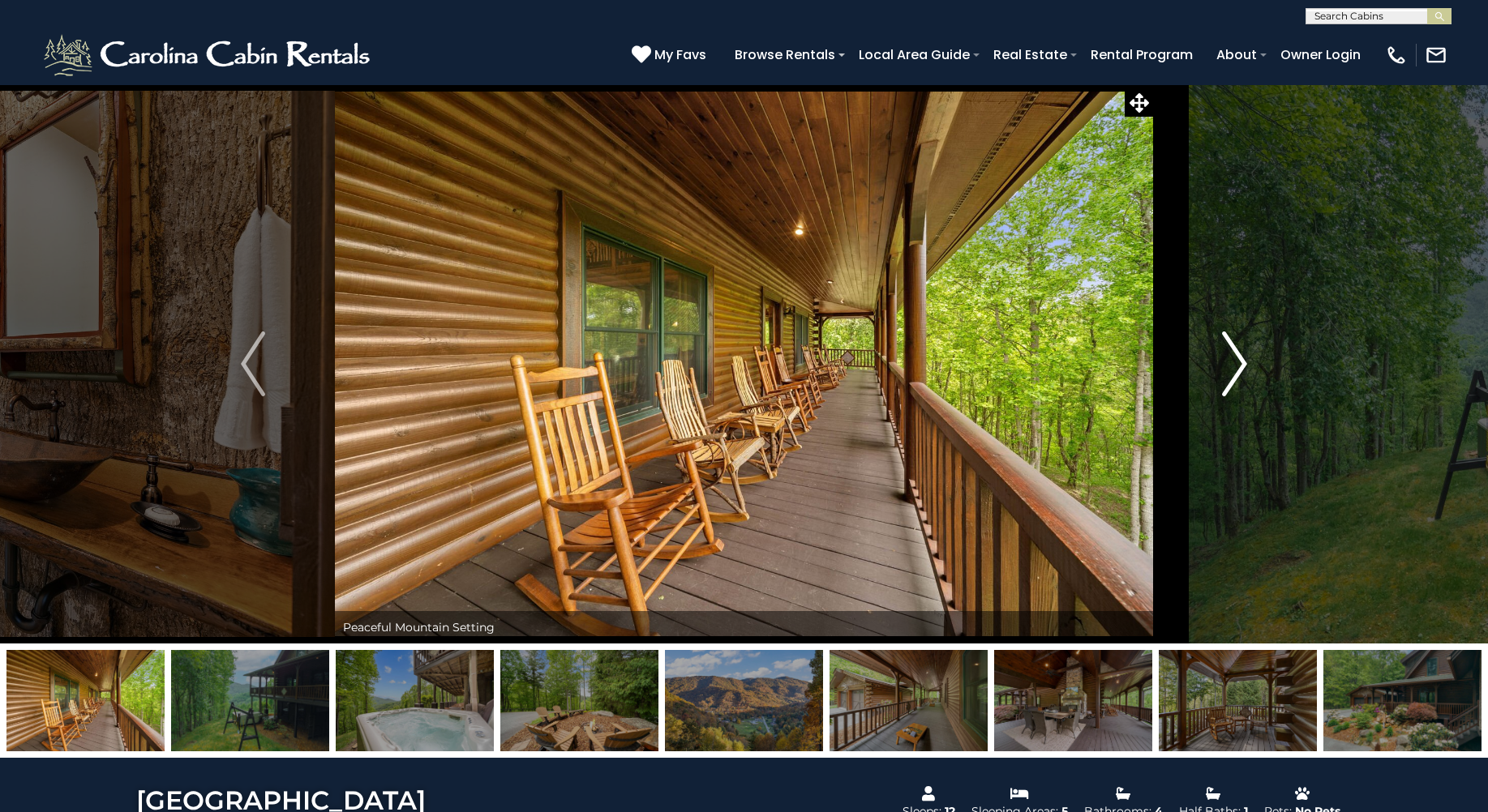
click at [1232, 343] on img "Next" at bounding box center [1235, 364] width 24 height 65
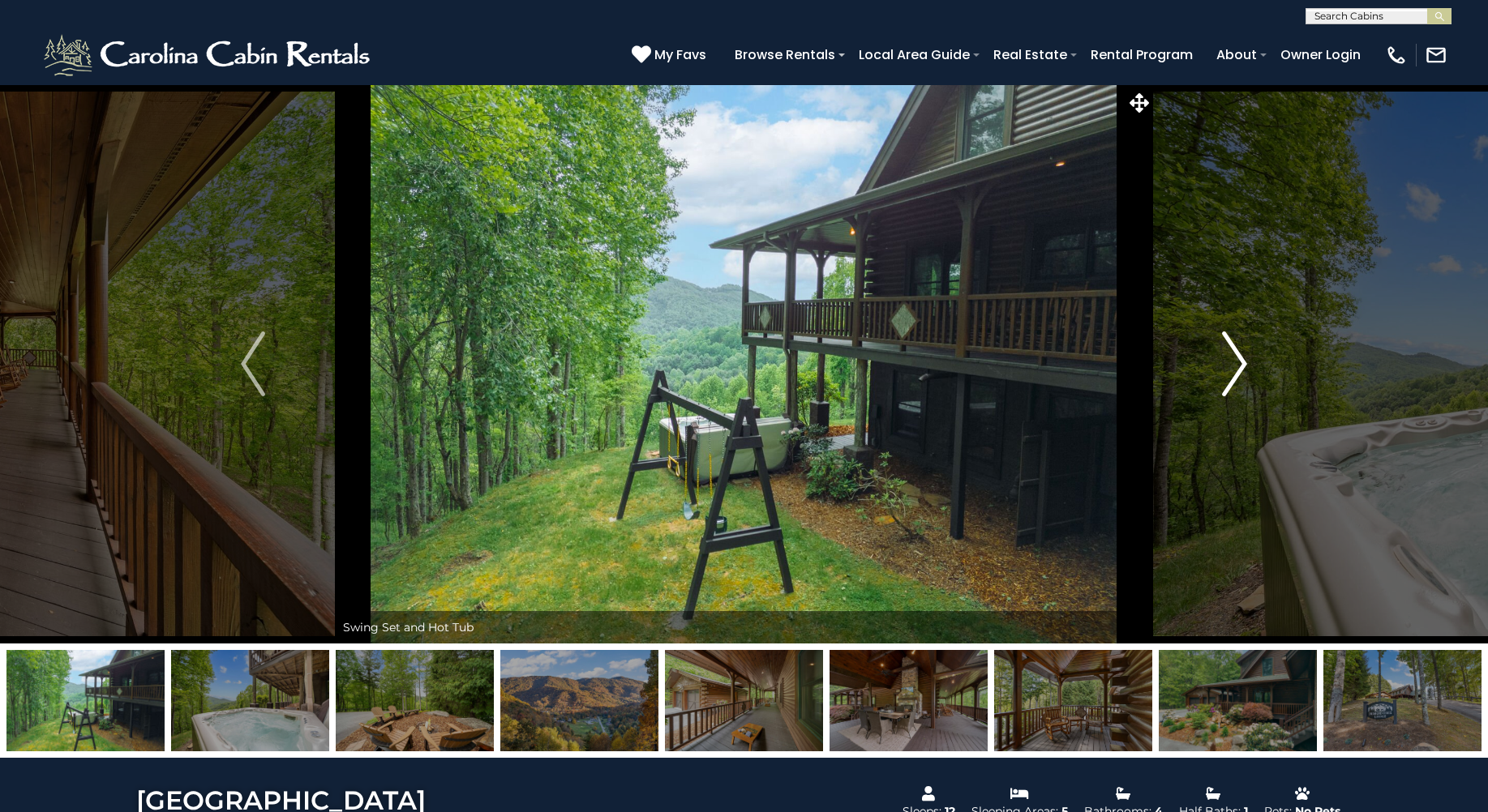
click at [1232, 343] on img "Next" at bounding box center [1235, 364] width 24 height 65
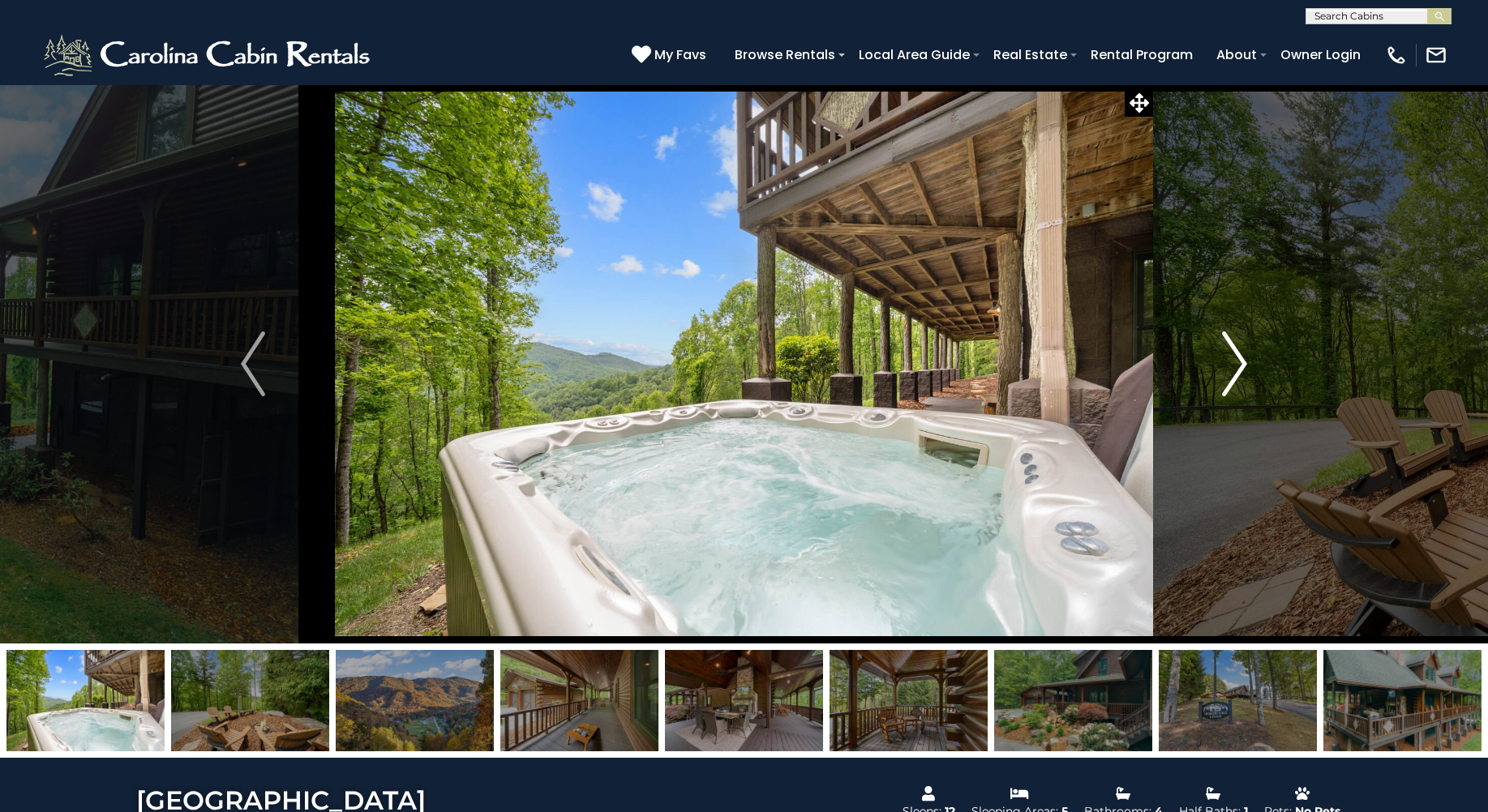
click at [1232, 343] on img "Next" at bounding box center [1235, 364] width 24 height 65
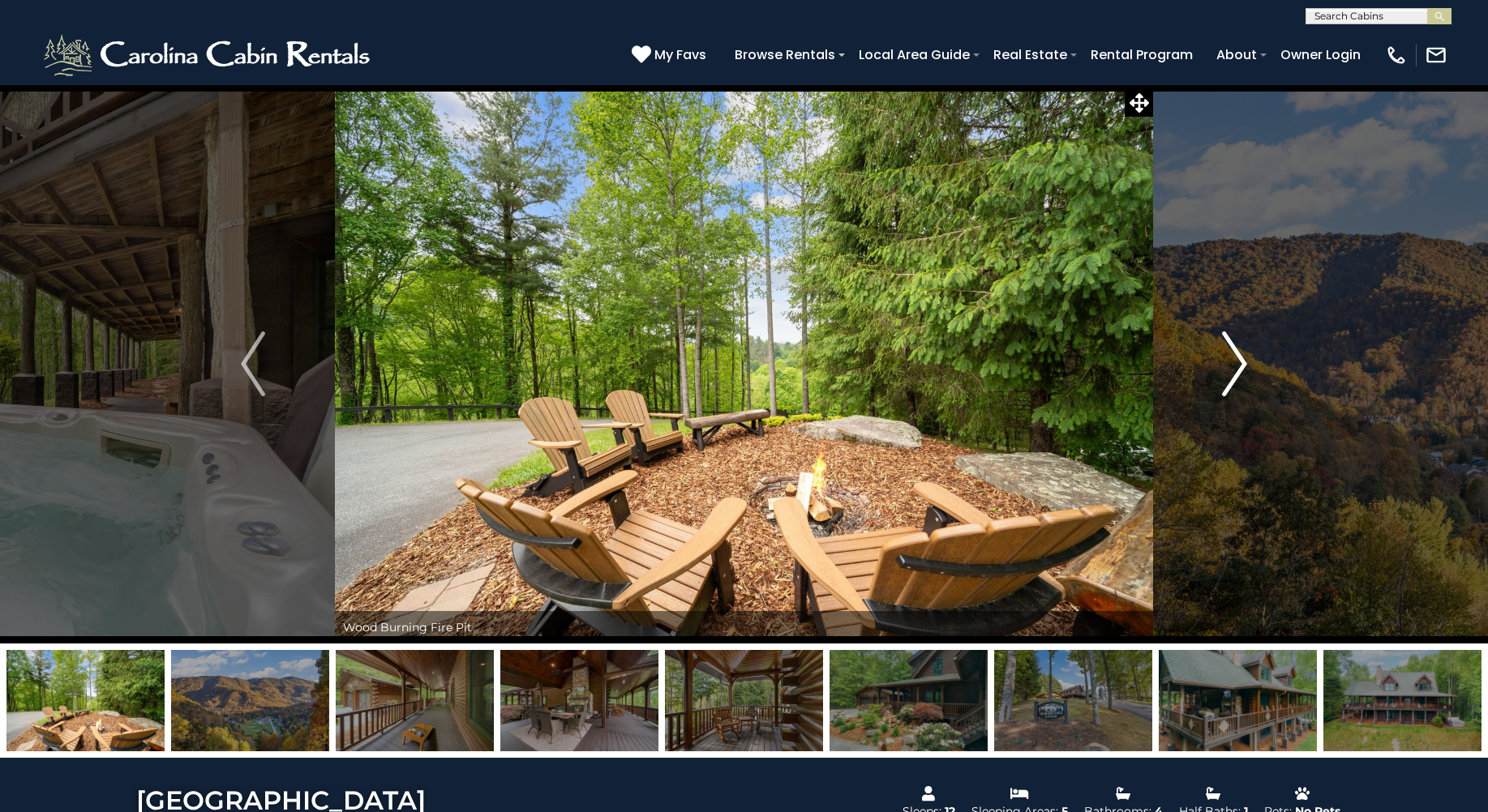
click at [1232, 343] on img "Next" at bounding box center [1235, 364] width 24 height 65
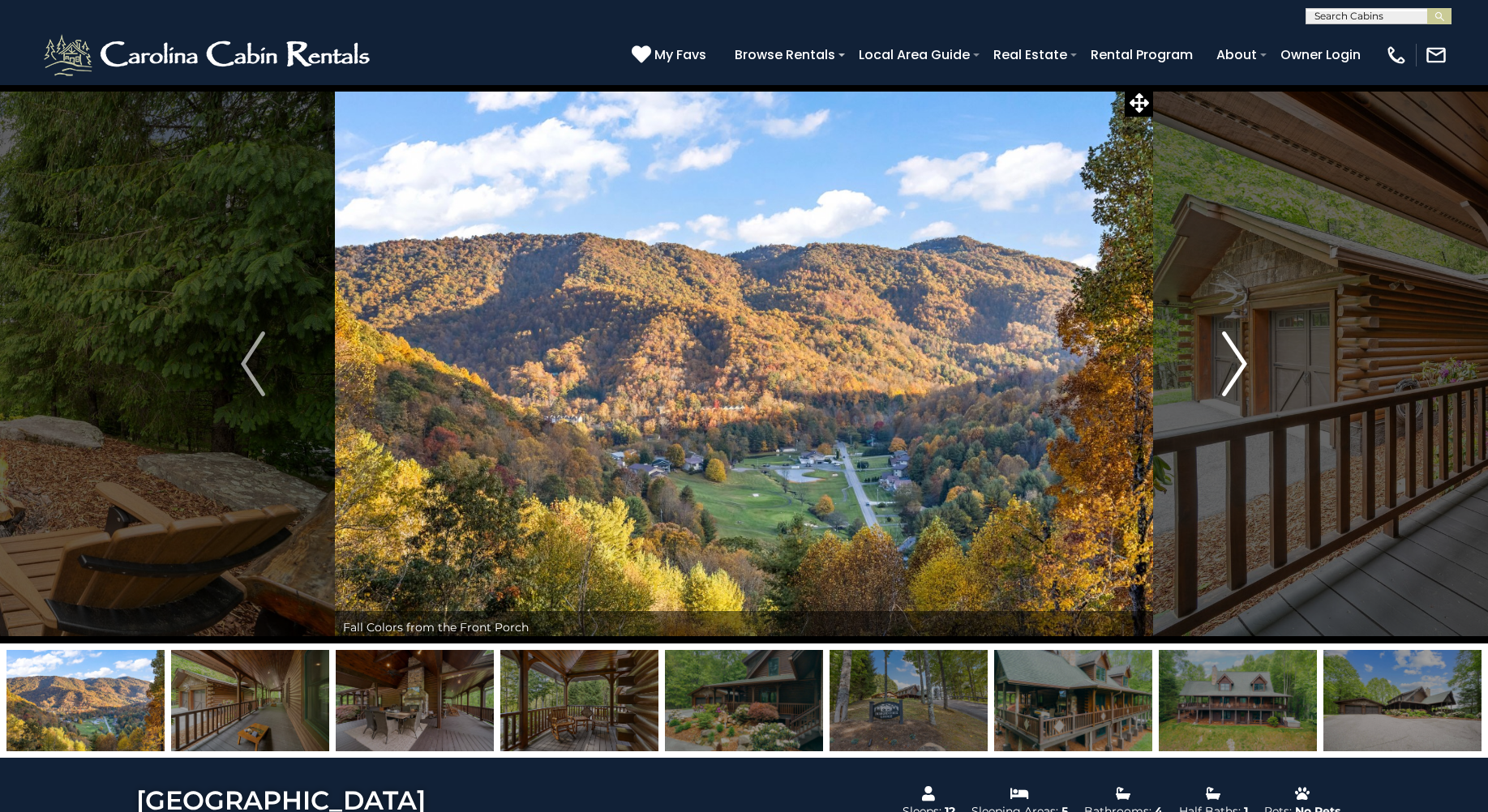
click at [1232, 343] on img "Next" at bounding box center [1235, 364] width 24 height 65
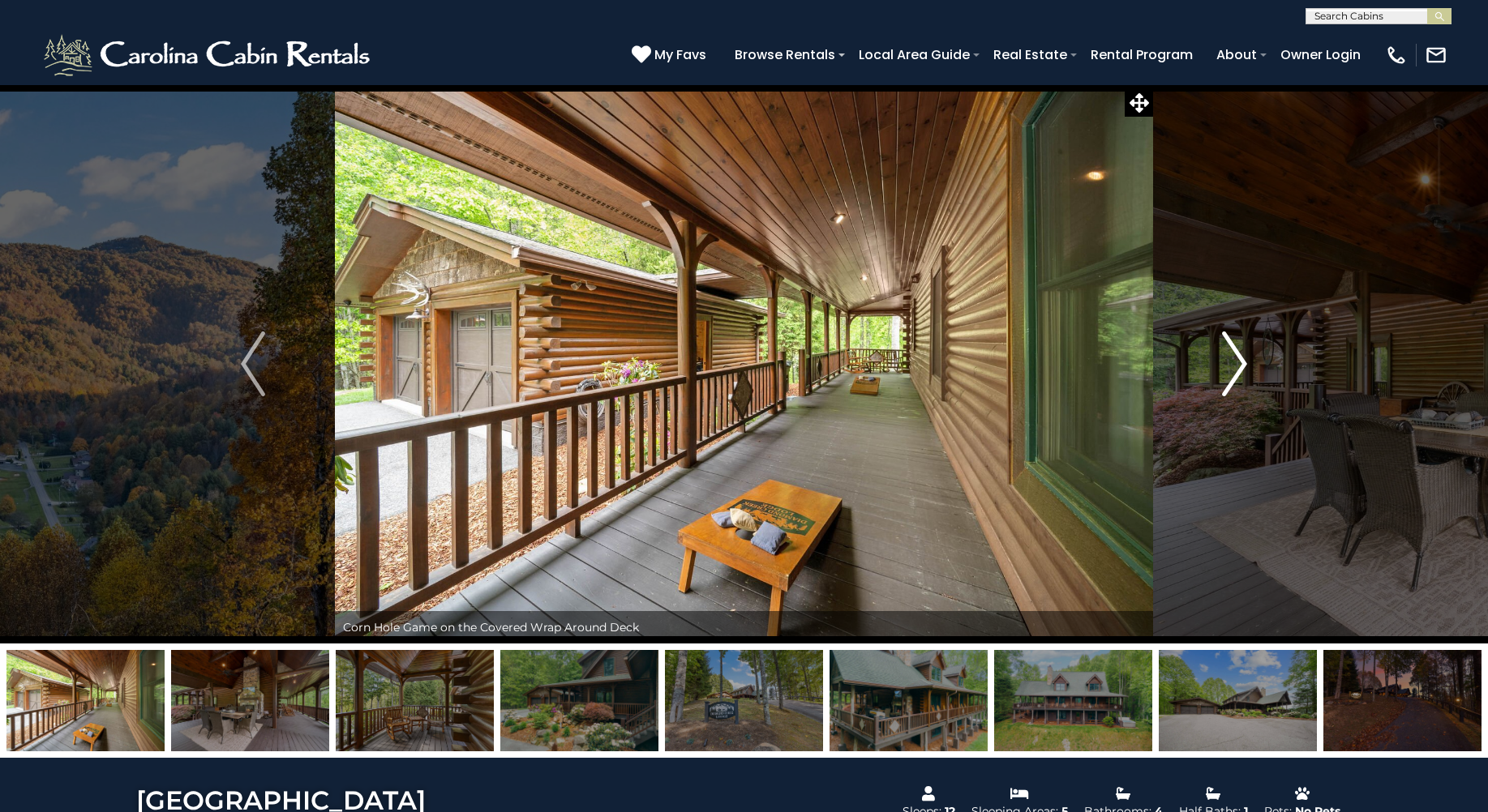
click at [1232, 343] on img "Next" at bounding box center [1235, 364] width 24 height 65
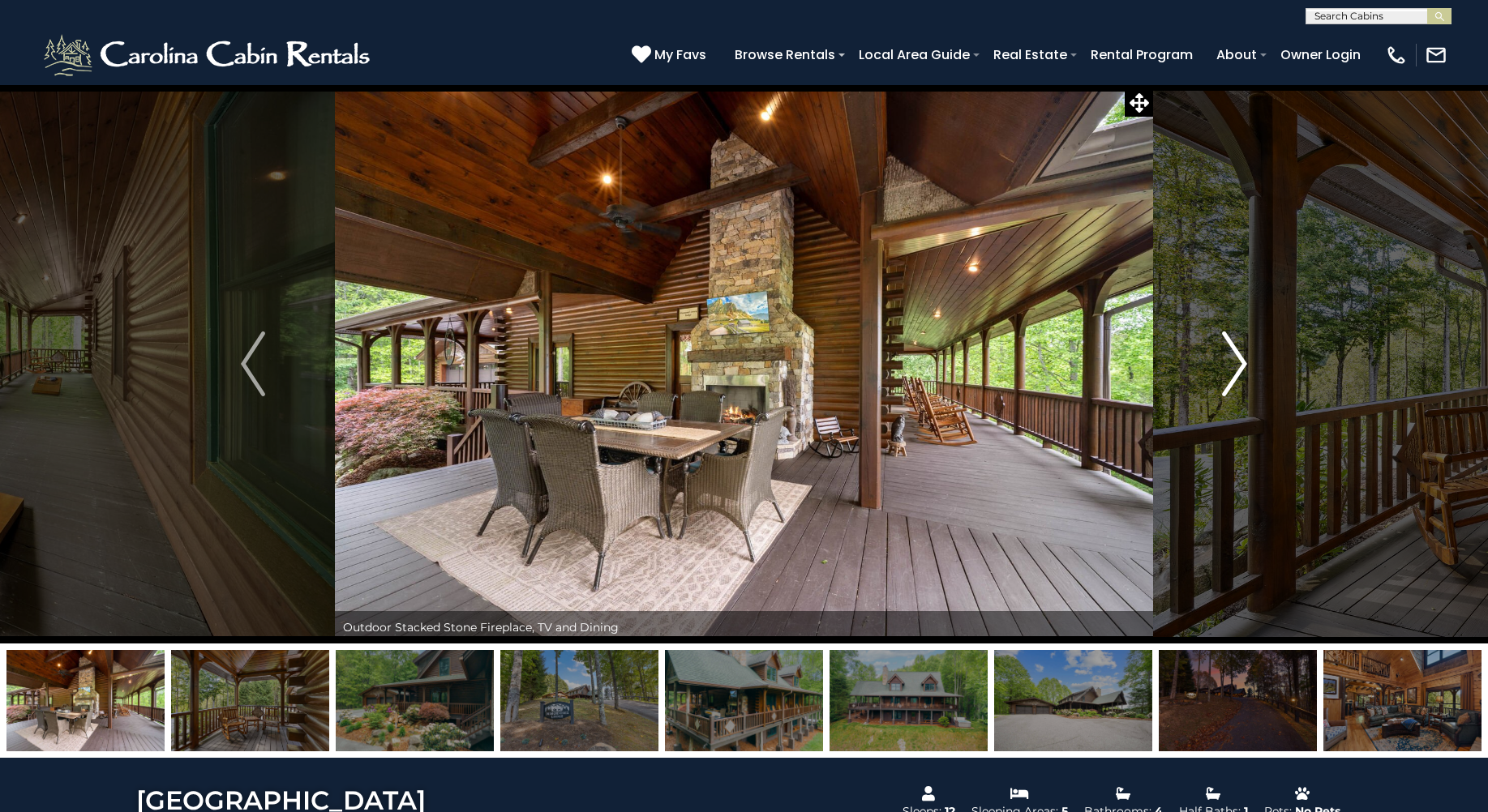
click at [1232, 343] on img "Next" at bounding box center [1235, 364] width 24 height 65
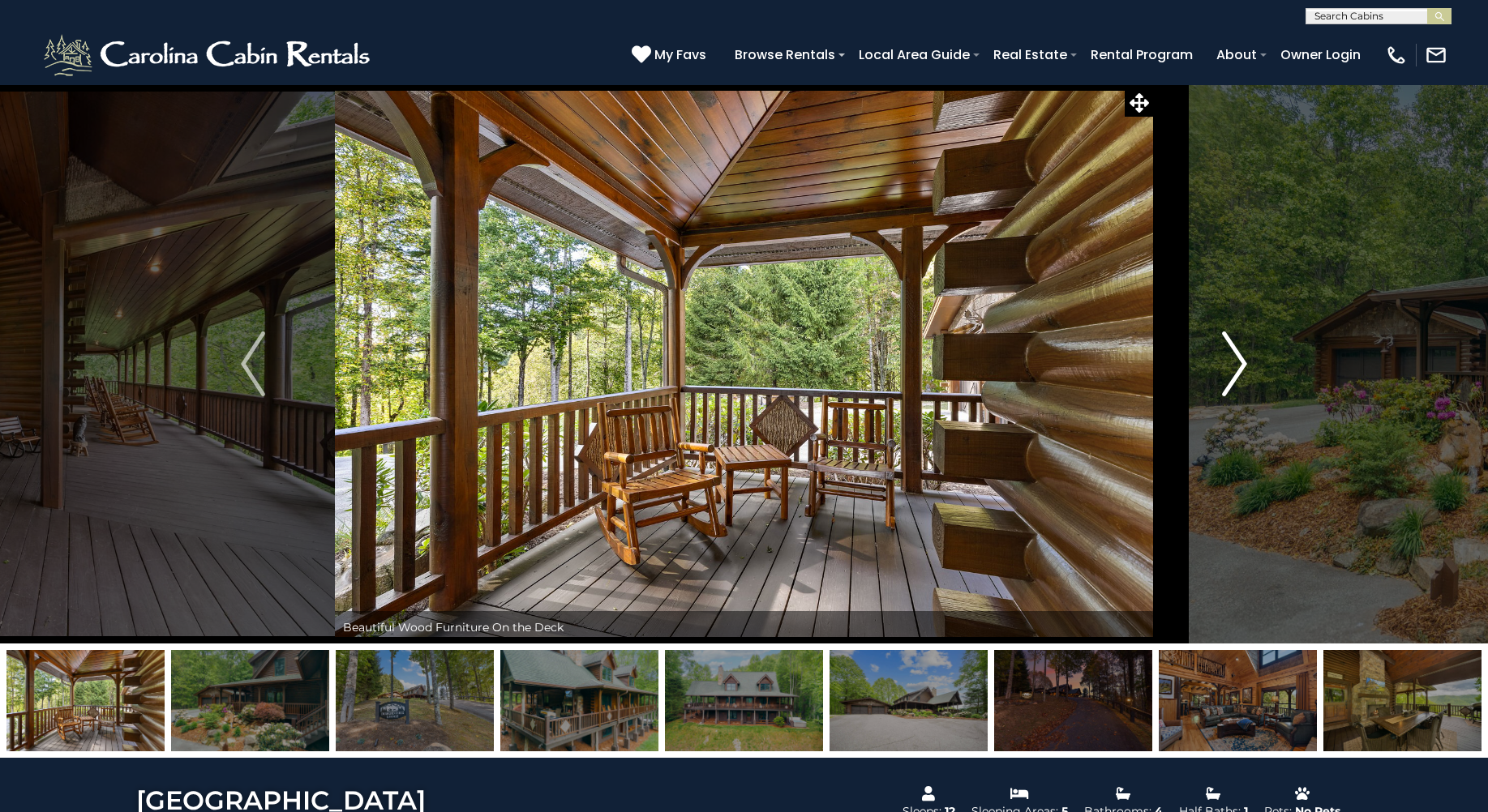
click at [1232, 343] on img "Next" at bounding box center [1235, 364] width 24 height 65
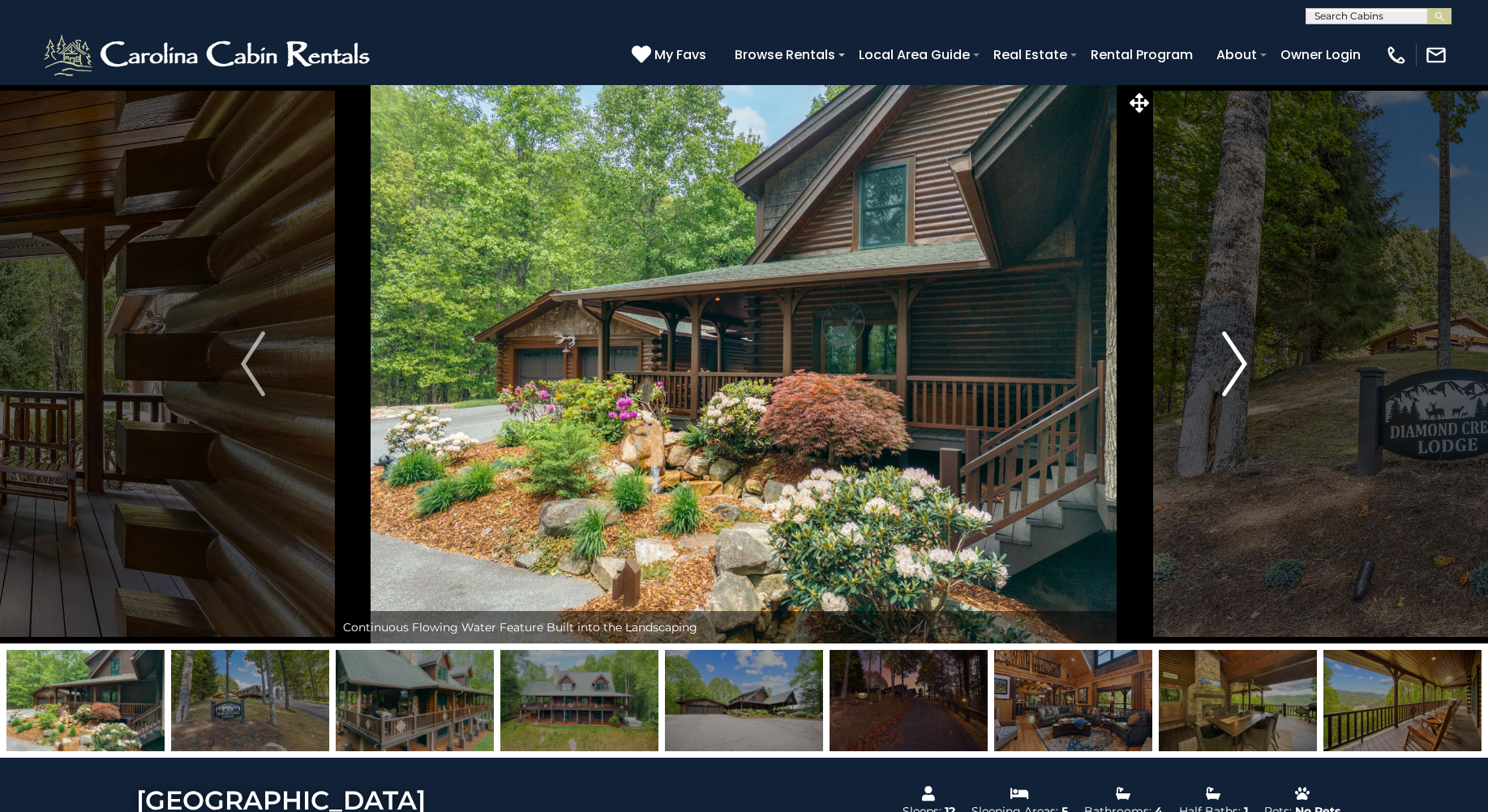
click at [1232, 343] on img "Next" at bounding box center [1235, 364] width 24 height 65
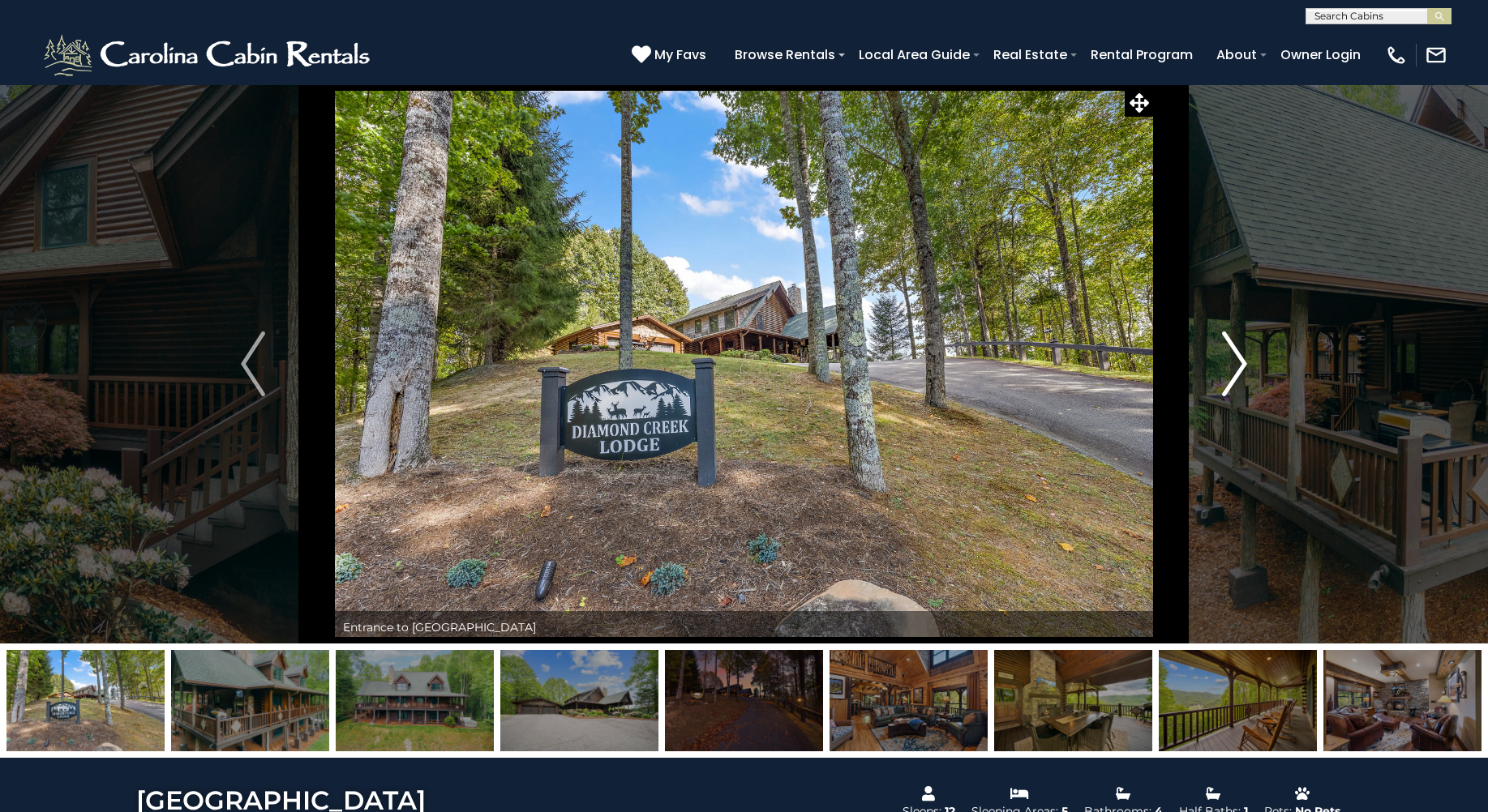
click at [1232, 343] on img "Next" at bounding box center [1235, 364] width 24 height 65
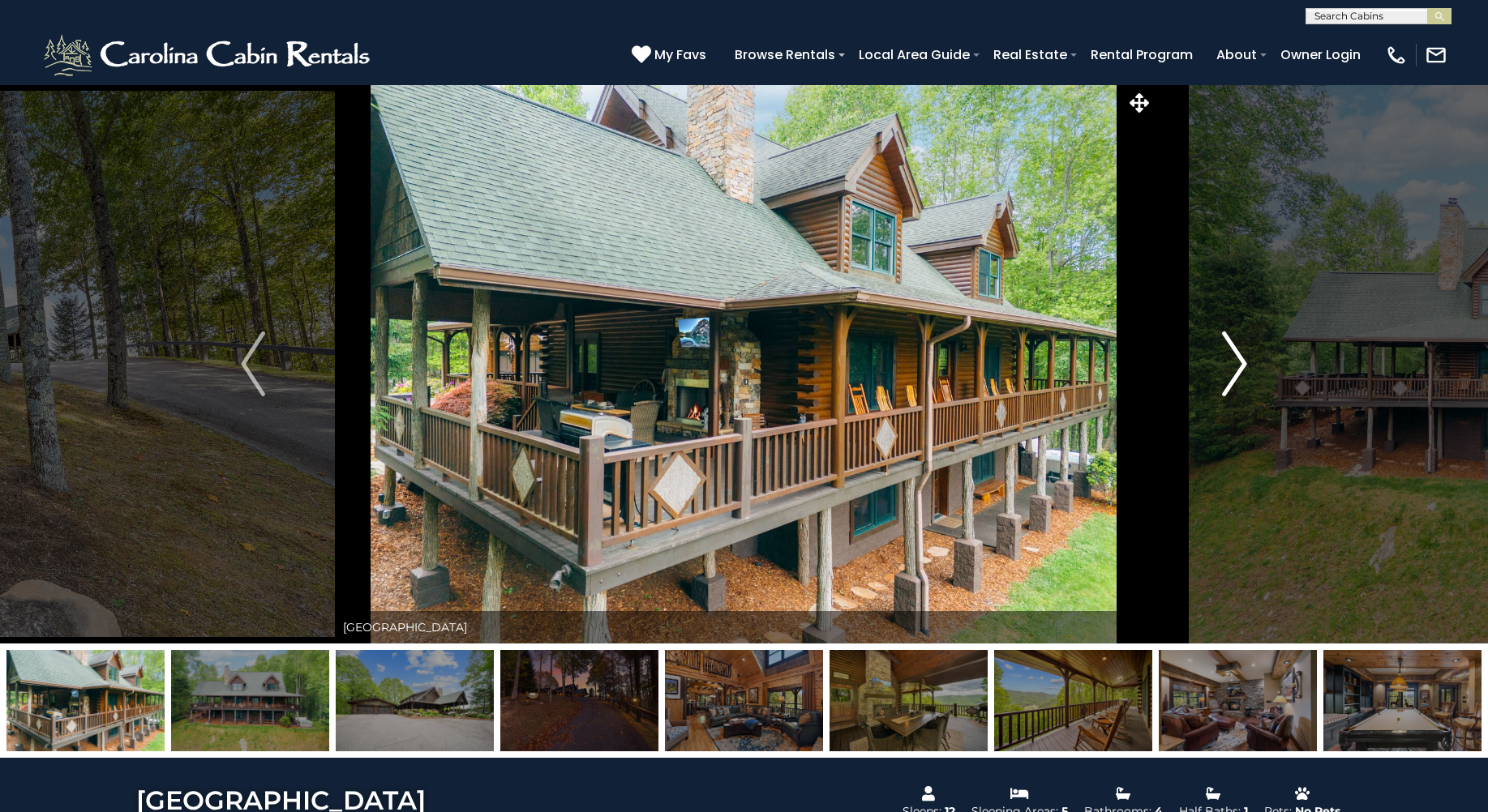
click at [1232, 343] on img "Next" at bounding box center [1235, 364] width 24 height 65
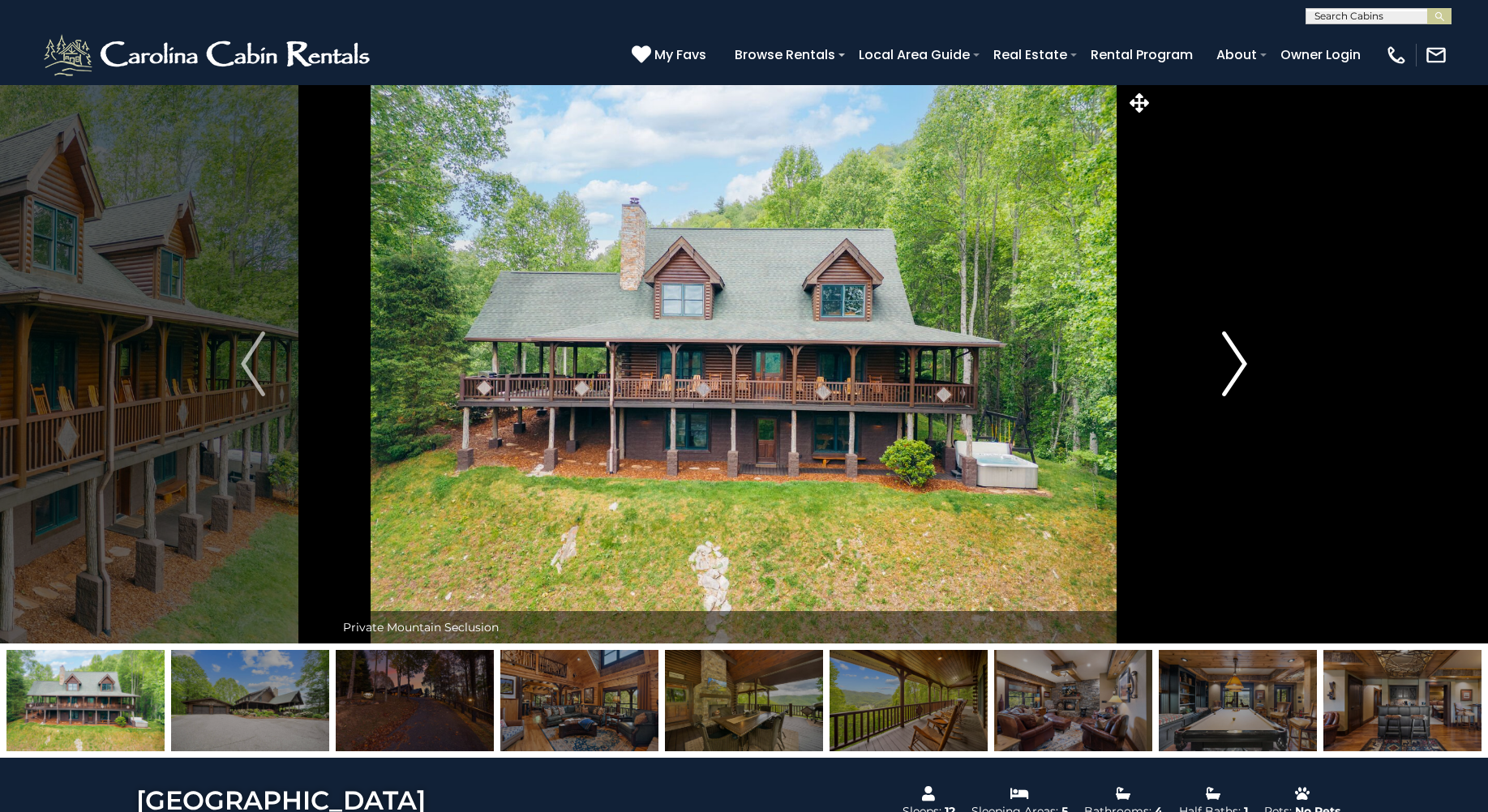
click at [1232, 343] on img "Next" at bounding box center [1235, 364] width 24 height 65
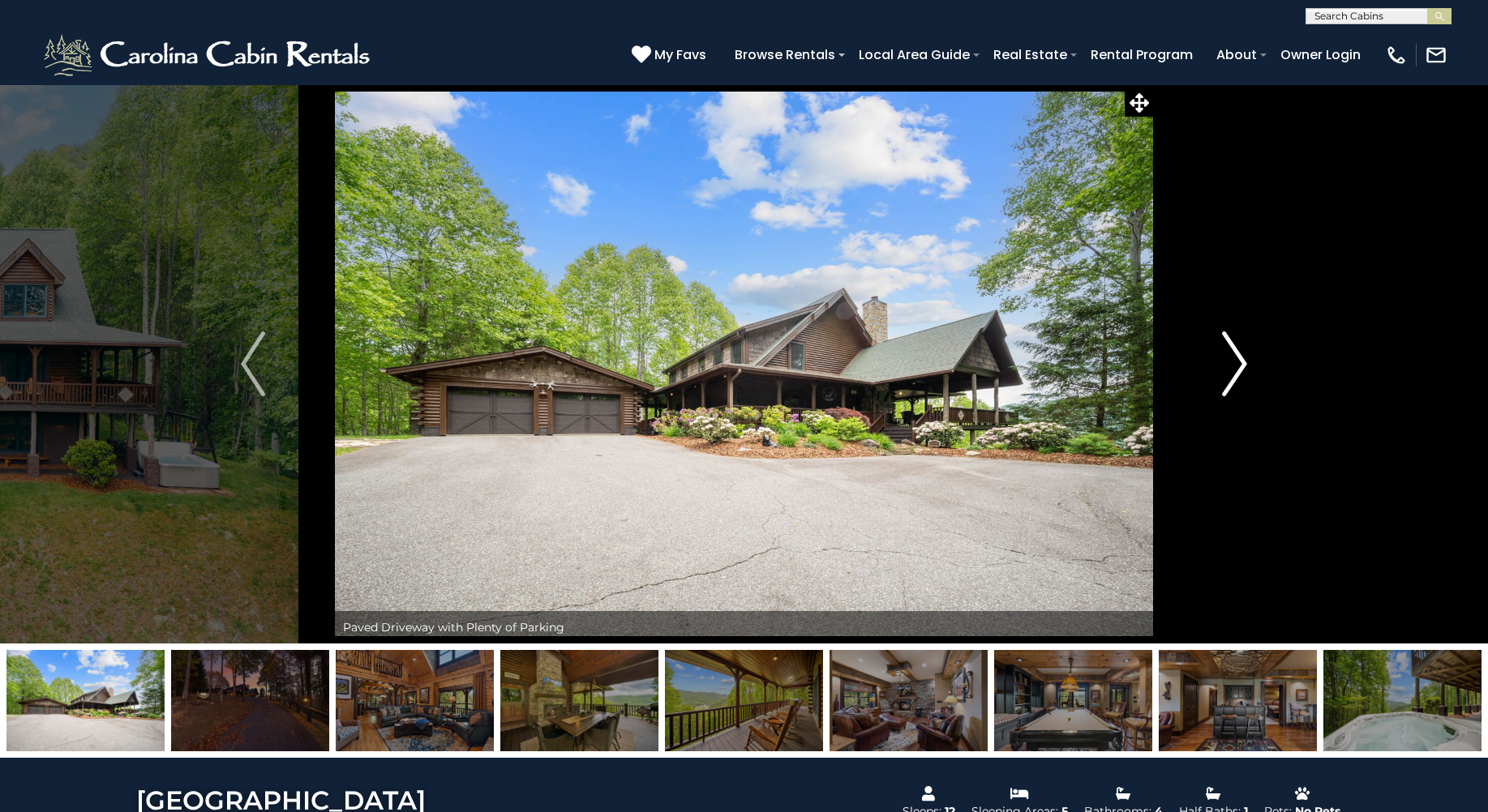
click at [1232, 343] on img "Next" at bounding box center [1235, 364] width 24 height 65
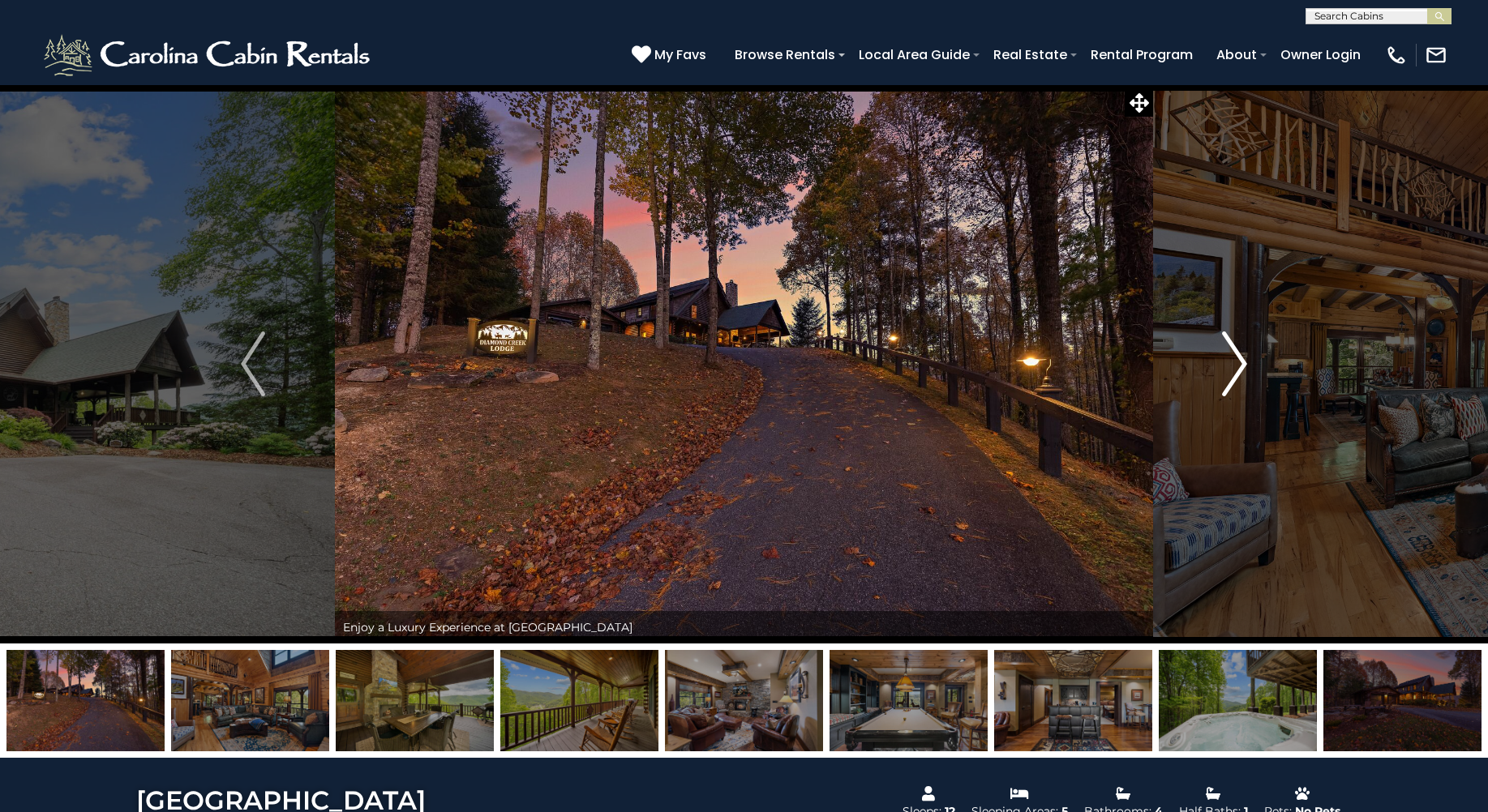
click at [1232, 343] on img "Next" at bounding box center [1235, 364] width 24 height 65
